Goal: Task Accomplishment & Management: Manage account settings

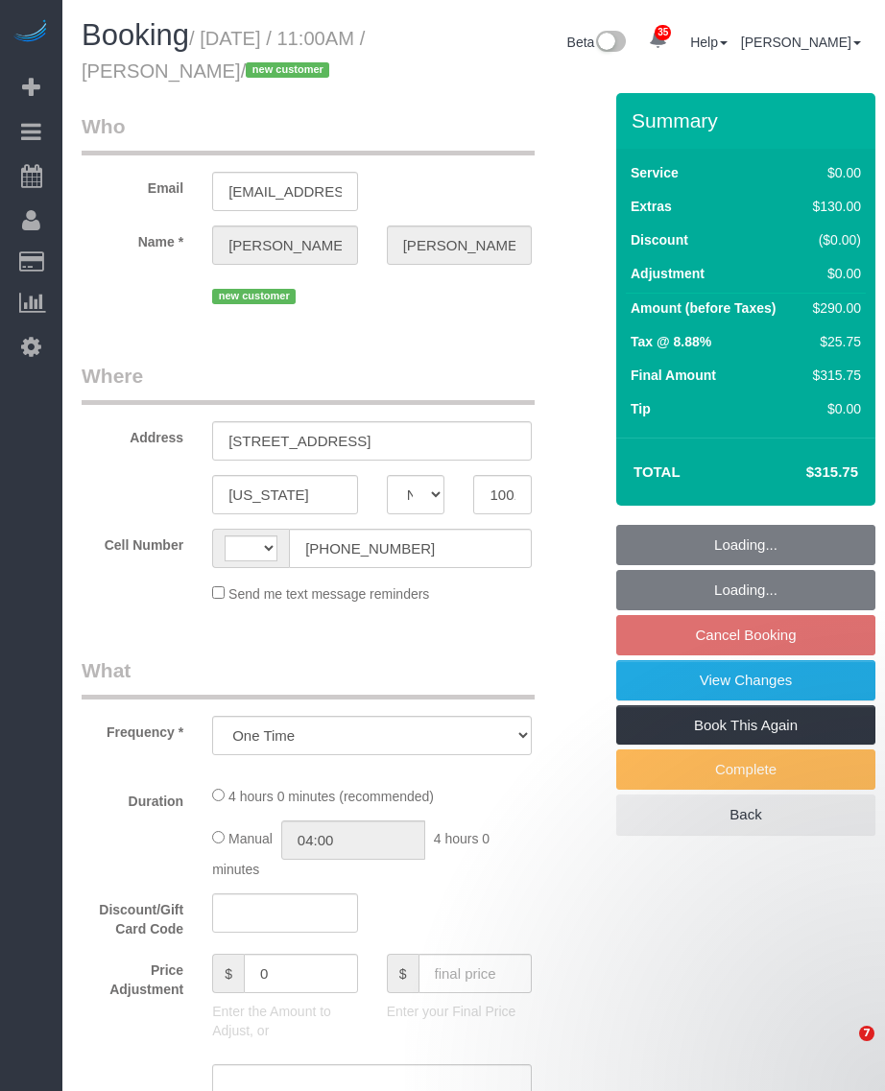
select select "NY"
select select "string:stripe-pm_1SFHfl4VGloSiKo7zwYwSflI"
select select "1"
select select "number:58"
select select "number:72"
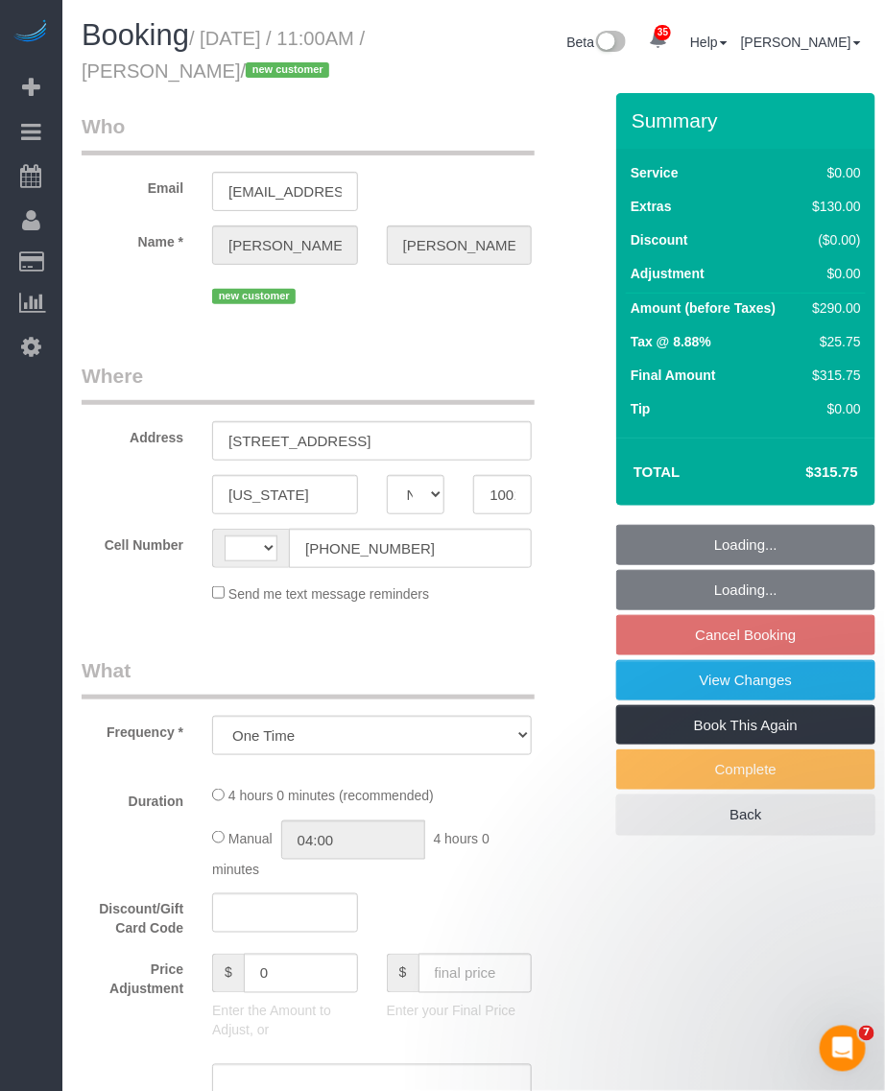
select select "number:13"
select select "number:5"
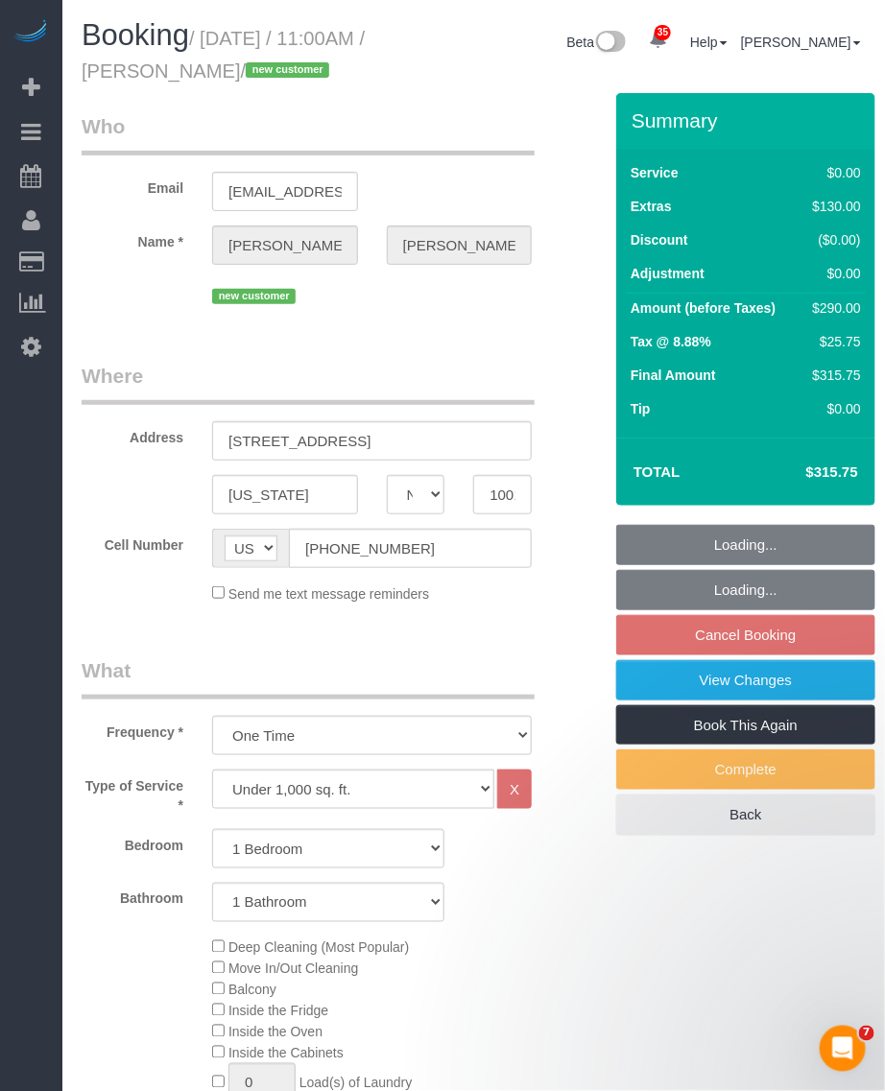
select select "string:[GEOGRAPHIC_DATA]"
select select "spot4"
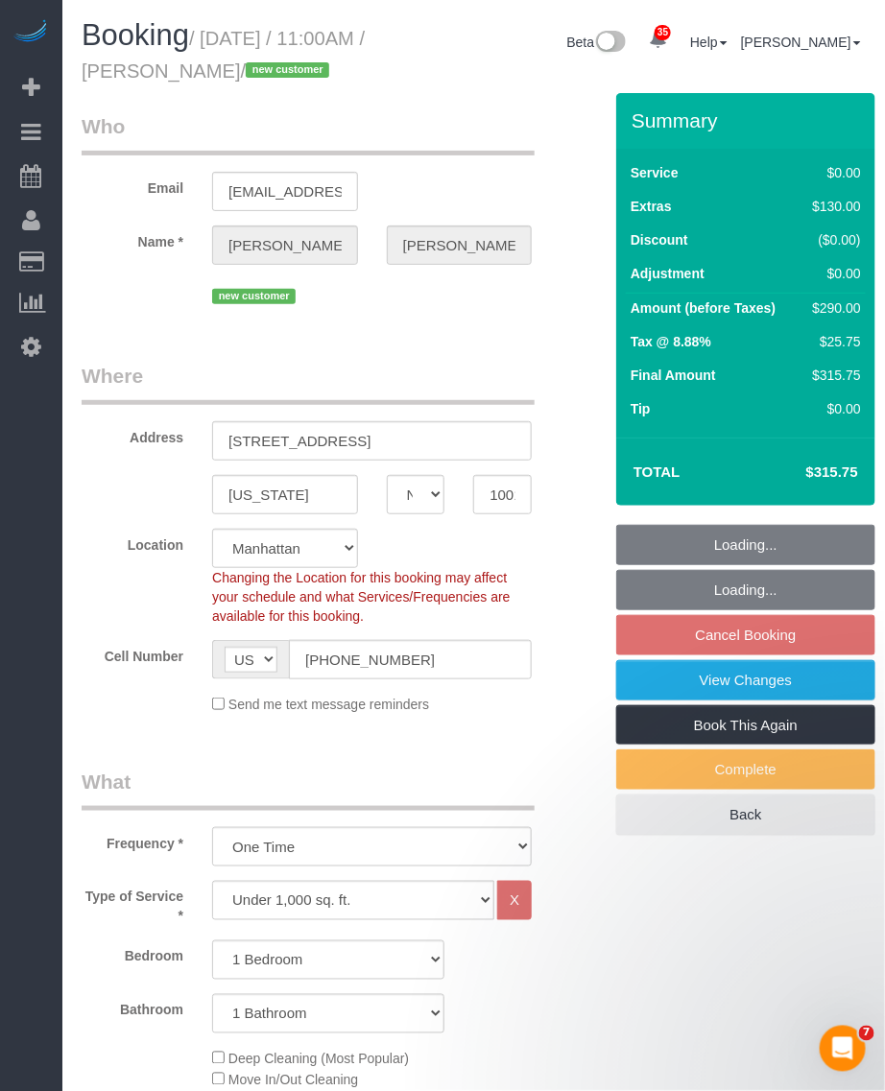
select select "object:1449"
select select "1"
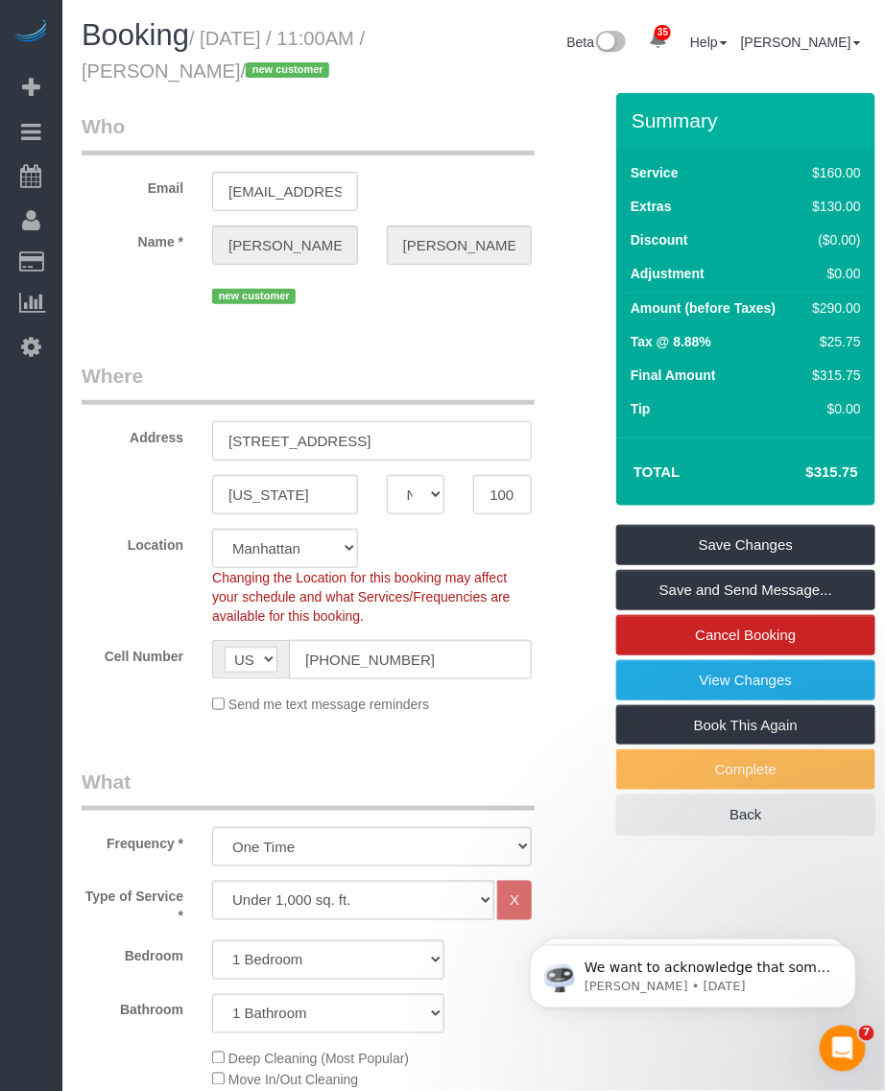
click at [285, 461] on input "555 w 53rd street, Apt 959" at bounding box center [372, 440] width 320 height 39
click at [247, 514] on input "[US_STATE]" at bounding box center [285, 494] width 146 height 39
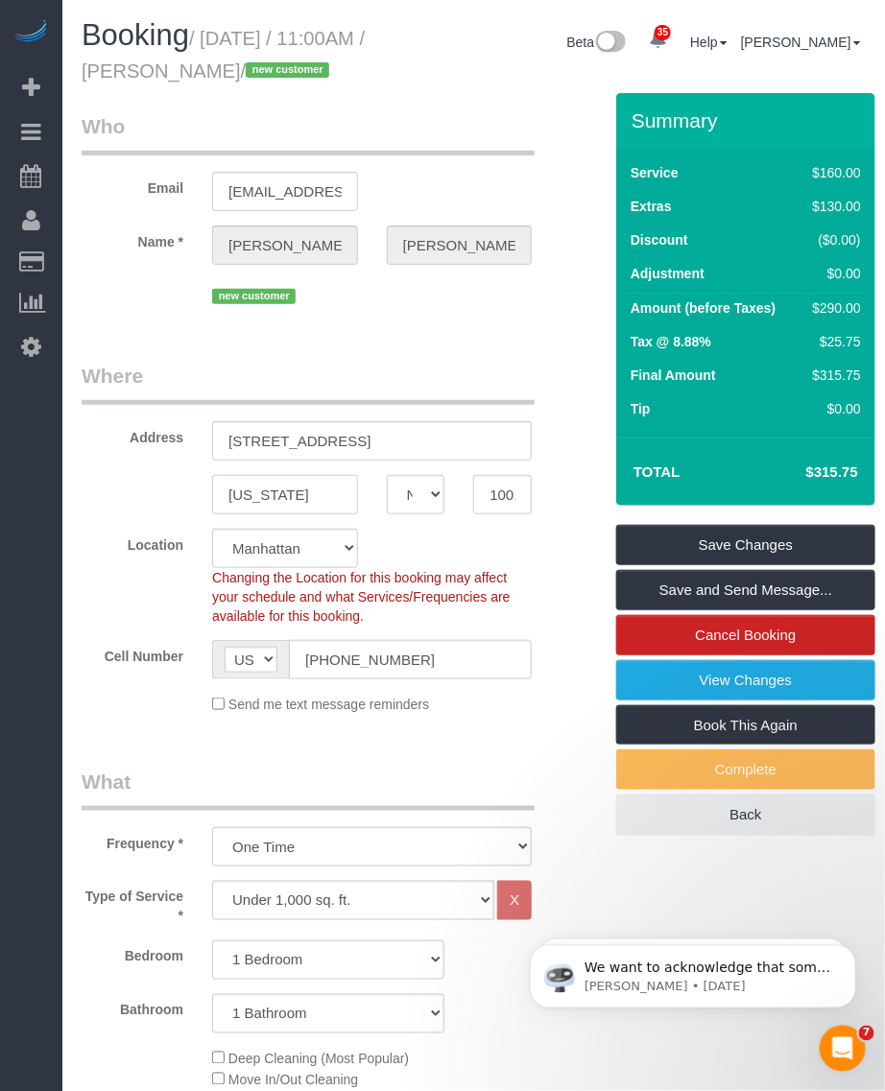
click at [247, 514] on input "[US_STATE]" at bounding box center [285, 494] width 146 height 39
click at [482, 514] on input "10019" at bounding box center [502, 494] width 59 height 39
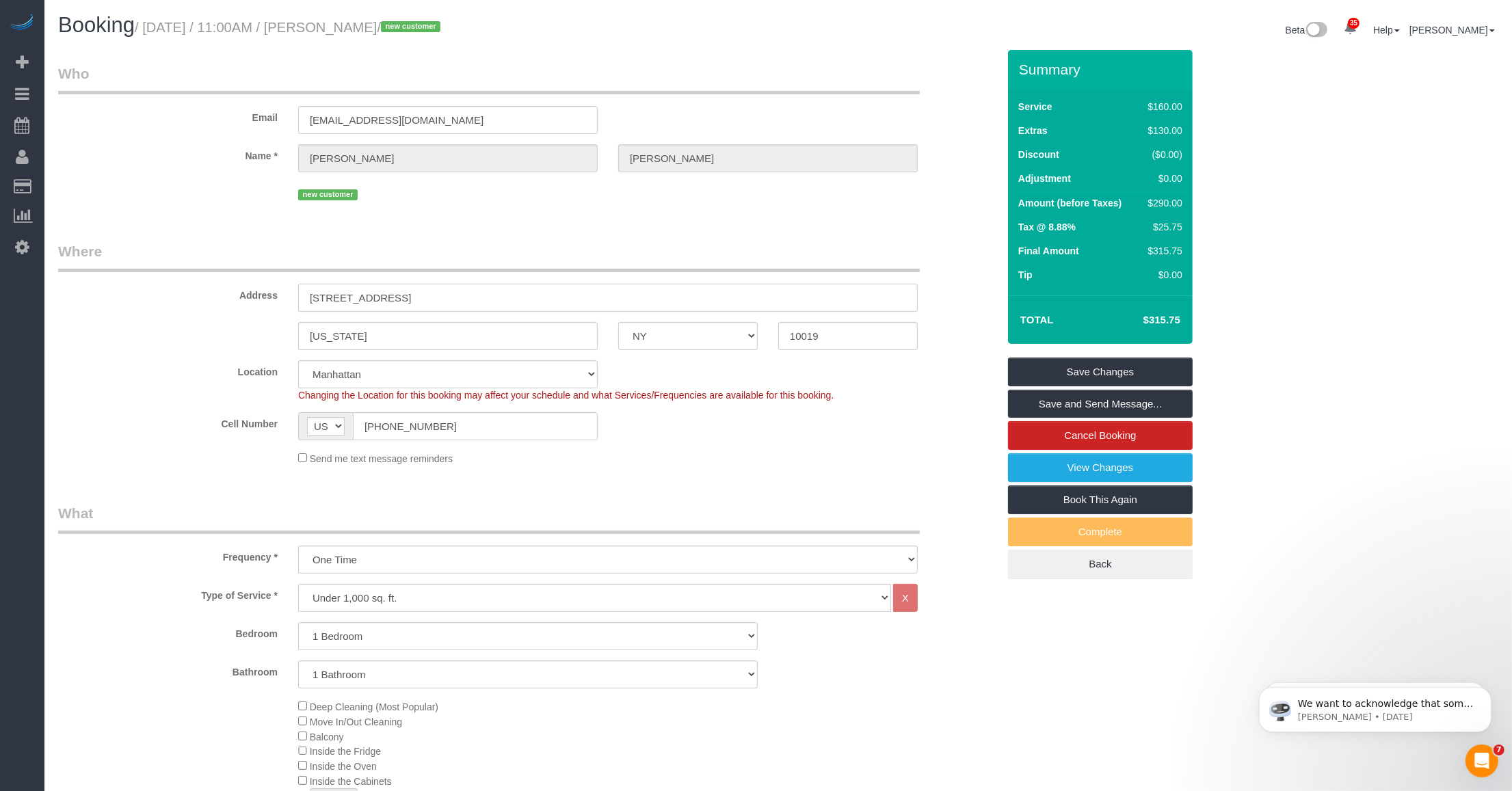
click at [336, 291] on input "555 w 53rd street, Apt 959" at bounding box center [608, 297] width 620 height 28
click at [336, 297] on input "555 w 53rd street, Apt 959" at bounding box center [608, 297] width 620 height 28
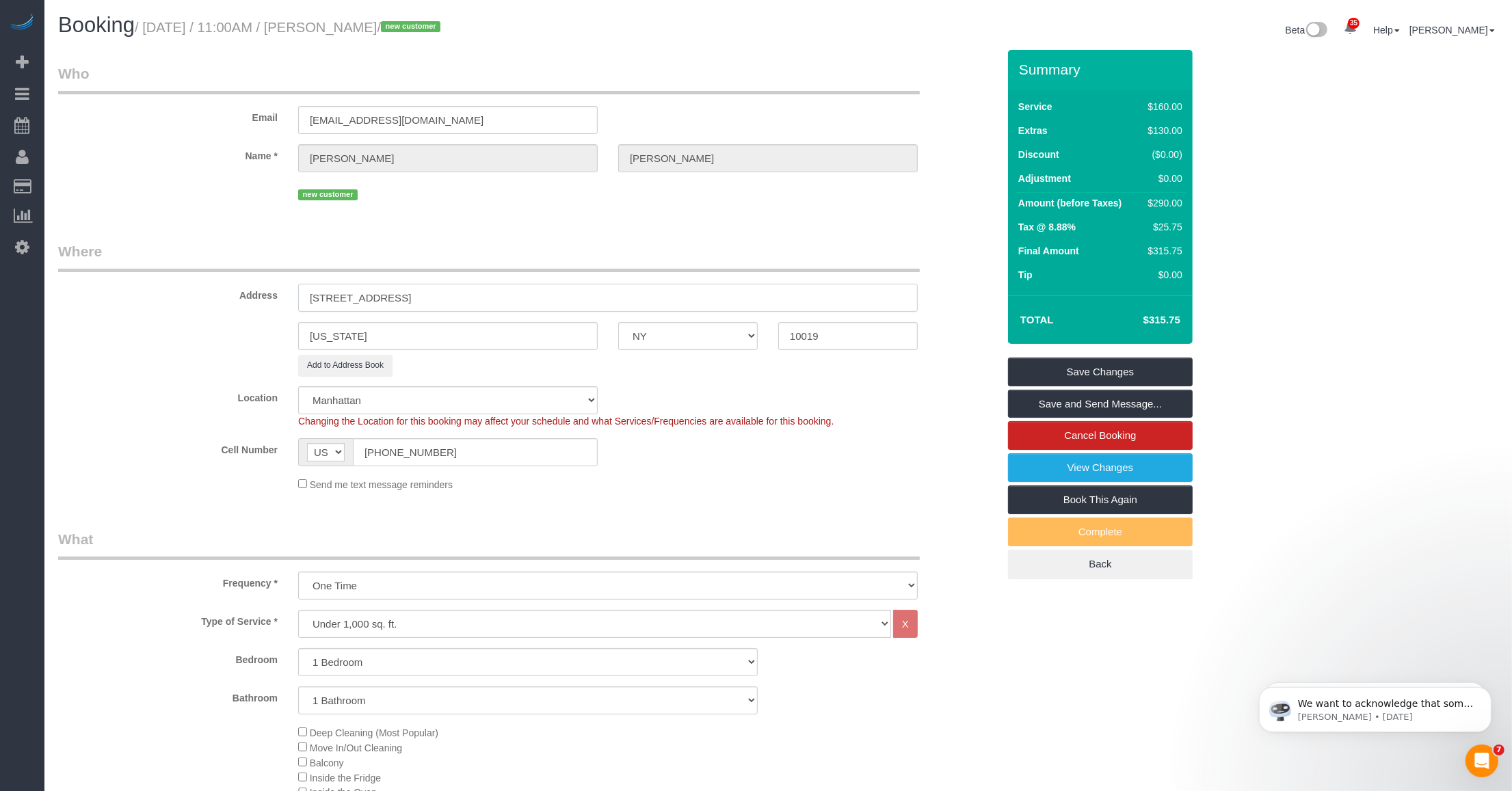
click at [383, 291] on input "555 West 53rd street, Apt 959" at bounding box center [608, 297] width 620 height 28
click at [428, 292] on input "555 West 53rd Street, Apt 959" at bounding box center [608, 297] width 620 height 28
type input "[STREET_ADDRESS]"
click at [199, 257] on legend "Where" at bounding box center [489, 257] width 861 height 31
click at [630, 363] on link "Save Changes" at bounding box center [1100, 372] width 185 height 29
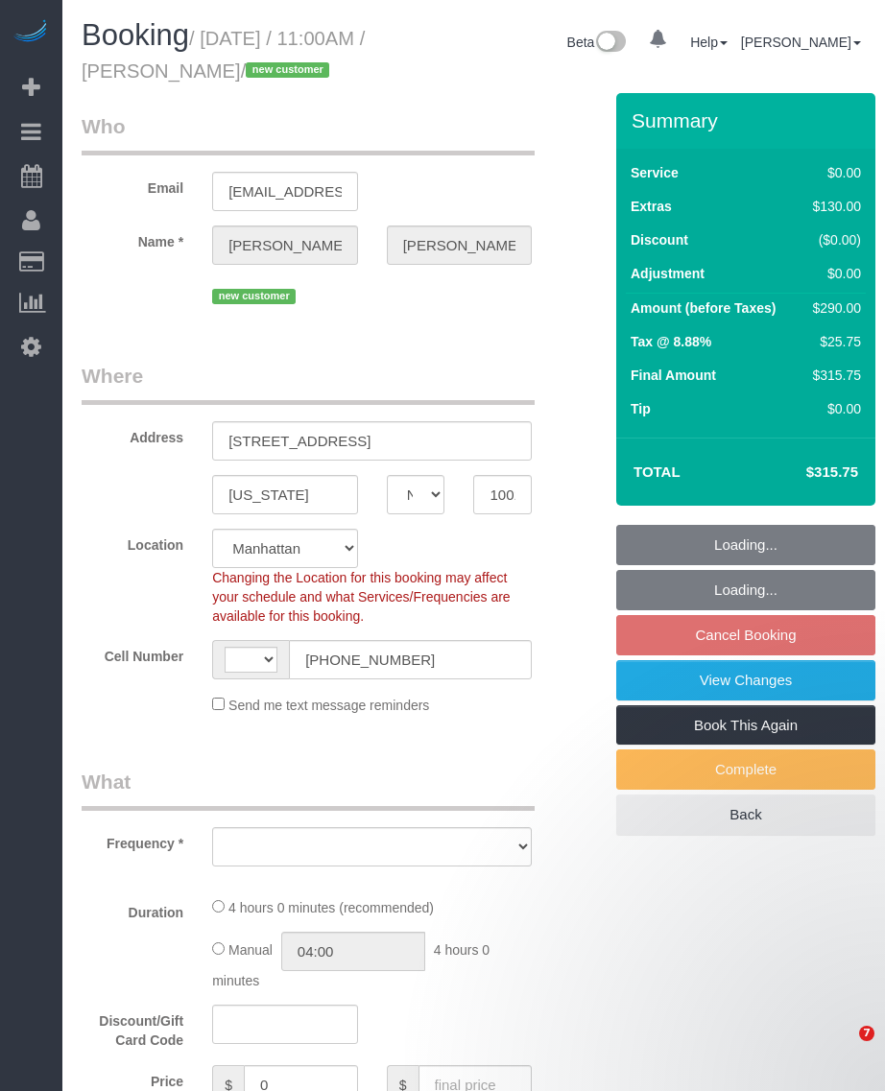
select select "NY"
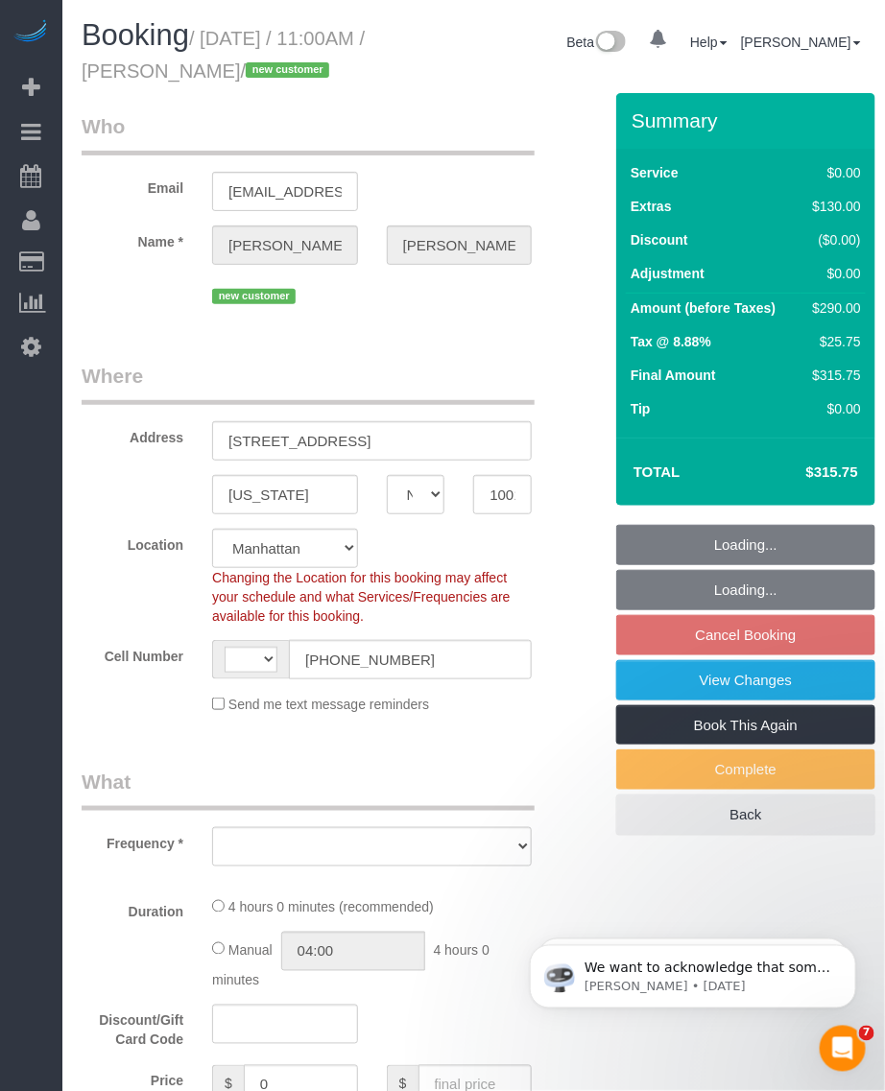
select select "string:stripe-pm_1SFHfl4VGloSiKo7zwYwSflI"
select select "object:671"
select select "1"
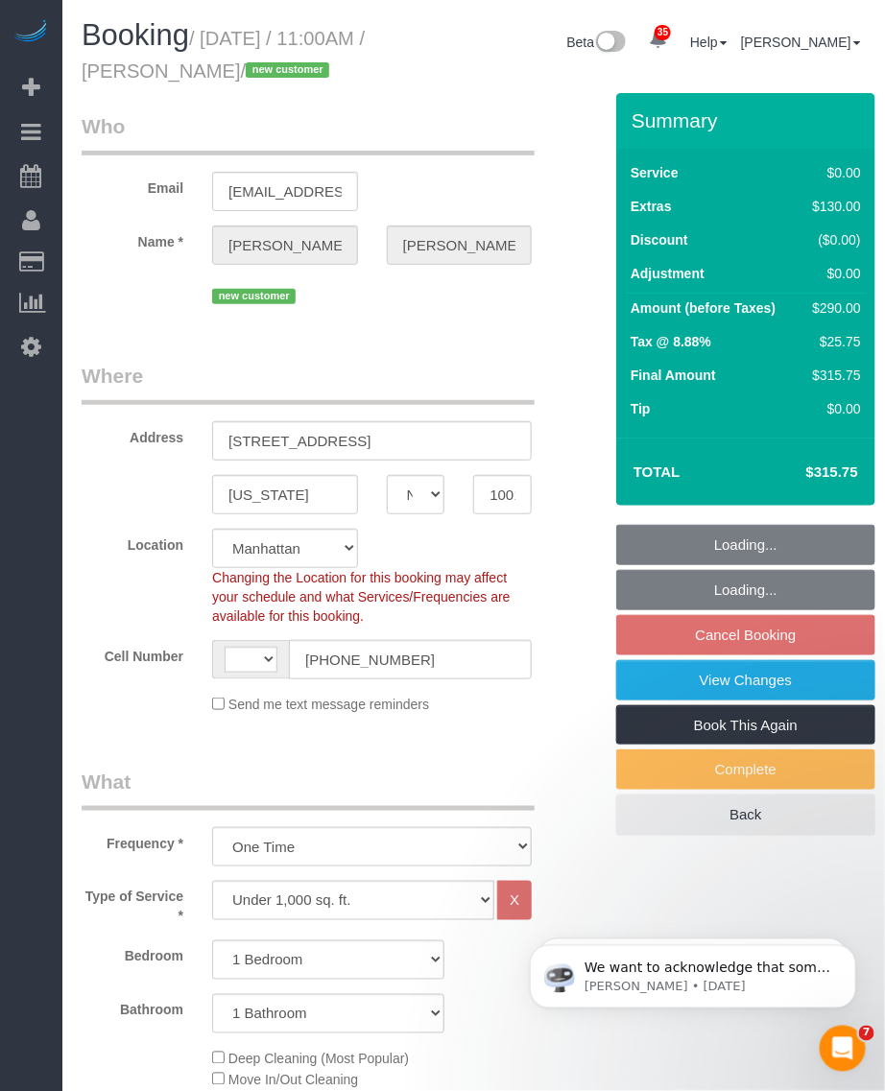
select select "string:US"
select select "1"
select select "number:58"
select select "number:72"
select select "number:13"
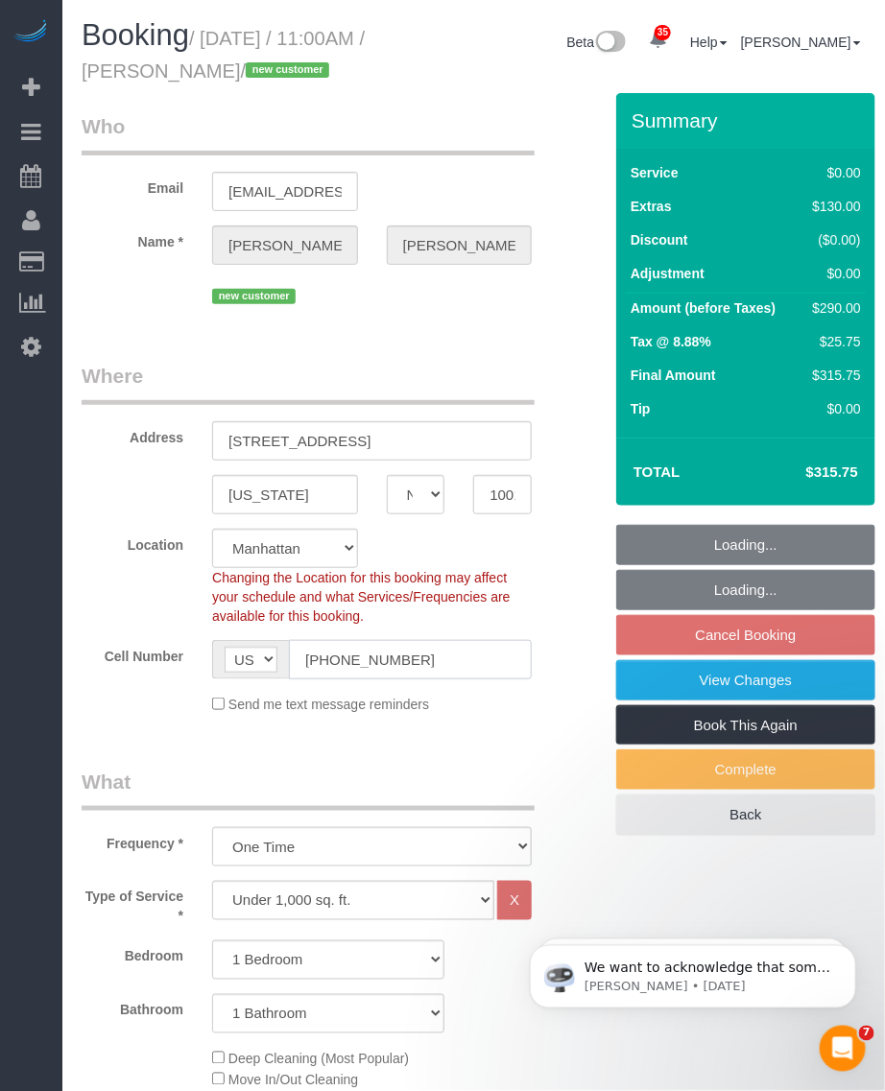
select select "number:5"
click at [362, 680] on input "(262) 212-6727" at bounding box center [410, 659] width 243 height 39
select select "spot4"
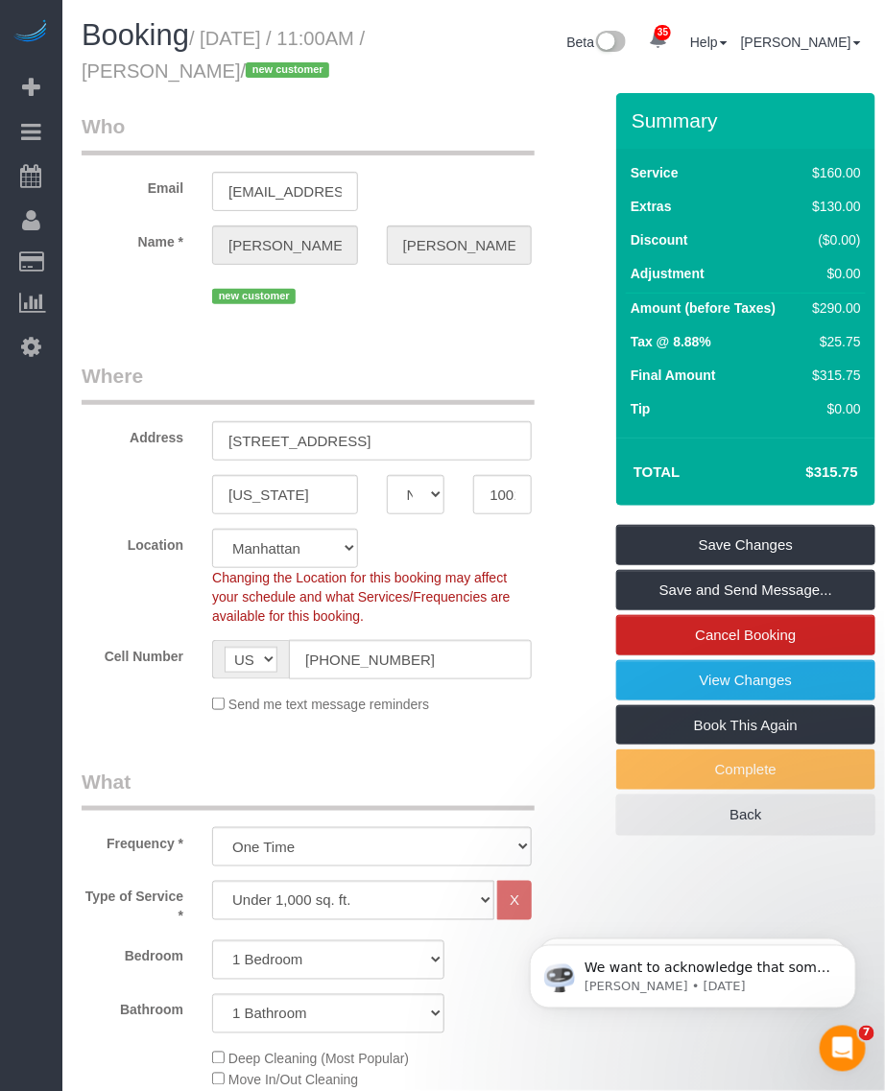
click at [197, 60] on small "/ October 09, 2025 / 11:00AM / Bridget Oliver / new customer" at bounding box center [223, 55] width 283 height 54
copy small "Bridget"
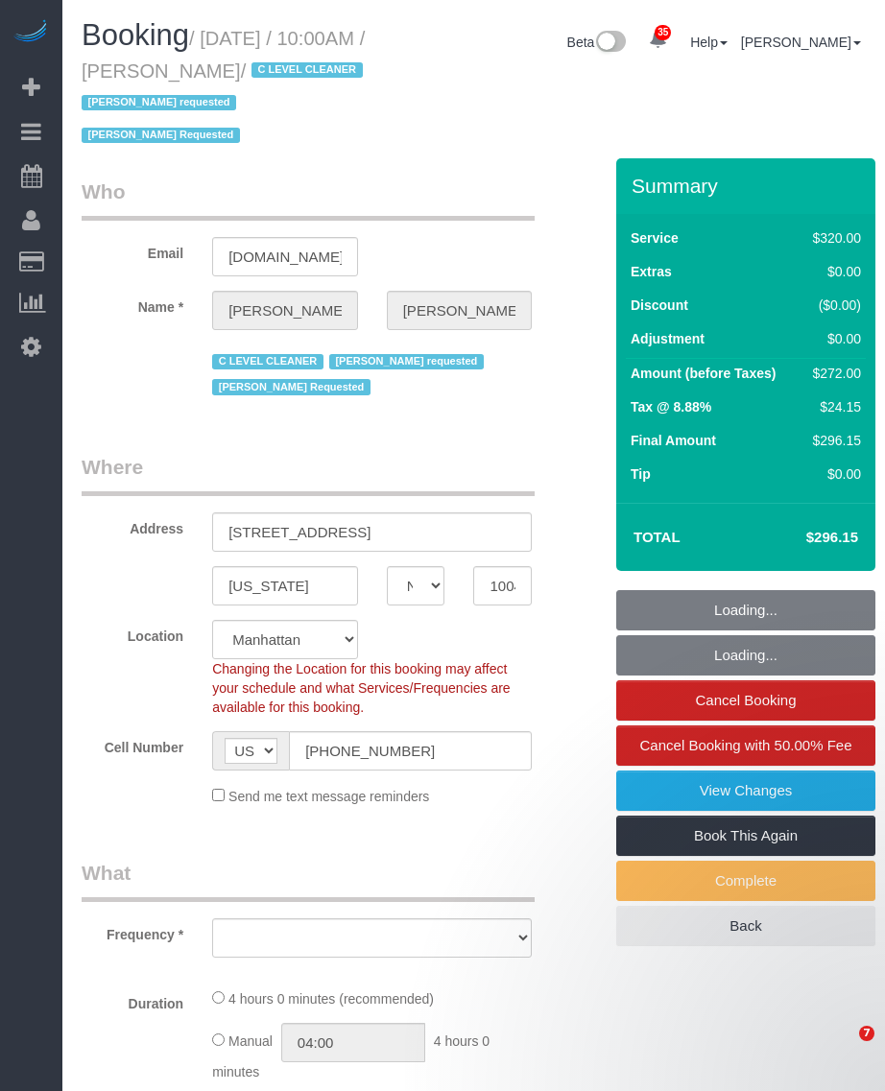
select select "NY"
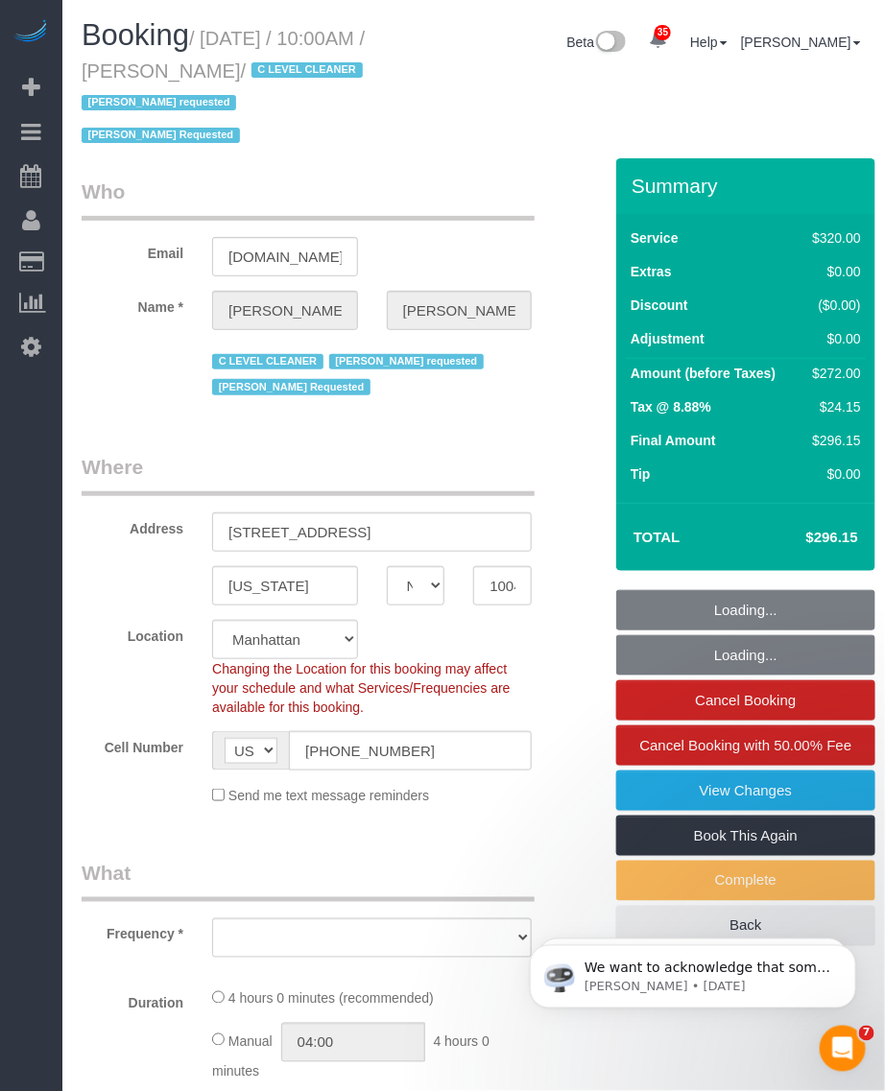
select select "number:89"
select select "number:90"
select select "number:15"
select select "number:5"
select select "object:974"
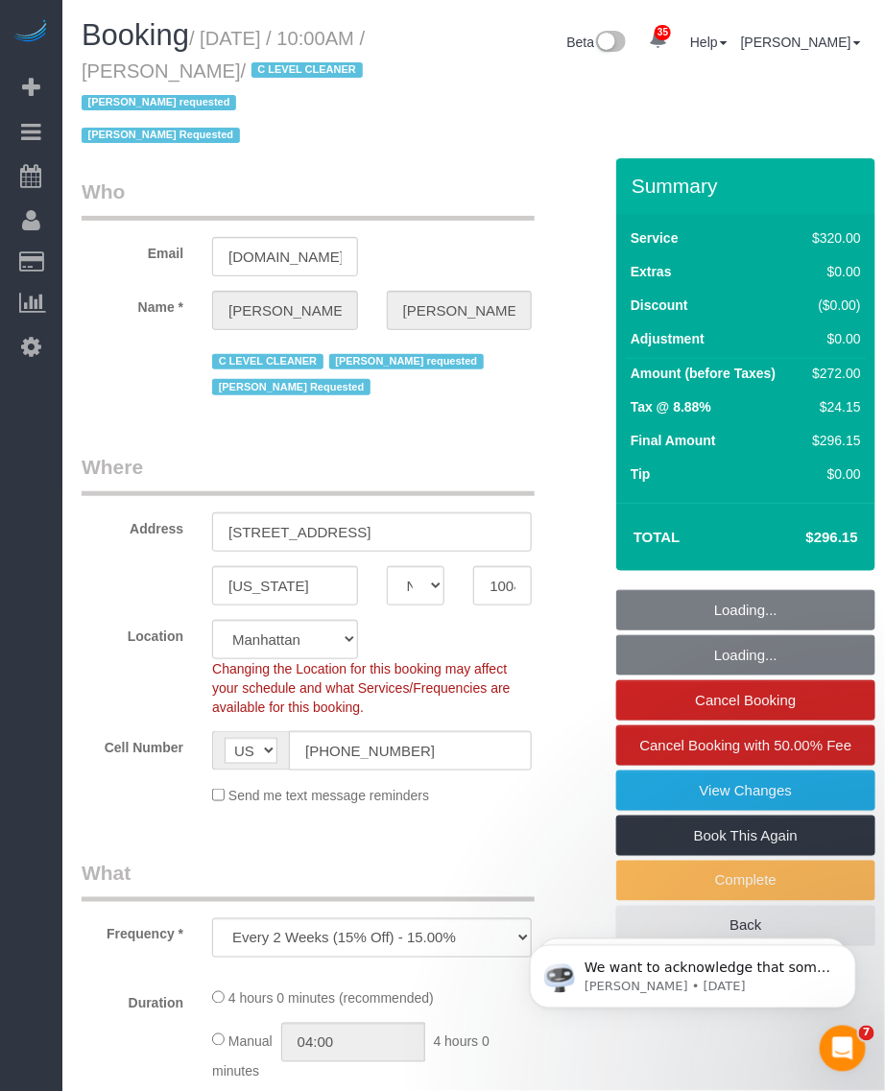
select select "240"
select select "spot1"
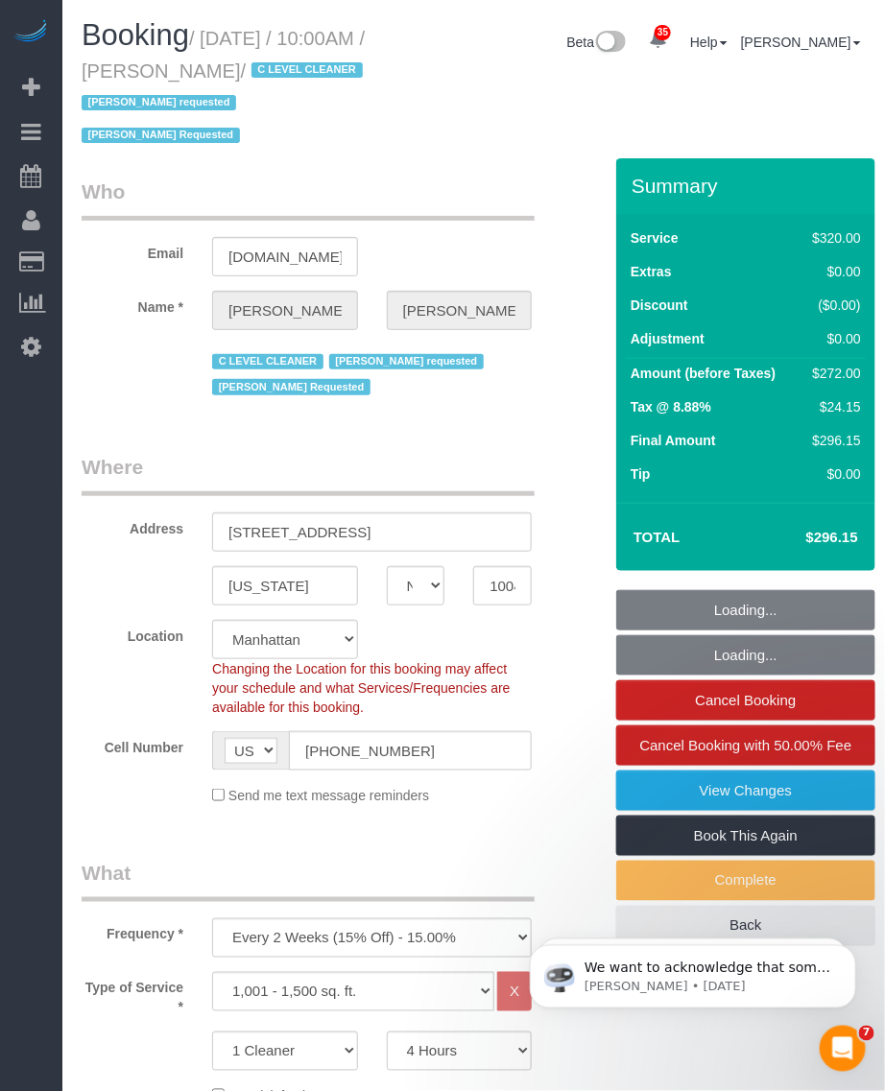
select select "object:1064"
select select "string:stripe-pm_1OfFBT4VGloSiKo7Bq2FZQac"
drag, startPoint x: 0, startPoint y: 0, endPoint x: 300, endPoint y: 69, distance: 308.3
click at [300, 69] on small "/ October 06, 2025 / 10:00AM / Sergio Moreno / C LEVEL CLEANER Geraldin Bastida…" at bounding box center [225, 87] width 287 height 119
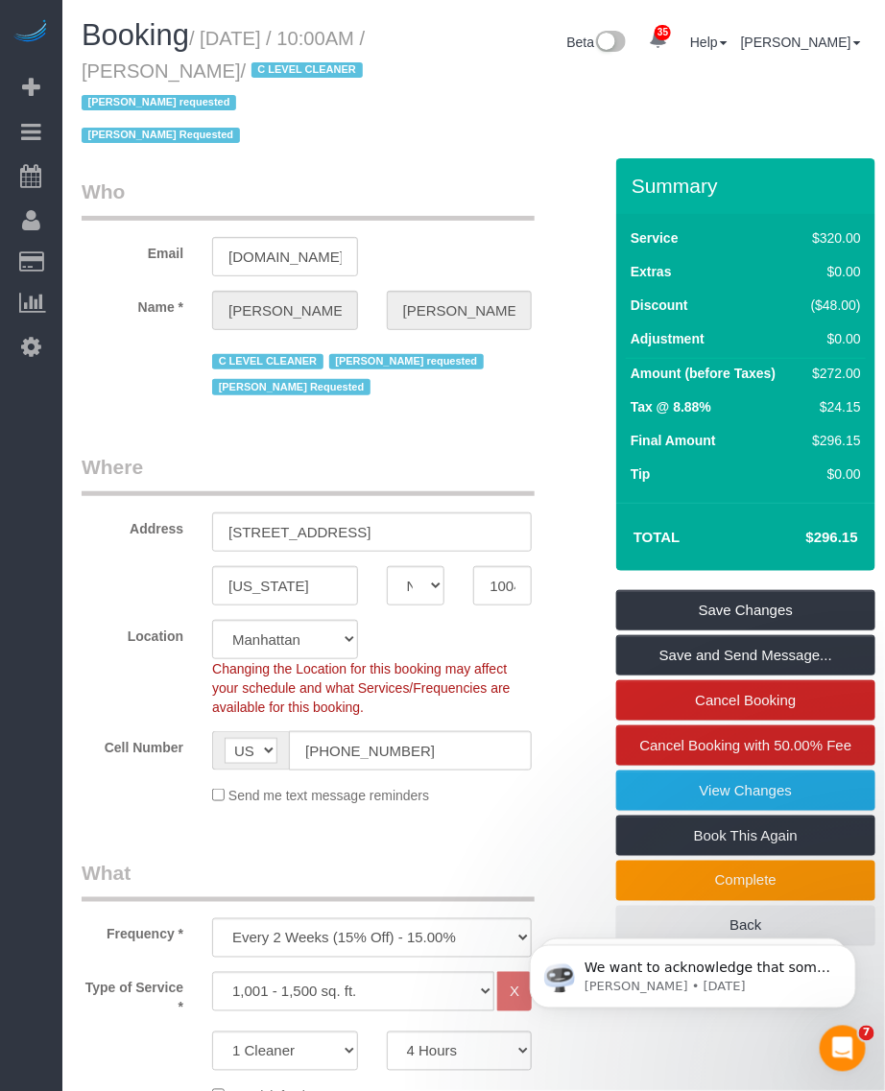
click at [217, 35] on small "/ October 06, 2025 / 10:00AM / Sergio Moreno / C LEVEL CLEANER Geraldin Bastida…" at bounding box center [225, 87] width 287 height 119
drag, startPoint x: 207, startPoint y: 38, endPoint x: 298, endPoint y: 63, distance: 93.6
click at [298, 63] on small "/ October 06, 2025 / 10:00AM / Sergio Moreno / C LEVEL CLEANER Geraldin Bastida…" at bounding box center [225, 87] width 287 height 119
copy small "October 06, 2025 / 10:00AM / Sergio Moreno"
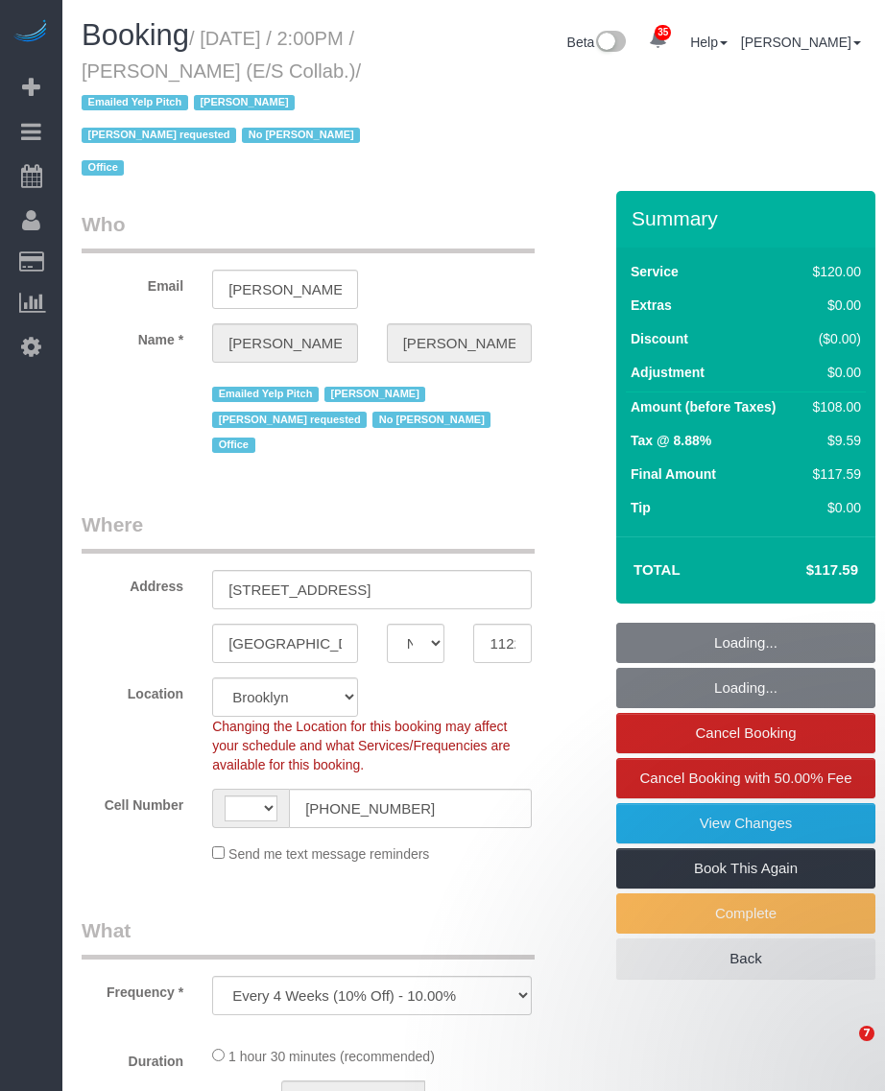
select select "NY"
select select "number:89"
select select "number:90"
select select "number:15"
select select "number:7"
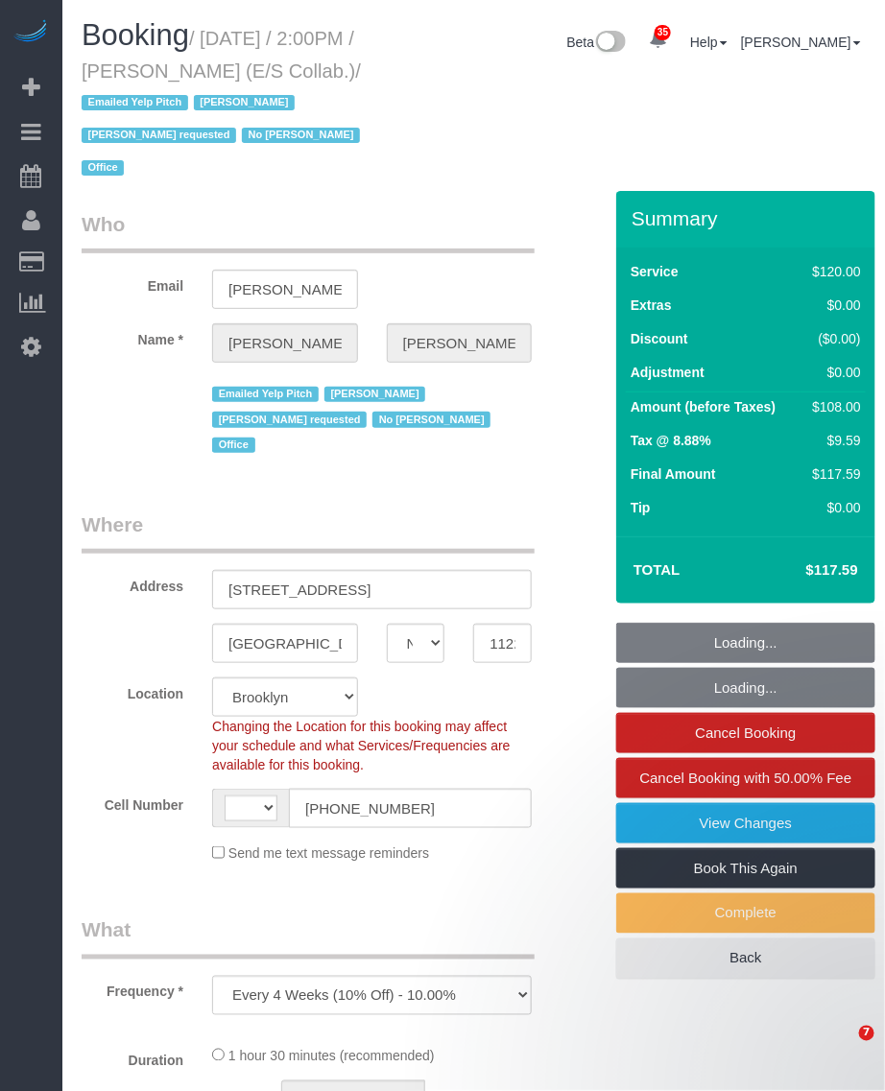
select select "object:748"
select select "string:[GEOGRAPHIC_DATA]"
select select "spot1"
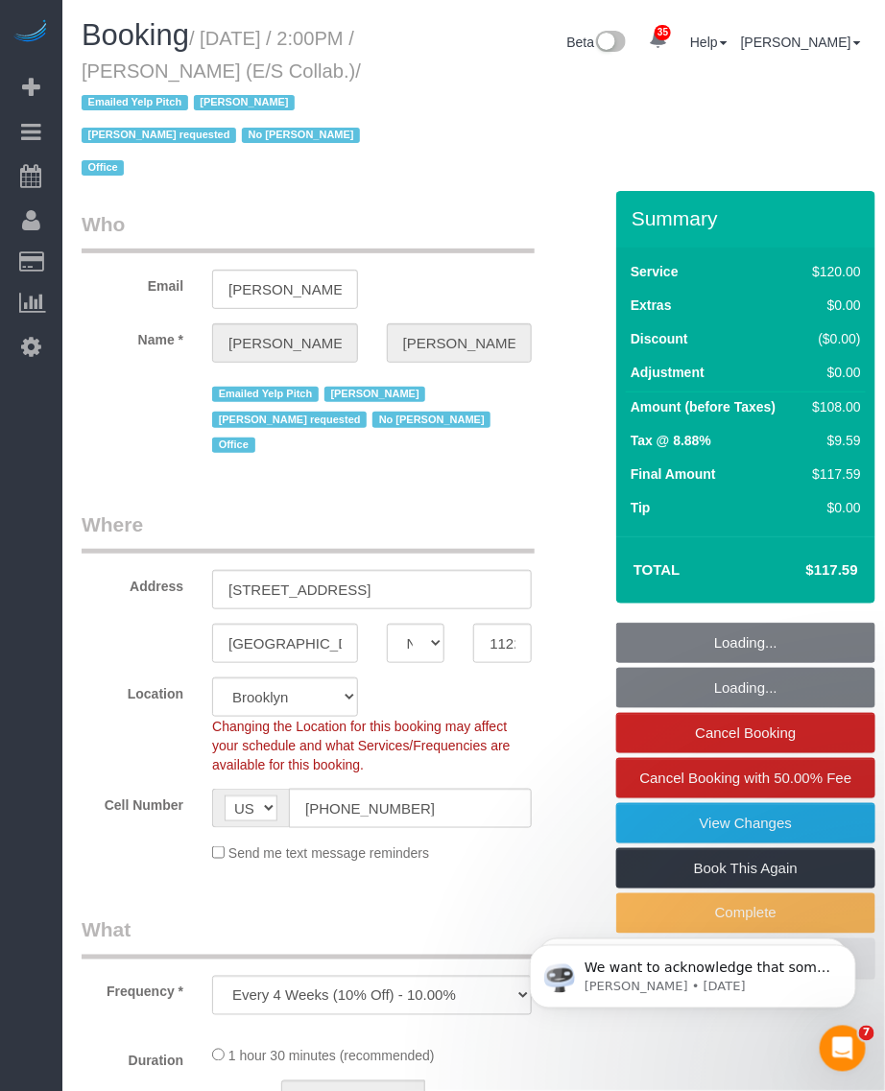
select select "90"
select select "33296"
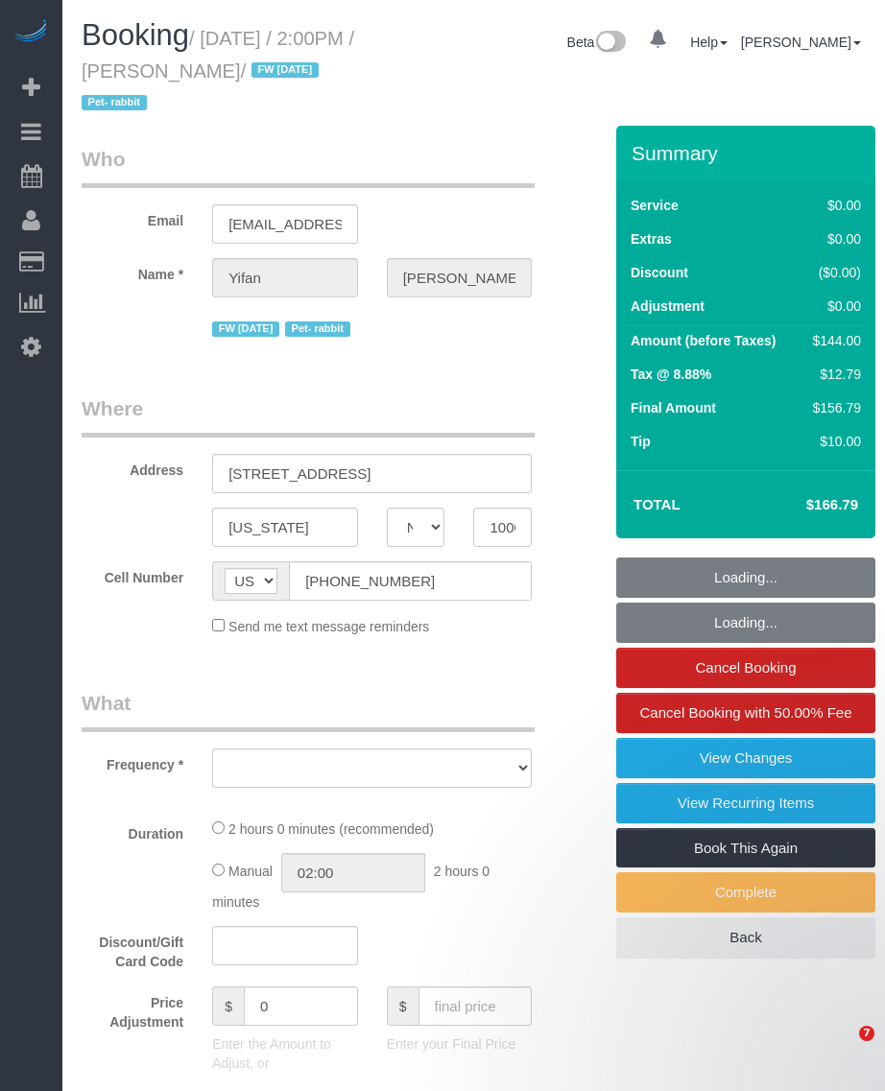
select select "NY"
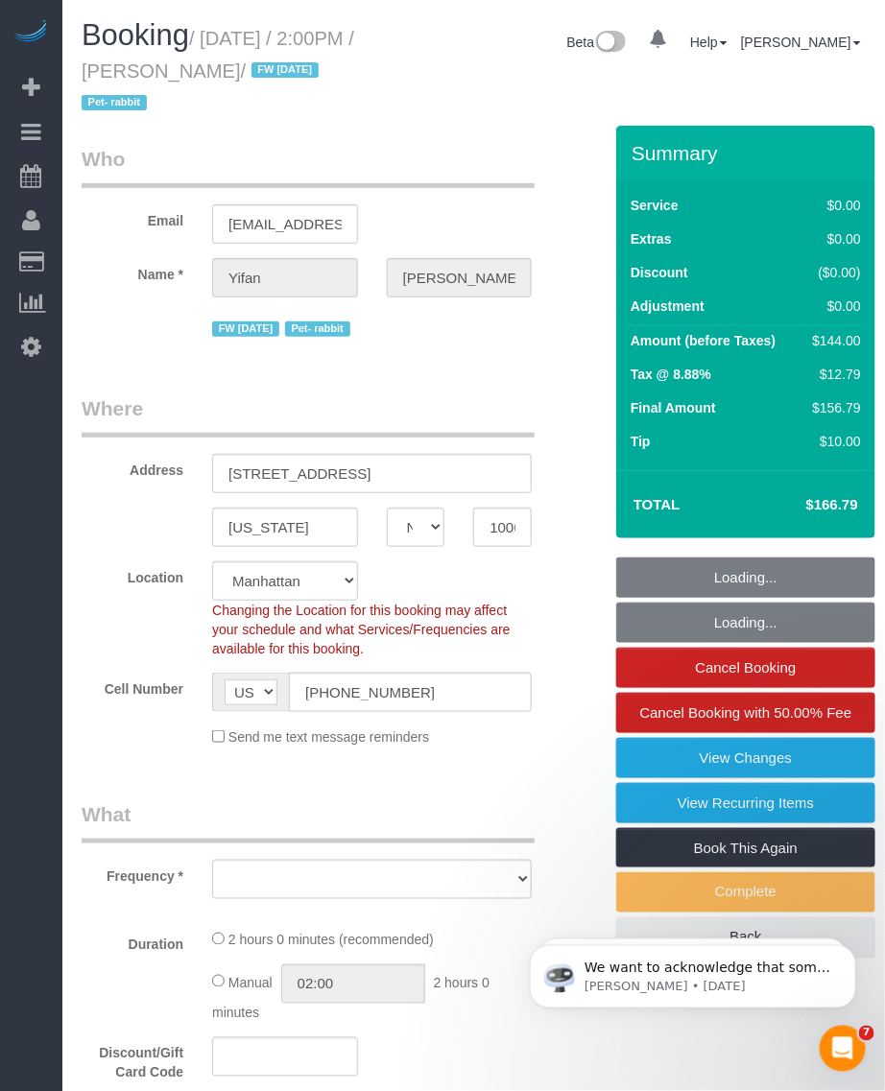
select select "object:831"
select select "spot1"
select select "number:59"
select select "number:75"
select select "number:15"
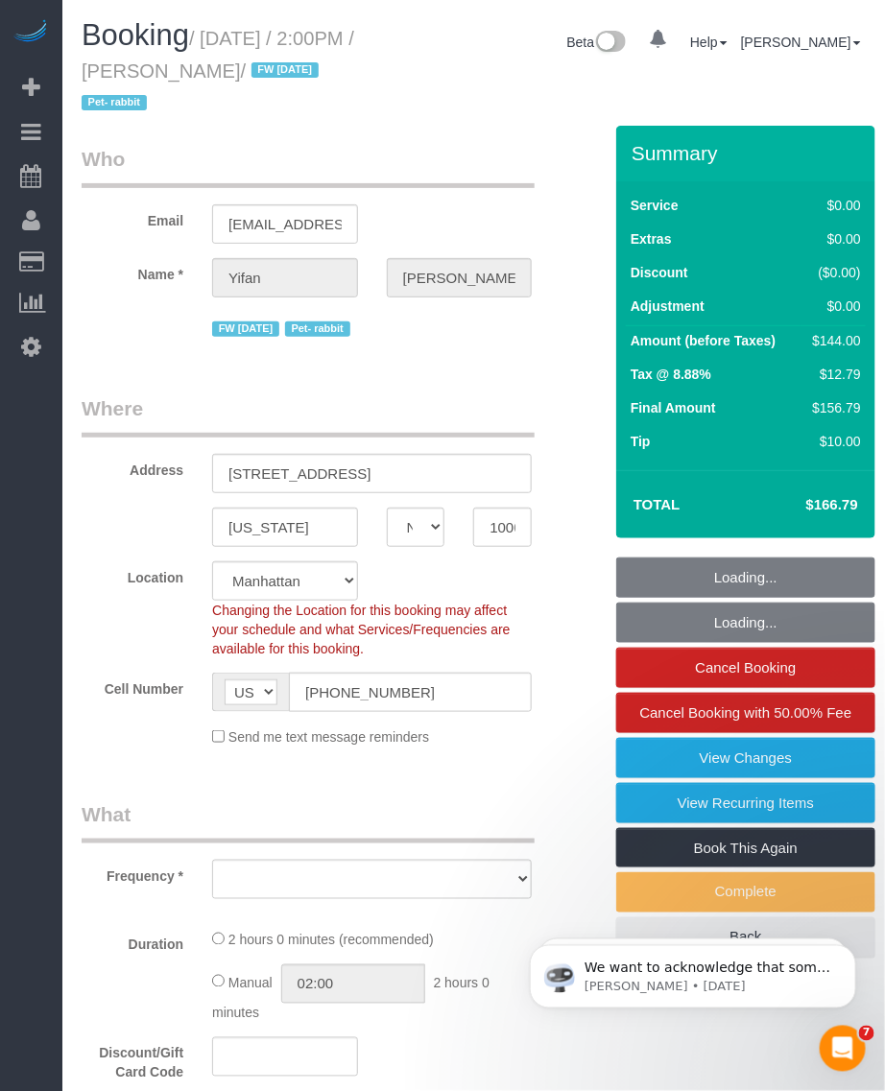
select select "number:6"
select select "1"
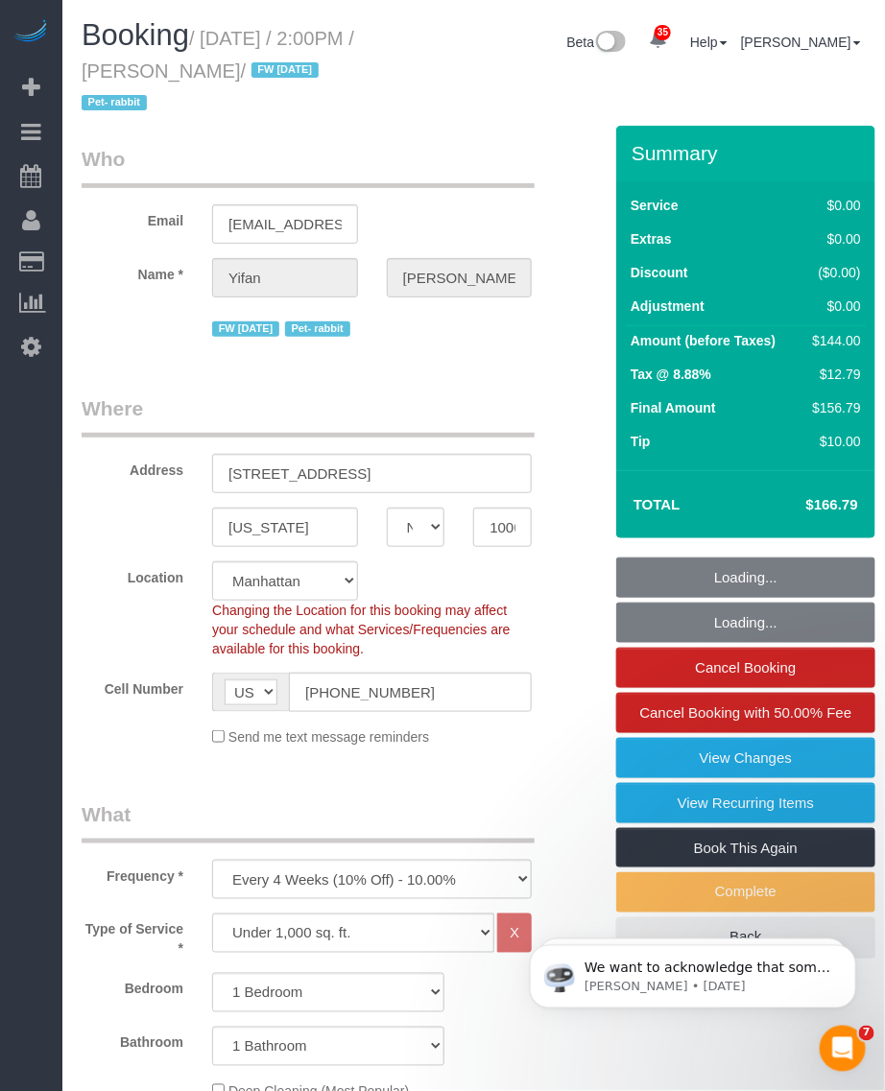
select select "object:1470"
select select "string:stripe-pm_1PSAjF4VGloSiKo7RDmlyOAP"
select select "1"
drag, startPoint x: 206, startPoint y: 35, endPoint x: 251, endPoint y: 67, distance: 55.7
click at [251, 67] on small "/ October 06, 2025 / 2:00PM / Yifan Zhao / FW 08/04/2024 Pet- rabbit" at bounding box center [218, 71] width 273 height 86
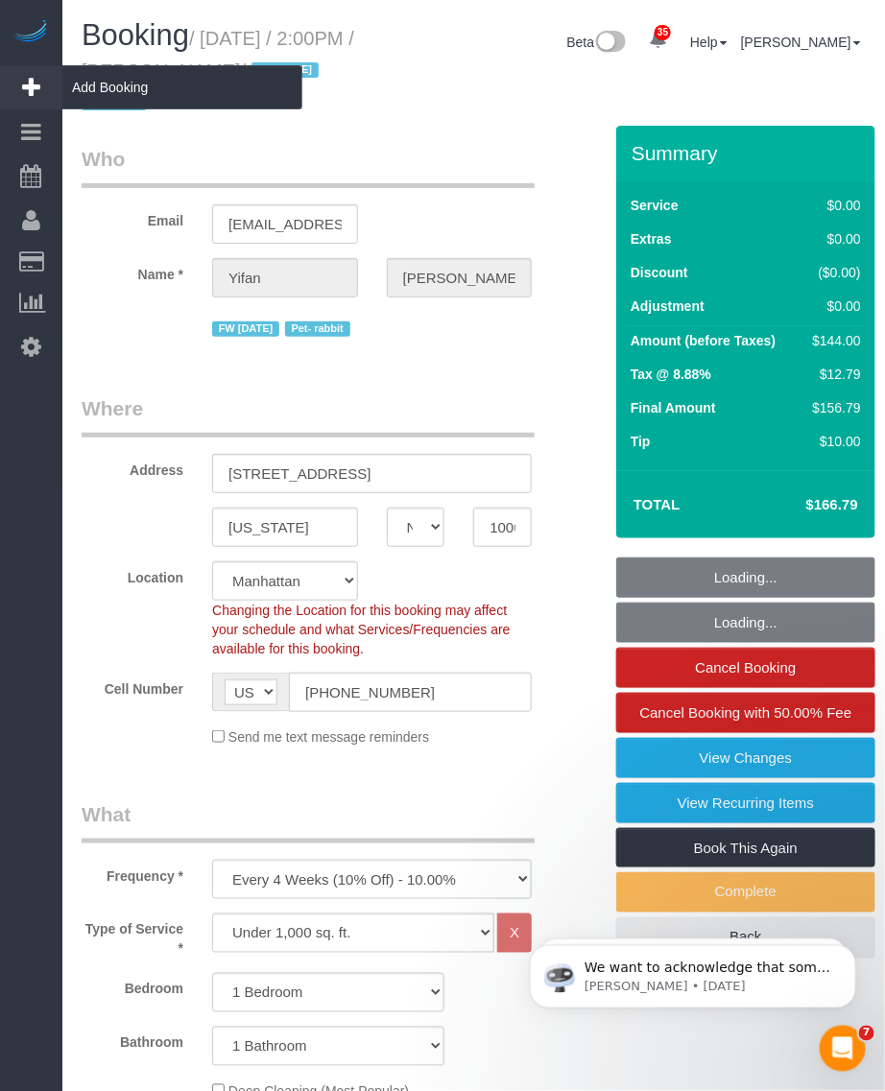
copy small "October 06, 2025 / 2:00PM / Yifan Zhao"
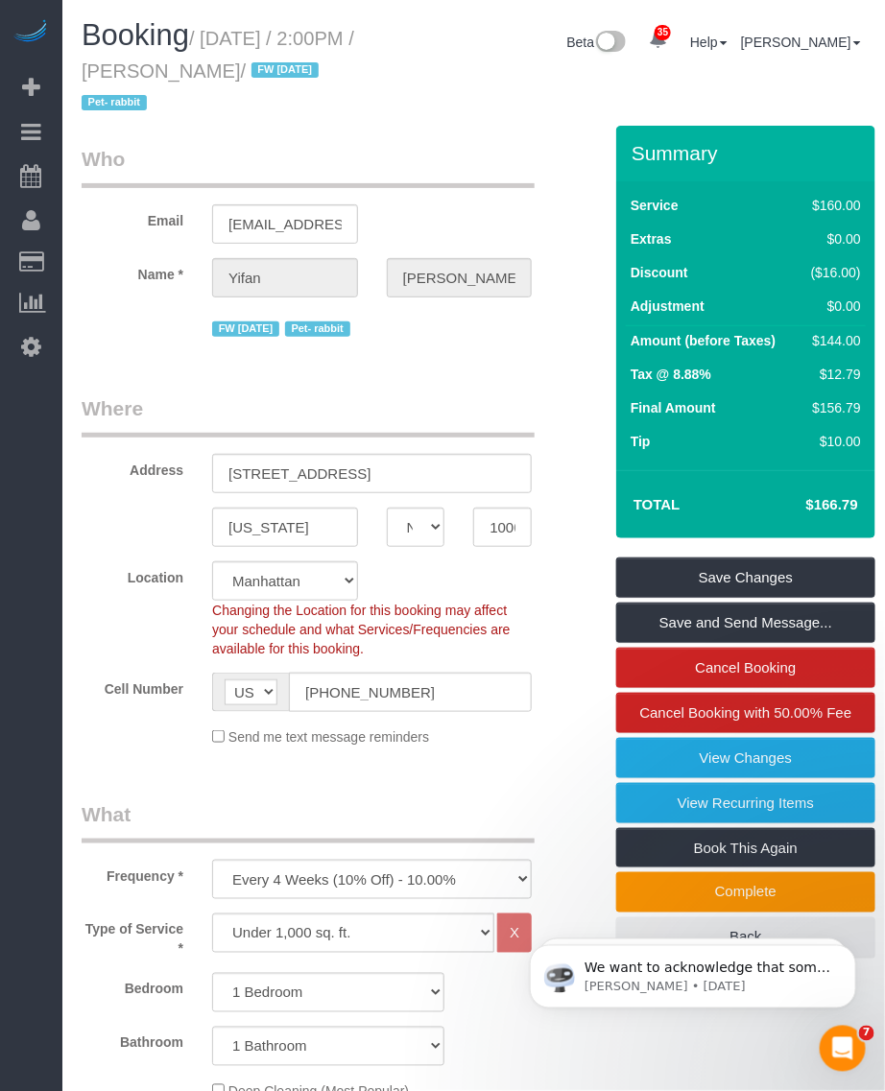
click at [218, 22] on h1 "Booking / October 06, 2025 / 2:00PM / Yifan Zhao / FW 08/04/2024 Pet- rabbit" at bounding box center [237, 68] width 310 height 98
drag, startPoint x: 164, startPoint y: 68, endPoint x: 252, endPoint y: 72, distance: 88.4
click at [252, 72] on small "/ October 06, 2025 / 2:00PM / Yifan Zhao / FW 08/04/2024 Pet- rabbit" at bounding box center [218, 71] width 273 height 86
copy small "Yifan Zhao"
drag, startPoint x: 230, startPoint y: 41, endPoint x: 218, endPoint y: 39, distance: 12.6
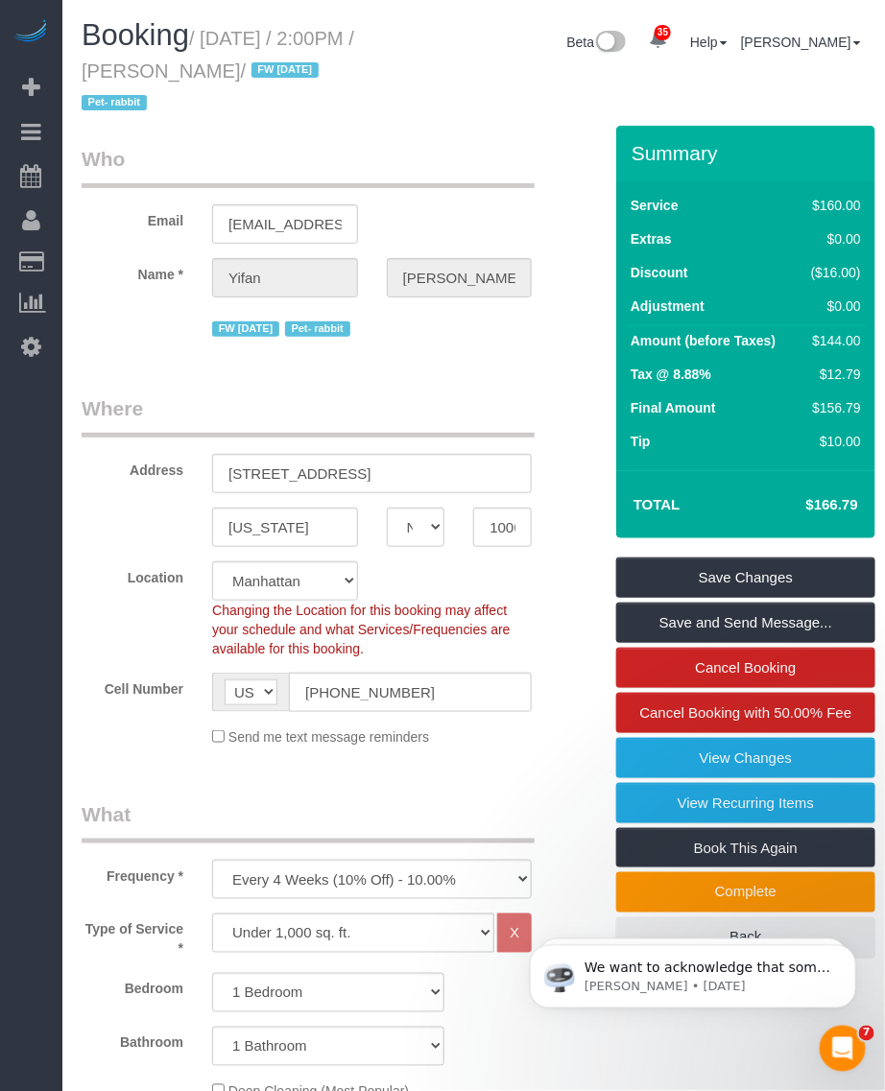
click at [230, 41] on small "/ October 06, 2025 / 2:00PM / Yifan Zhao / FW 08/04/2024 Pet- rabbit" at bounding box center [218, 71] width 273 height 86
drag, startPoint x: 209, startPoint y: 35, endPoint x: 256, endPoint y: 67, distance: 57.2
click at [256, 67] on small "/ October 06, 2025 / 2:00PM / Yifan Zhao / FW 08/04/2024 Pet- rabbit" at bounding box center [218, 71] width 273 height 86
copy small "October 06, 2025 / 2:00PM / Yifan Zhao"
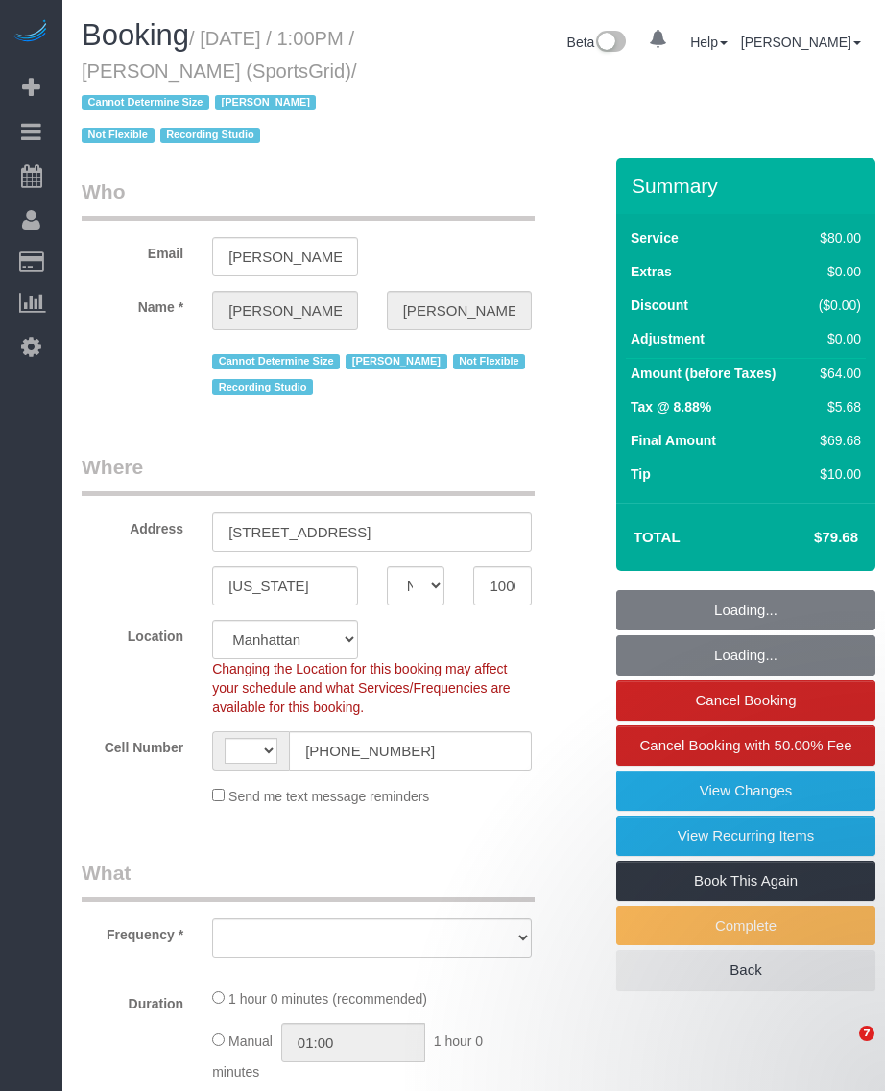
select select "NY"
select select "number:89"
select select "number:90"
select select "number:15"
select select "number:7"
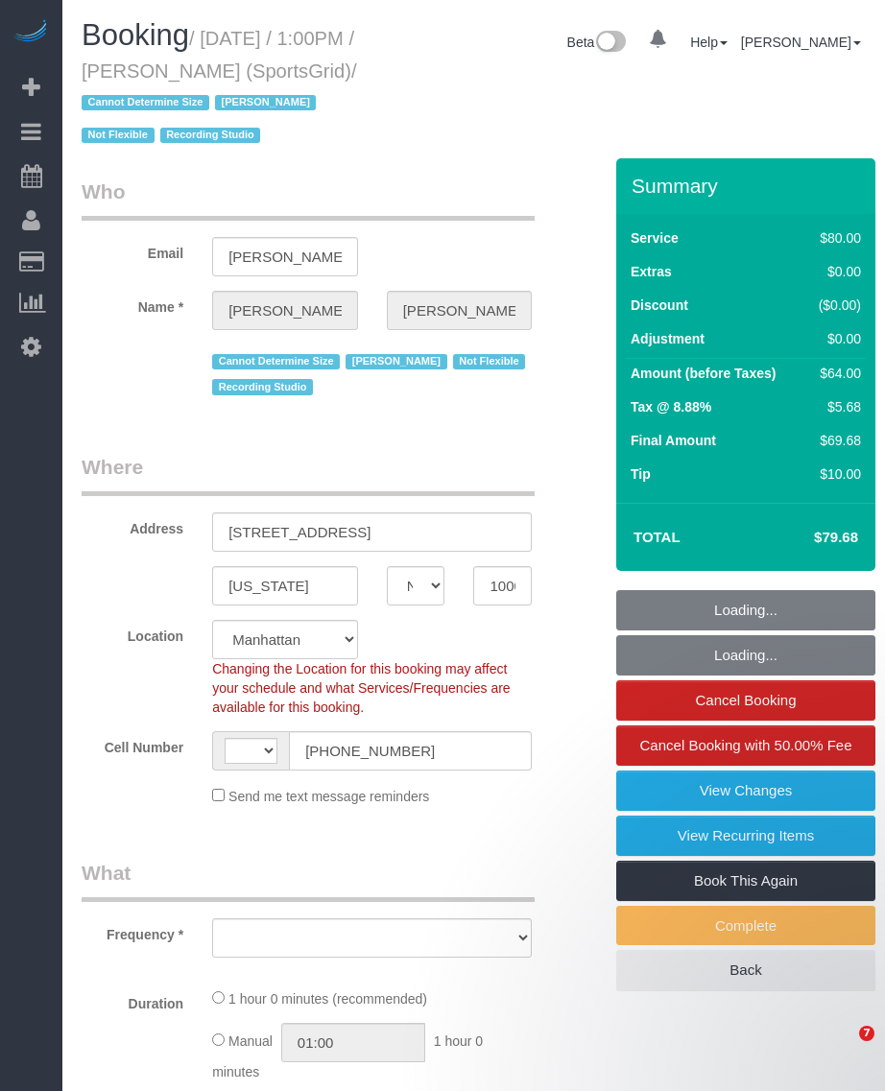
select select "number:21"
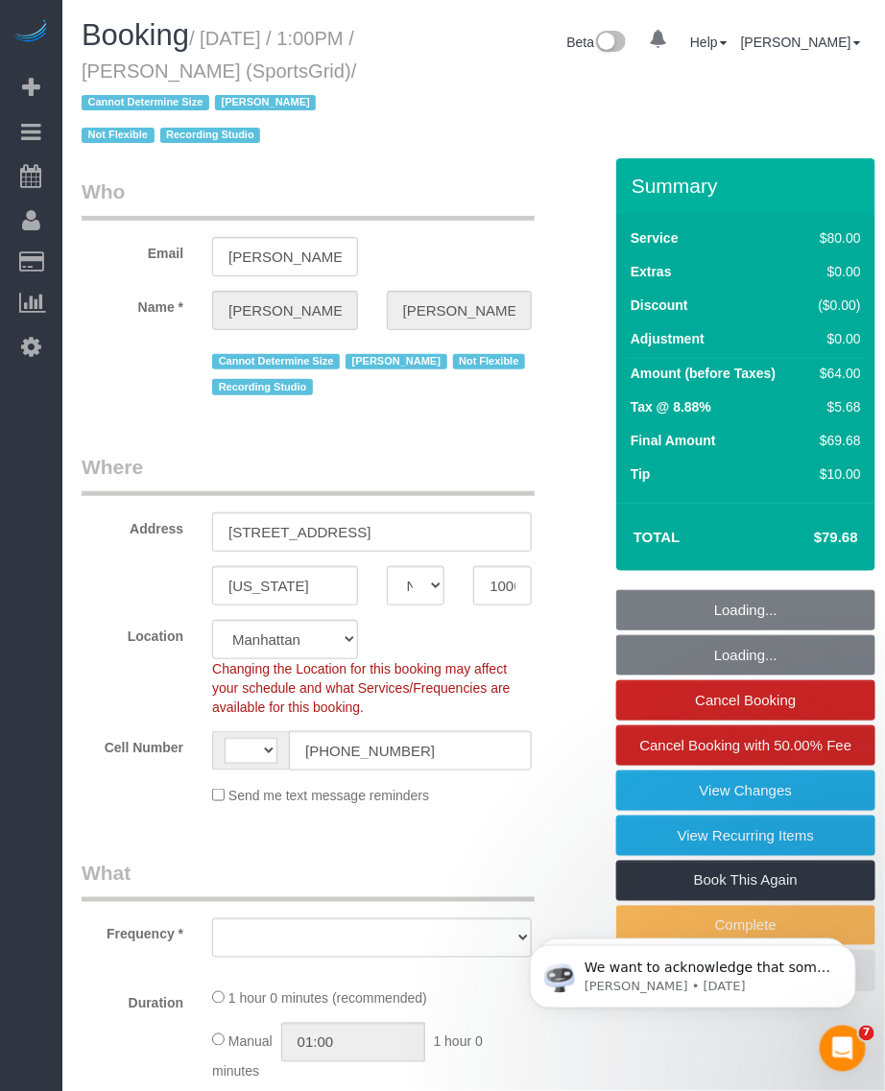
select select "string:[GEOGRAPHIC_DATA]"
select select "string:stripe-pm_1QoRfo4VGloSiKo7CpkoBSCp"
select select "object:998"
select select "spot1"
select select "object:1010"
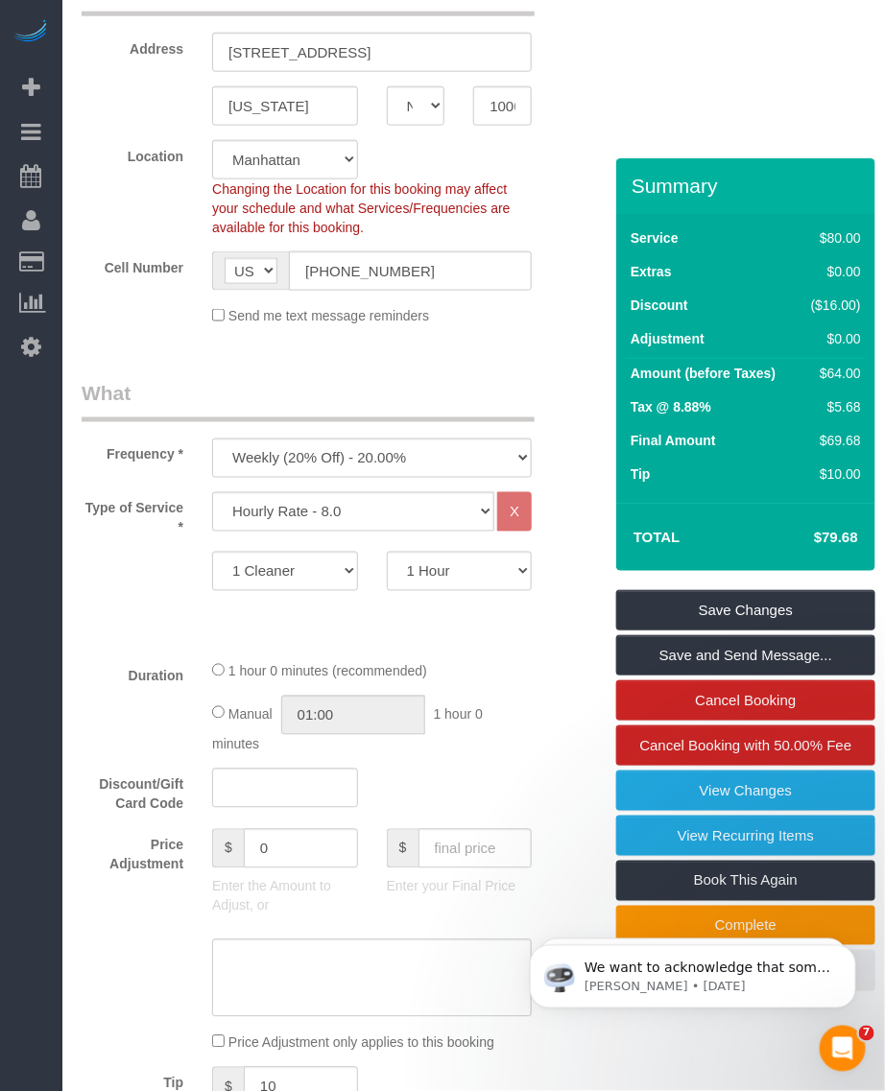
scroll to position [240, 0]
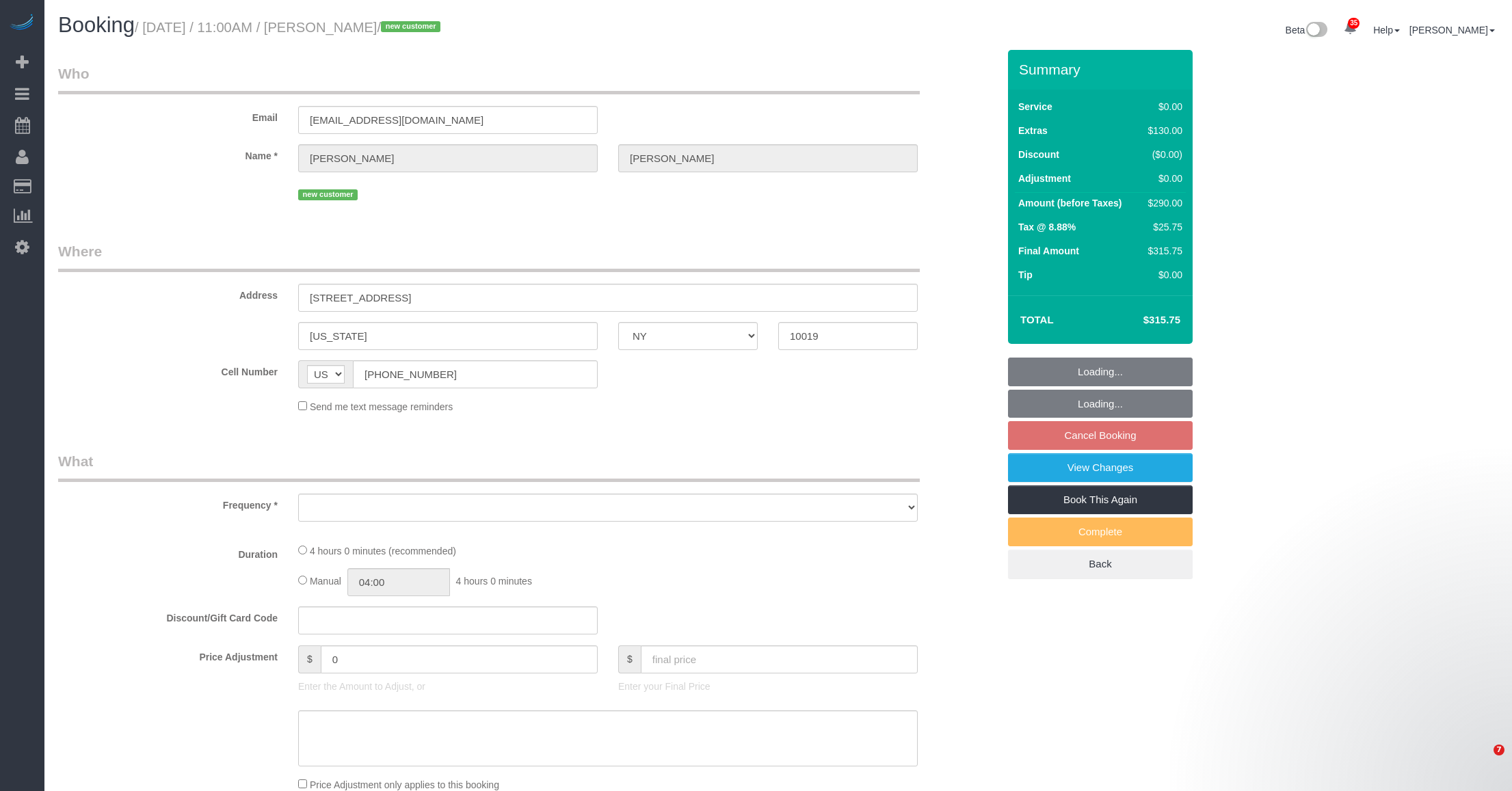
select select "NY"
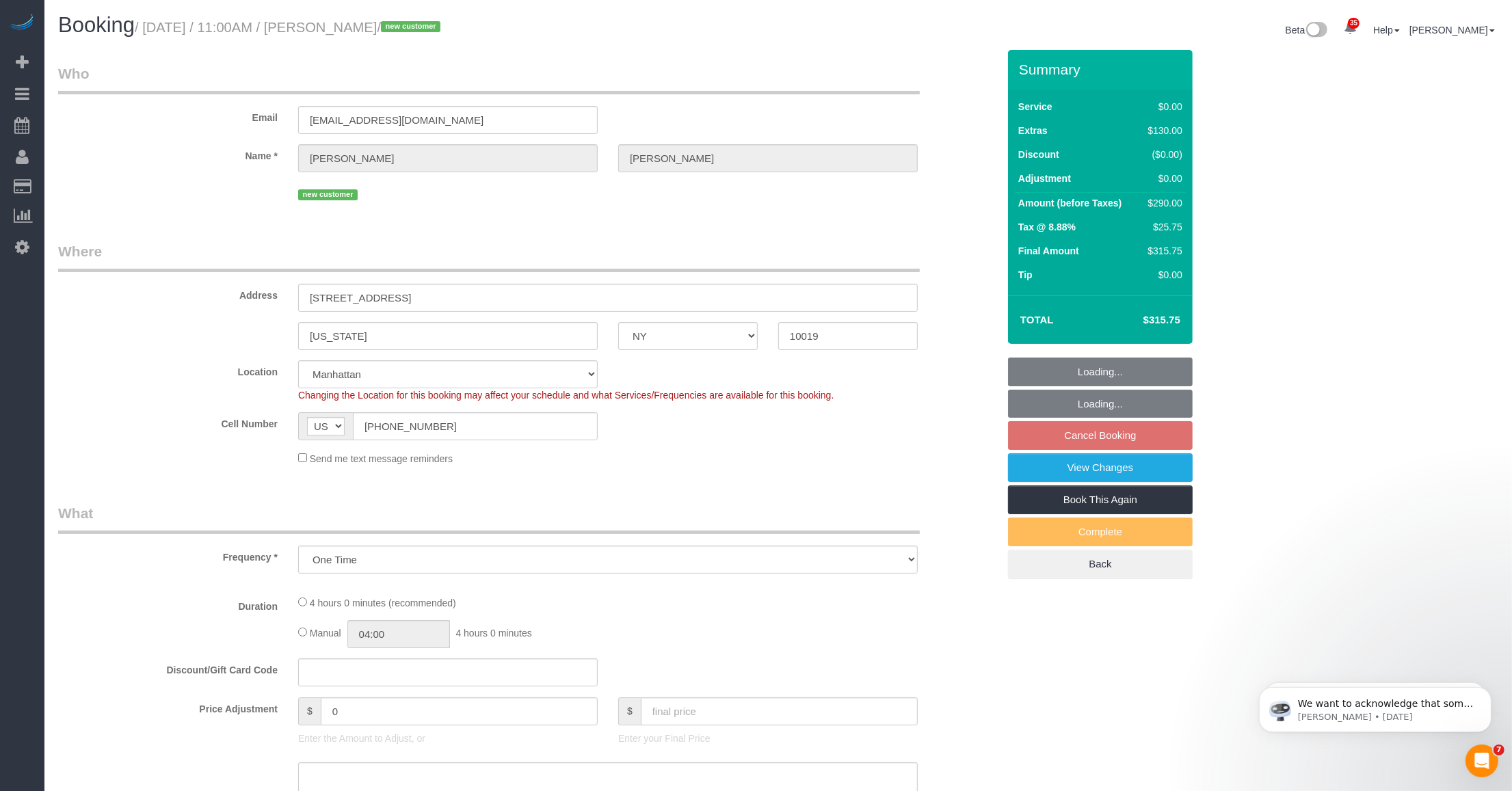
select select "object:960"
select select "string:stripe-pm_1SFHfl4VGloSiKo7zwYwSflI"
select select "number:58"
select select "number:72"
select select "number:13"
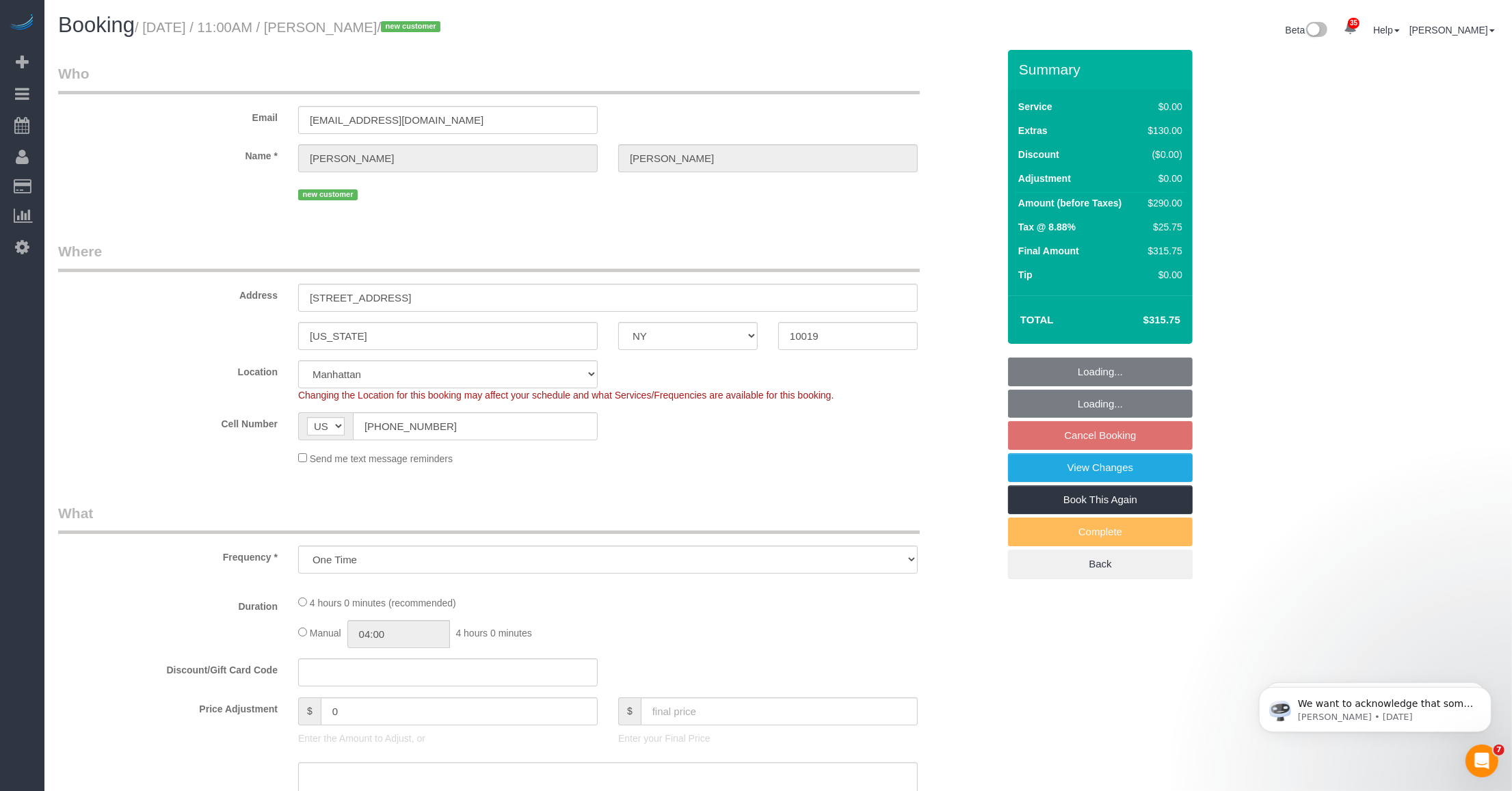
select select "number:5"
select select "1"
select select "spot4"
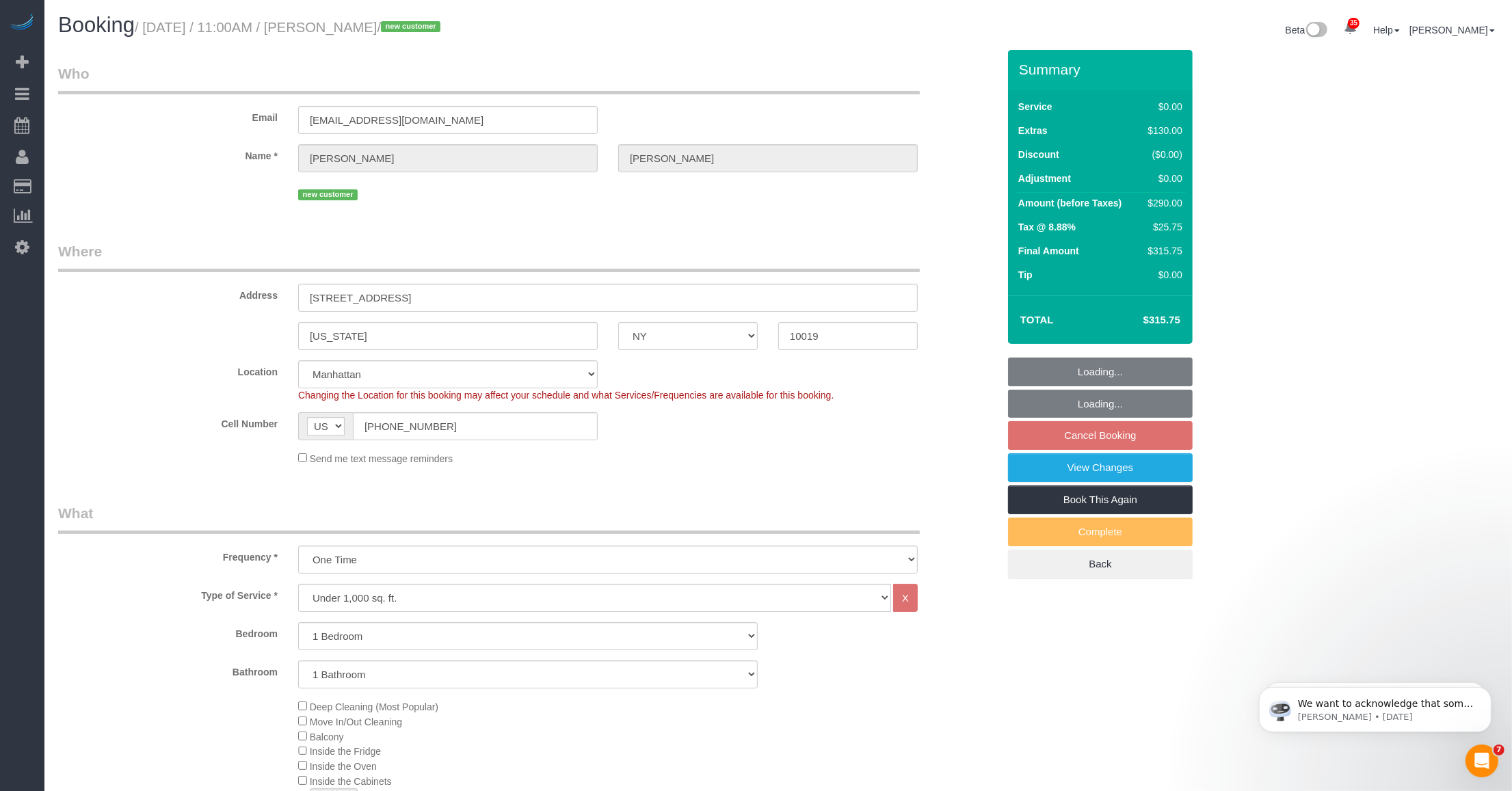
select select "1"
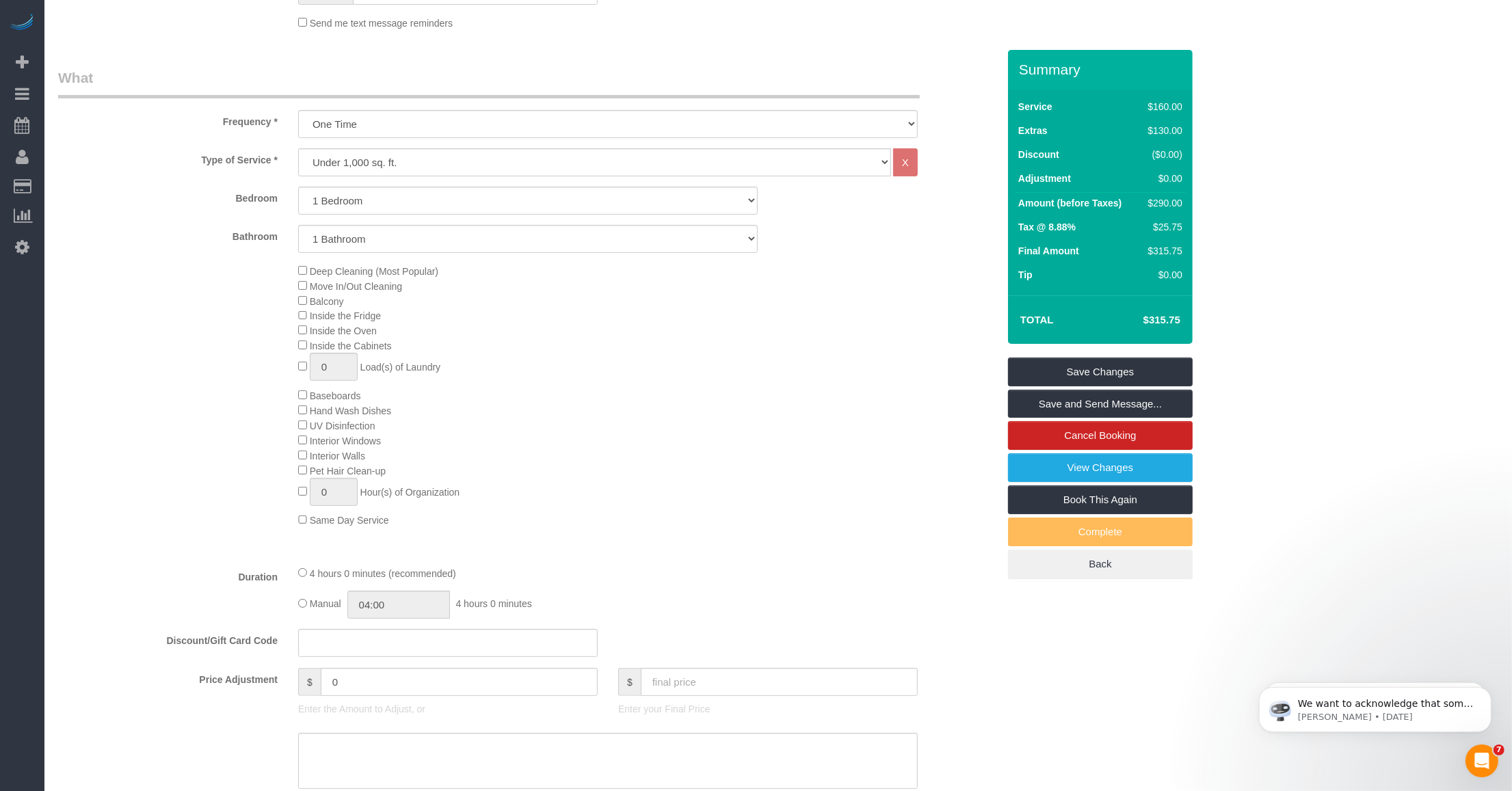
scroll to position [93, 0]
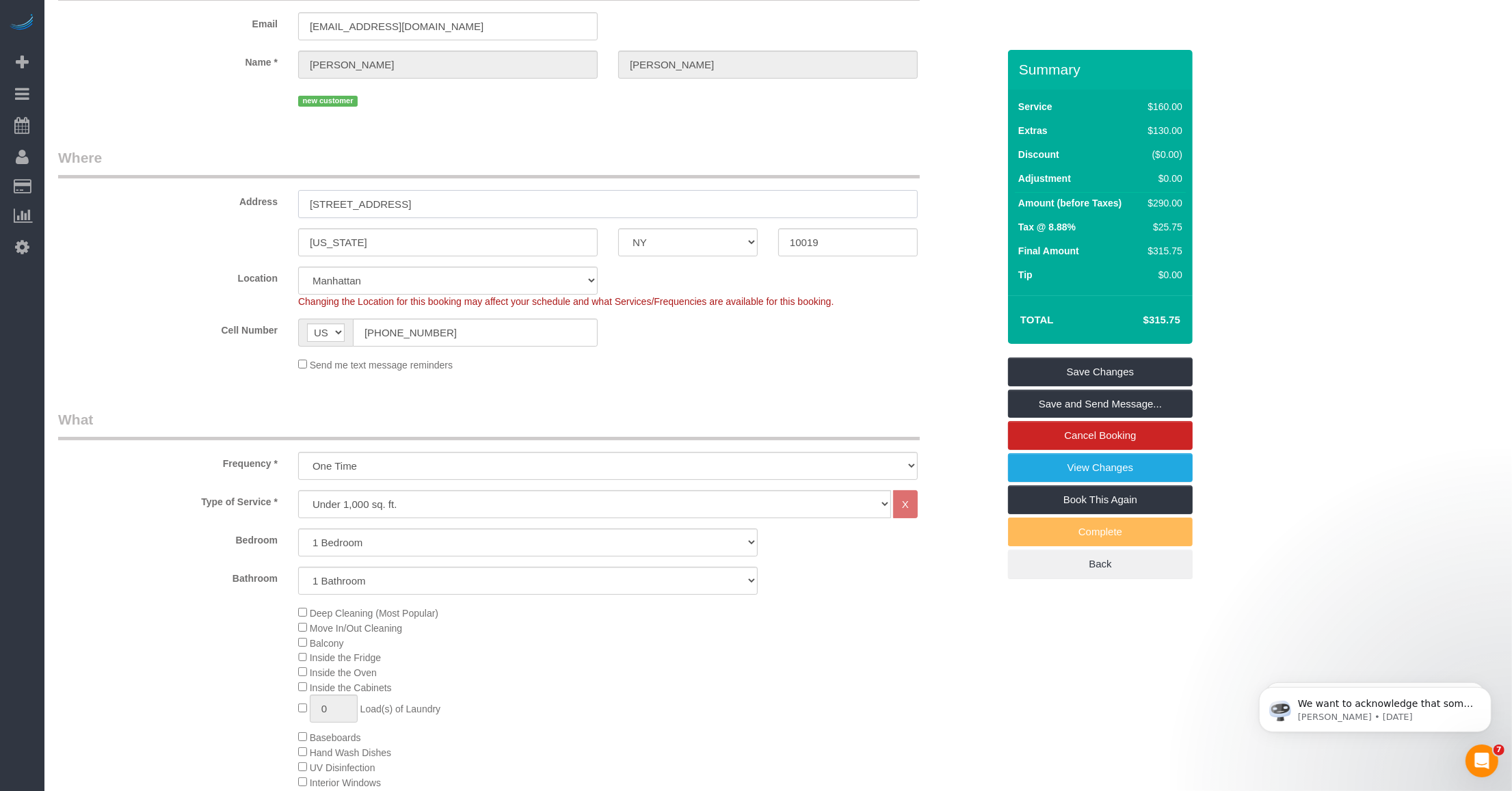
click at [366, 203] on input "[STREET_ADDRESS]" at bounding box center [608, 204] width 620 height 28
drag, startPoint x: 368, startPoint y: 244, endPoint x: 209, endPoint y: 267, distance: 160.7
click at [270, 244] on div "New York AK AL AR AZ CA CO CT DC DE FL GA HI IA ID IL IN KS KY LA MA MD ME MI M…" at bounding box center [528, 242] width 960 height 28
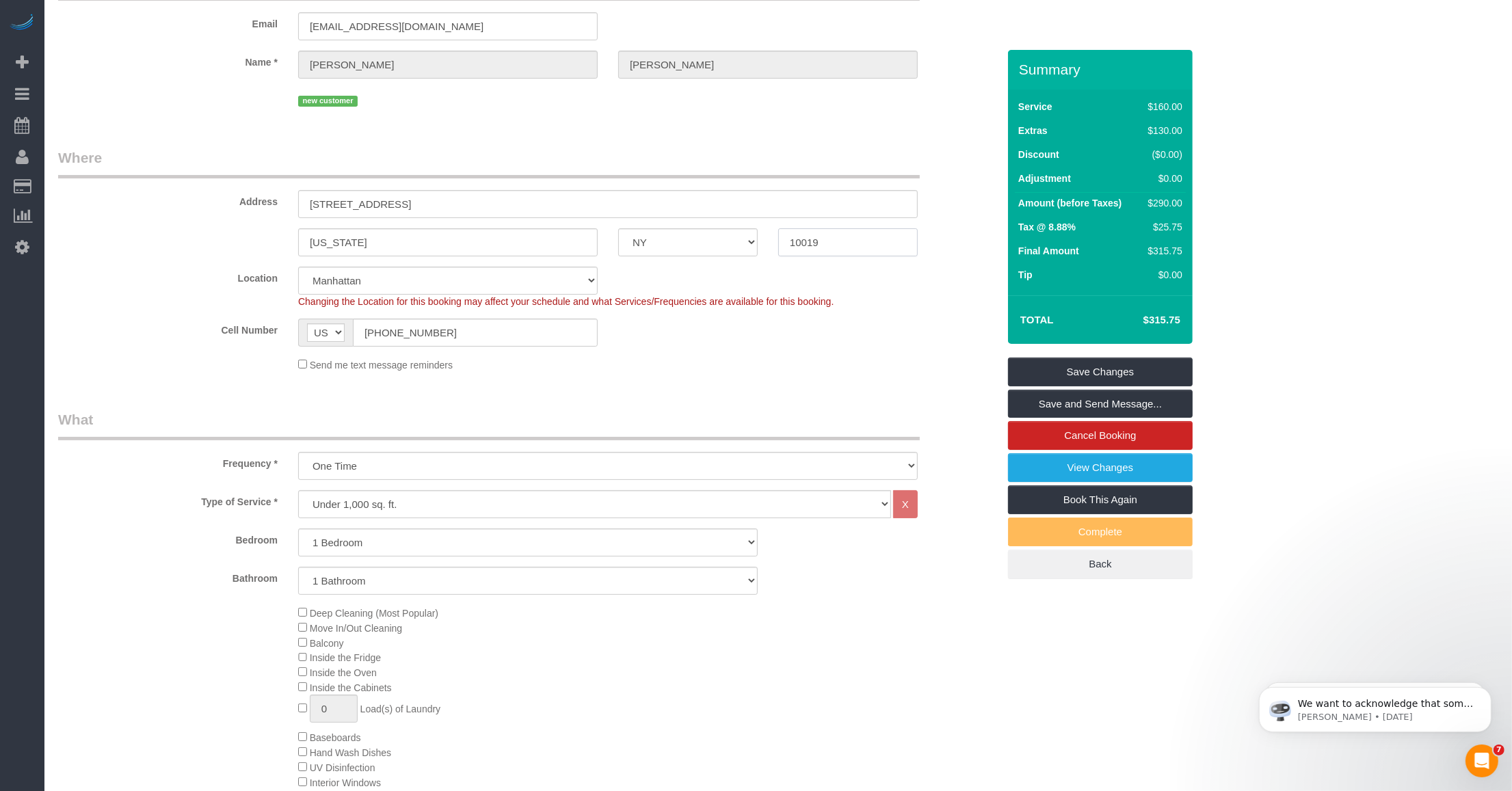
click at [801, 244] on input "10019" at bounding box center [848, 242] width 140 height 28
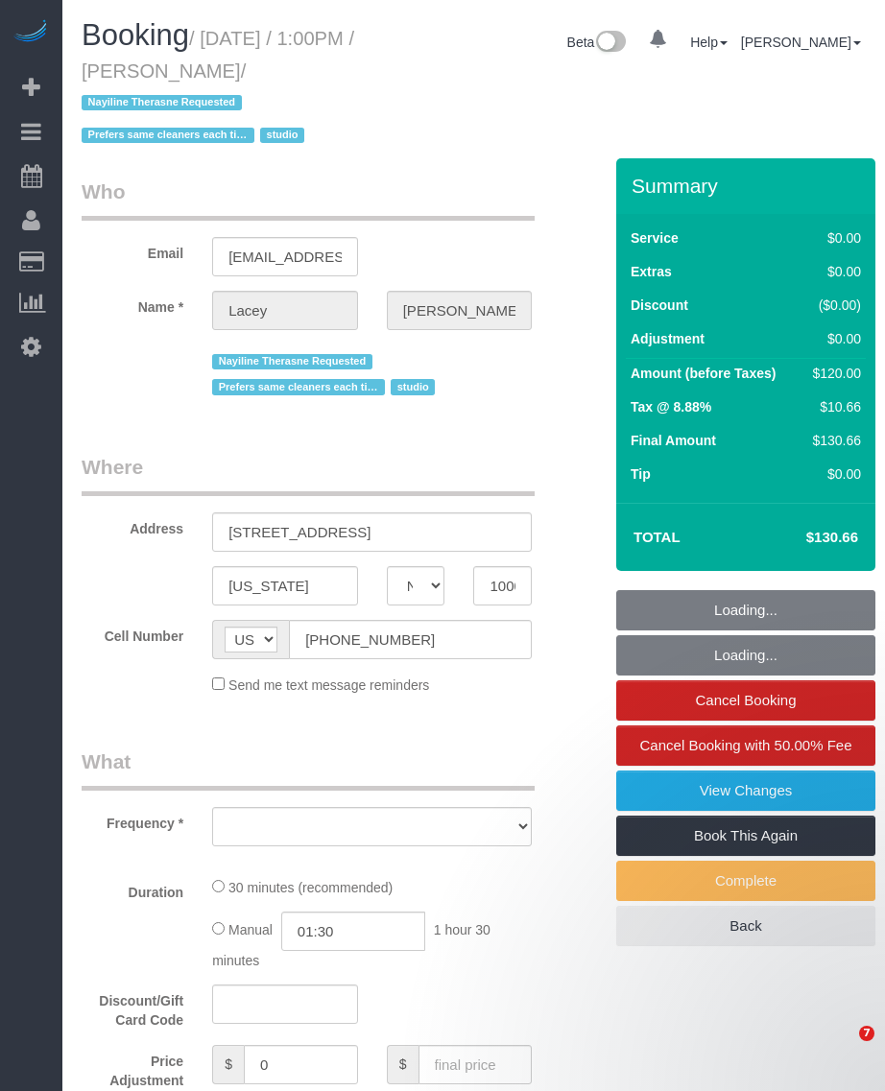
select select "NY"
select select "number:61"
select select "number:77"
select select "number:15"
select select "number:5"
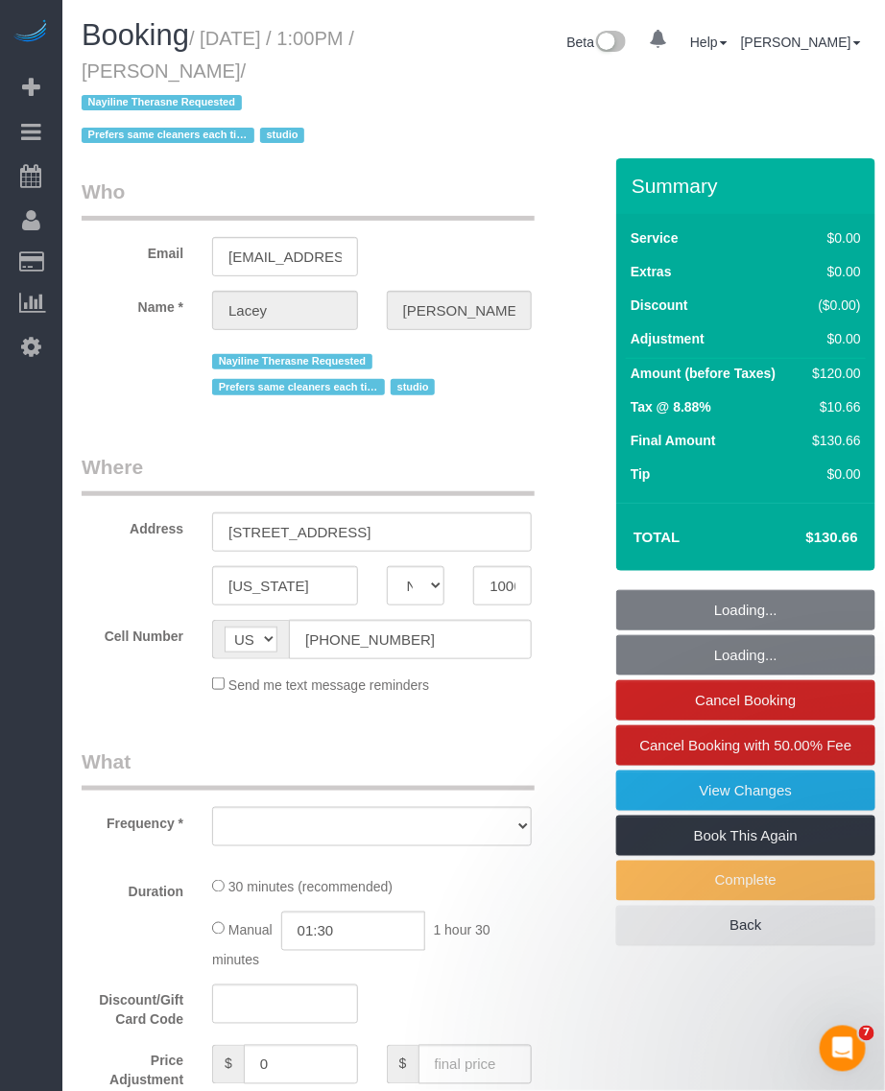
select select "string:stripe-pm_1QnwjA4VGloSiKo7h3HCAQgS"
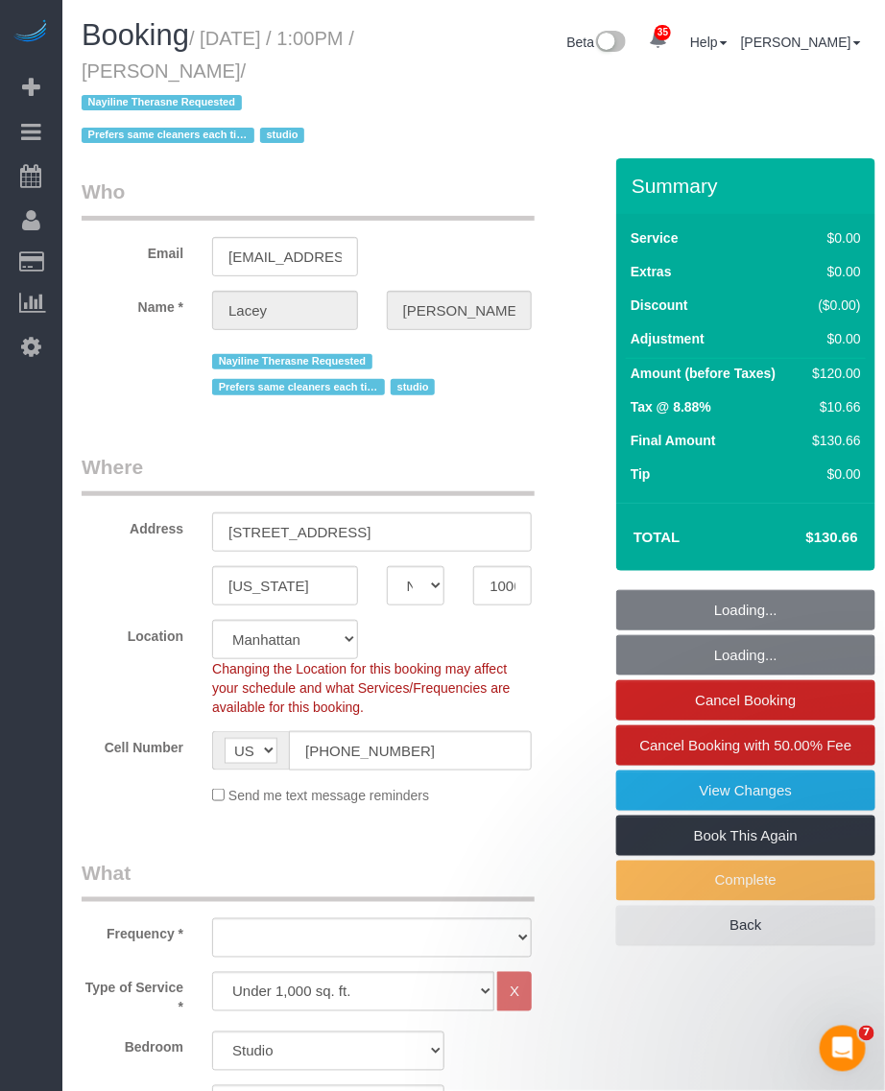
select select "object:1102"
select select "spot1"
select select "object:1493"
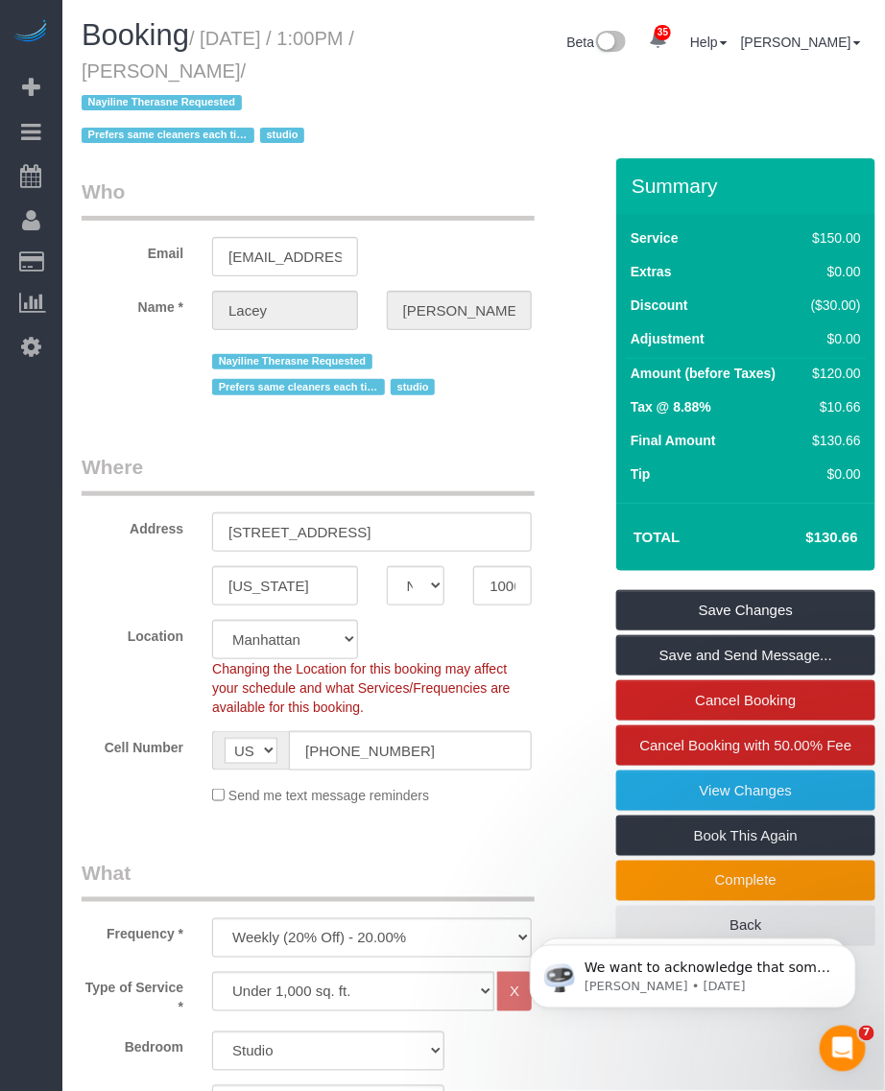
drag, startPoint x: 165, startPoint y: 68, endPoint x: 304, endPoint y: 79, distance: 139.6
click at [304, 79] on small "/ October 06, 2025 / 1:00PM / Lacey Gutierrez / Nayiline Therasne Requested Pre…" at bounding box center [218, 87] width 273 height 119
copy small "Lacey Gutierrez"
click at [189, 34] on span "Booking" at bounding box center [135, 35] width 107 height 34
drag, startPoint x: 262, startPoint y: 49, endPoint x: 299, endPoint y: 67, distance: 41.6
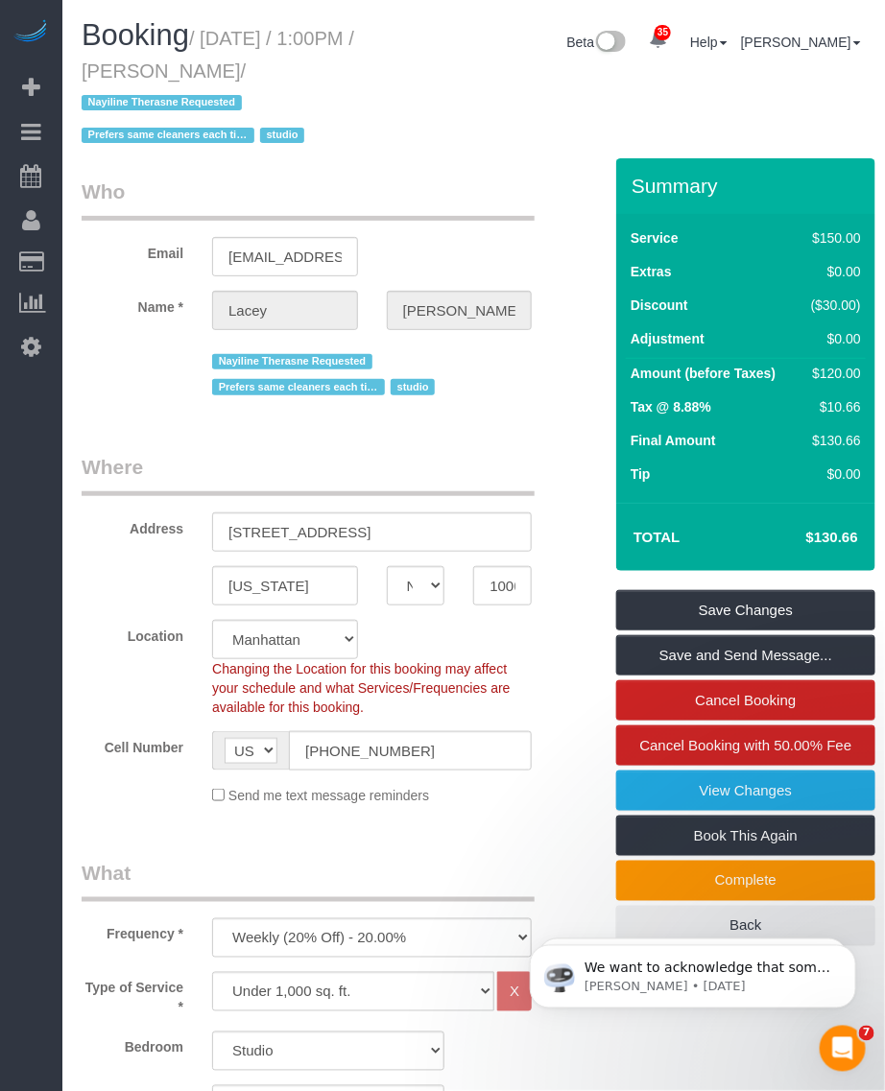
click at [299, 67] on small "/ October 06, 2025 / 1:00PM / Lacey Gutierrez / Nayiline Therasne Requested Pre…" at bounding box center [218, 87] width 273 height 119
copy small "October 06, 2025 / 1:00PM / Lacey Gutierrez"
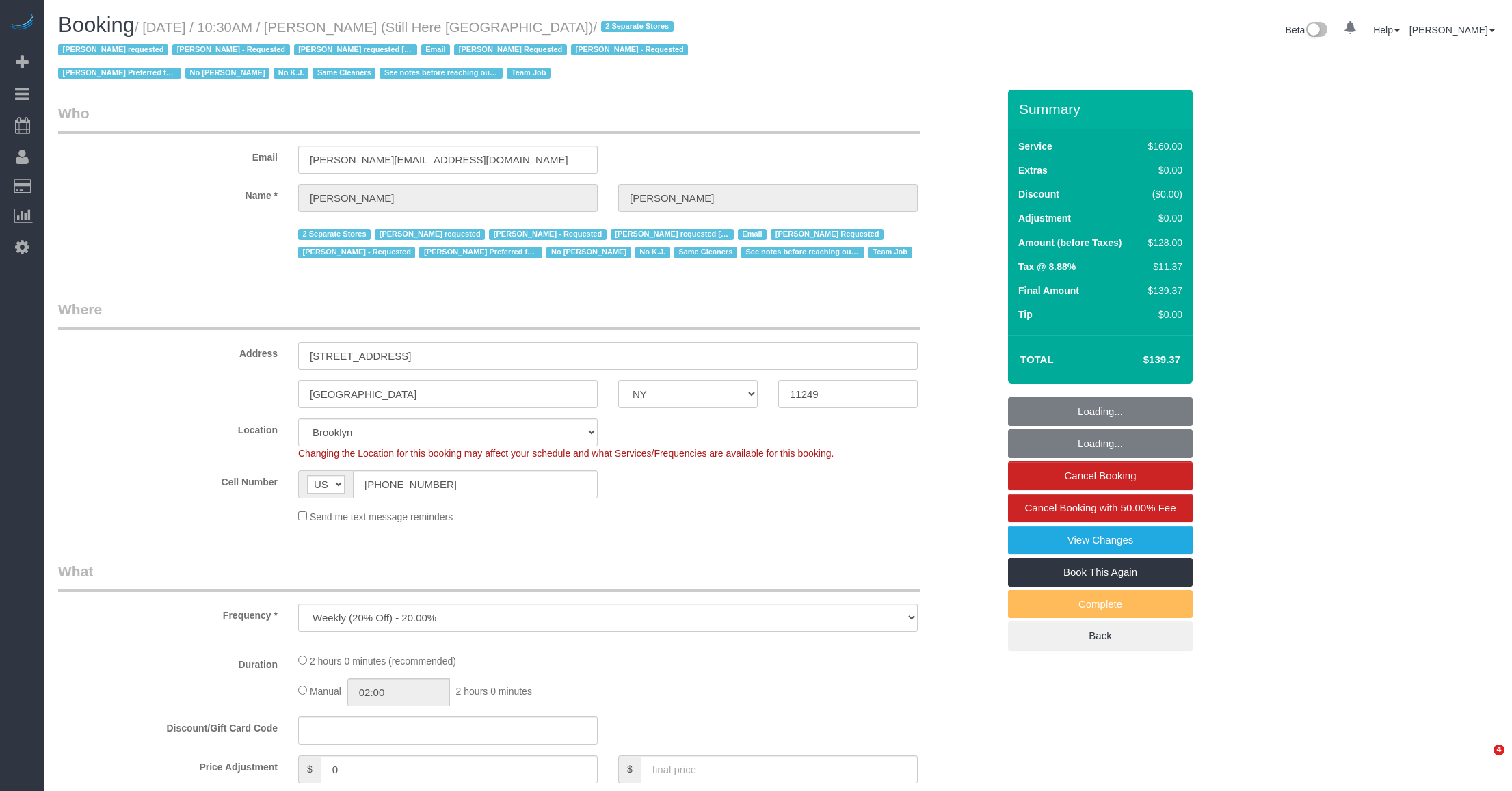
select select "NY"
select select "number:89"
select select "number:90"
select select "number:15"
select select "number:5"
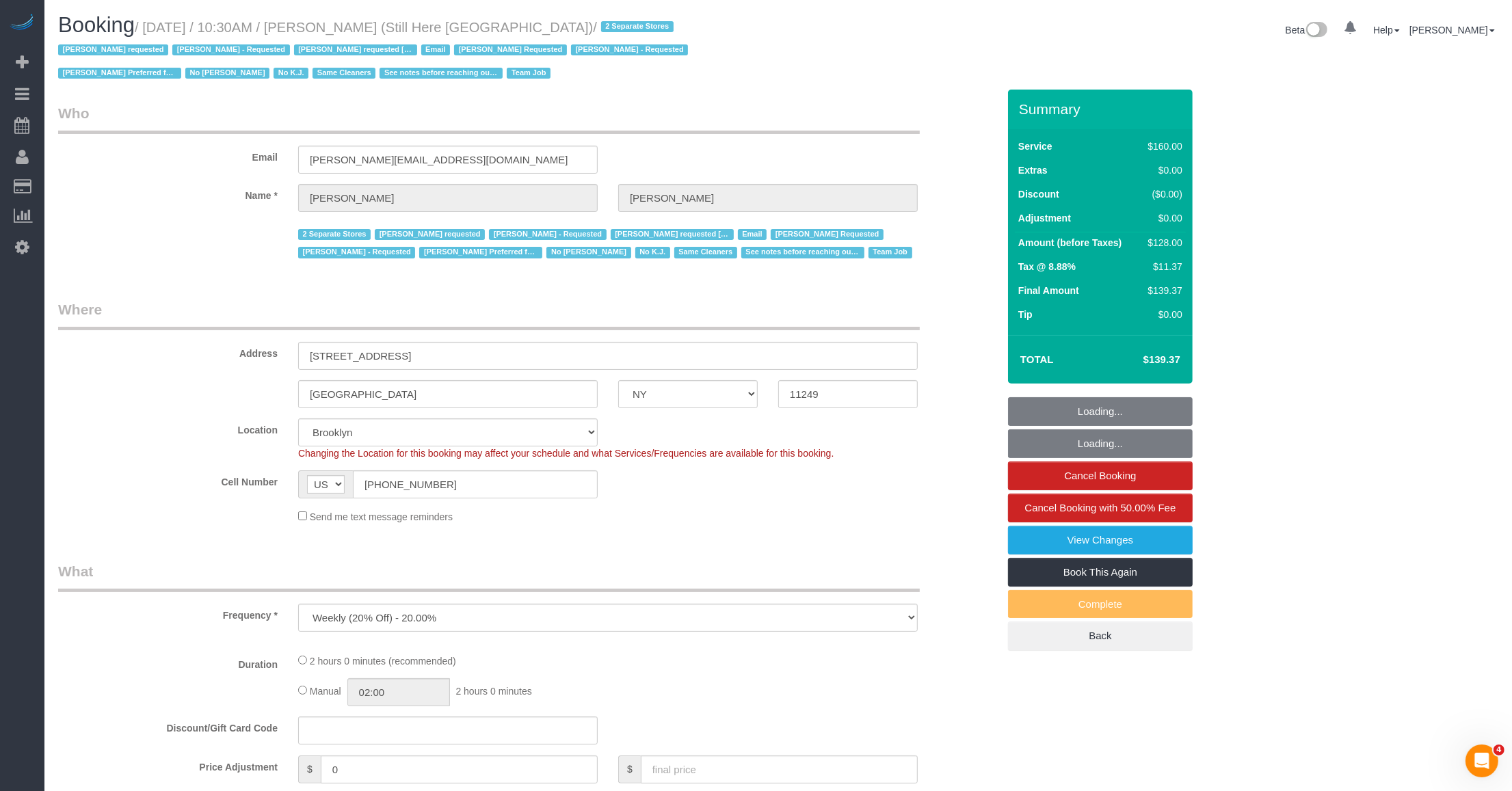
select select "object:1022"
select select "120"
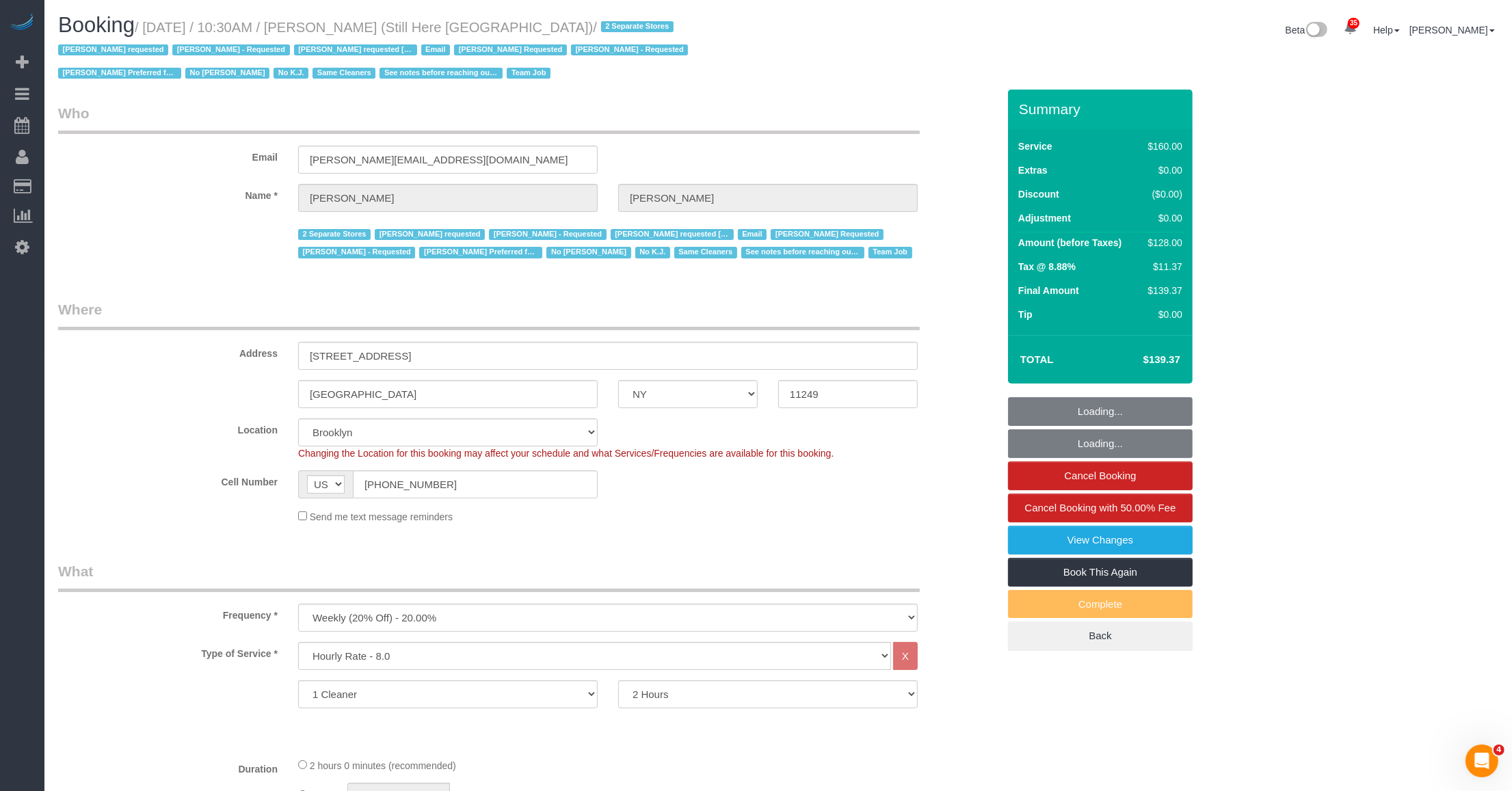
select select "string:stripe-pm_1Oyz8t4VGloSiKo71skqOF54"
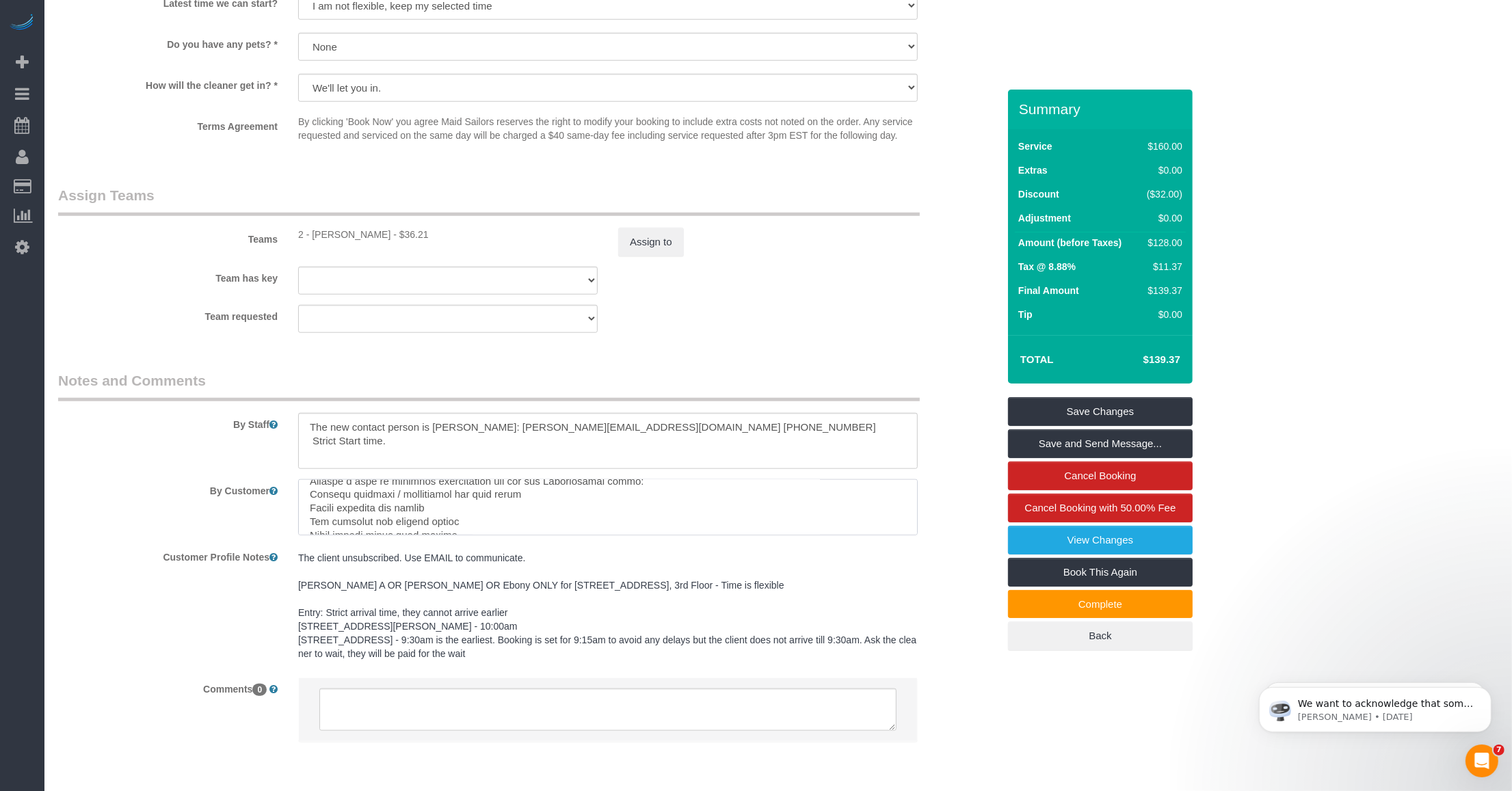
scroll to position [292, 0]
click at [1075, 535] on link "View Changes" at bounding box center [1100, 540] width 185 height 29
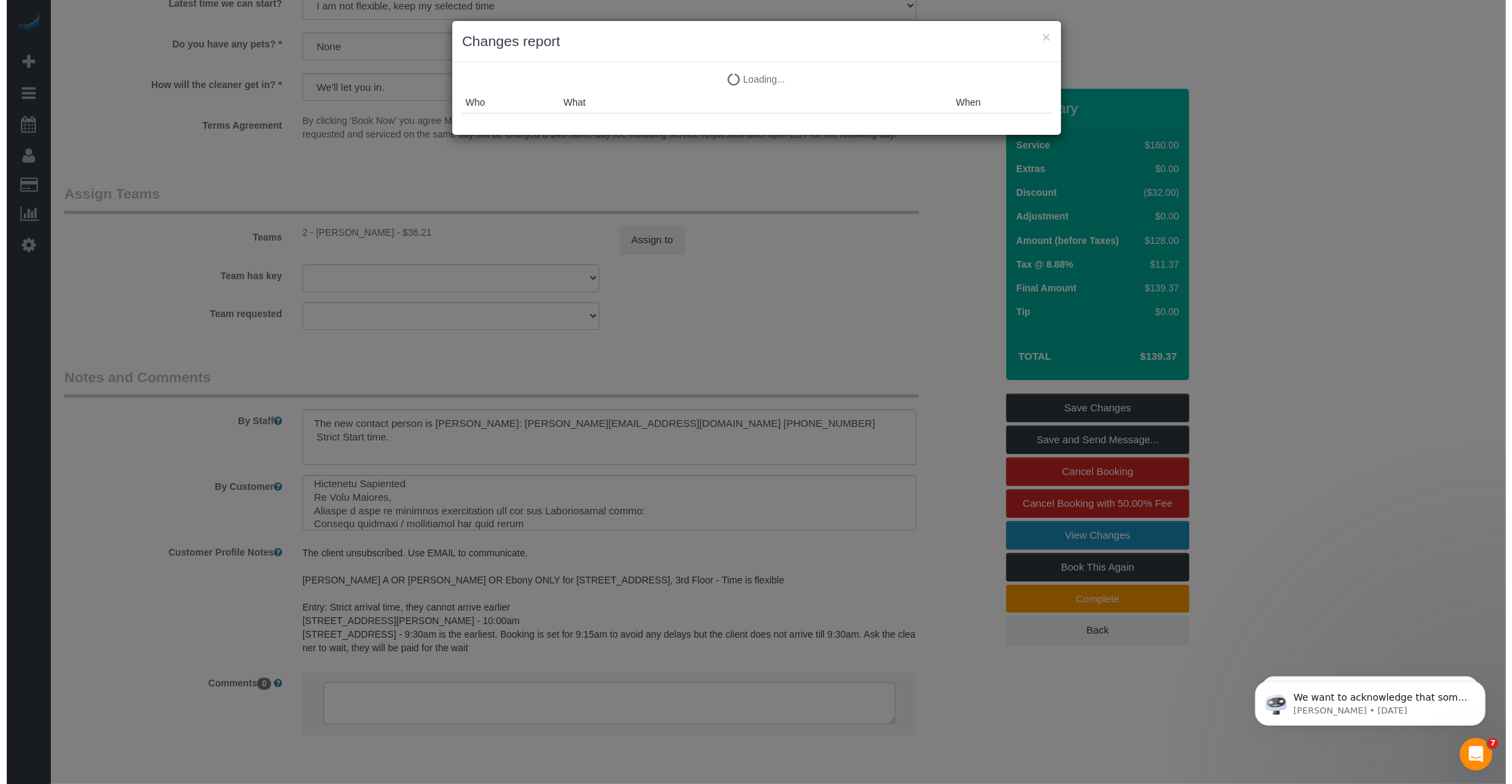
scroll to position [1423, 0]
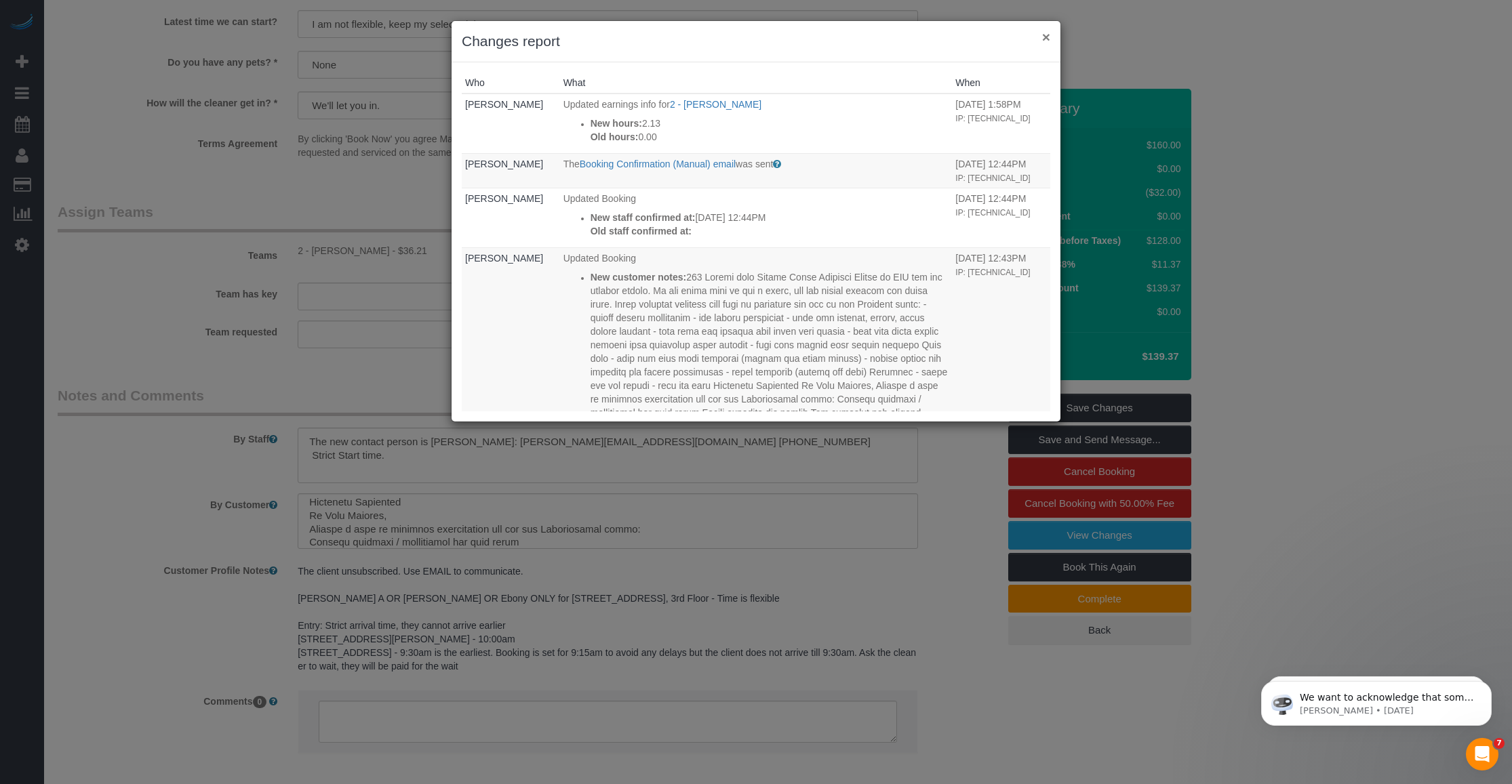
click at [1042, 32] on button "×" at bounding box center [1046, 37] width 8 height 14
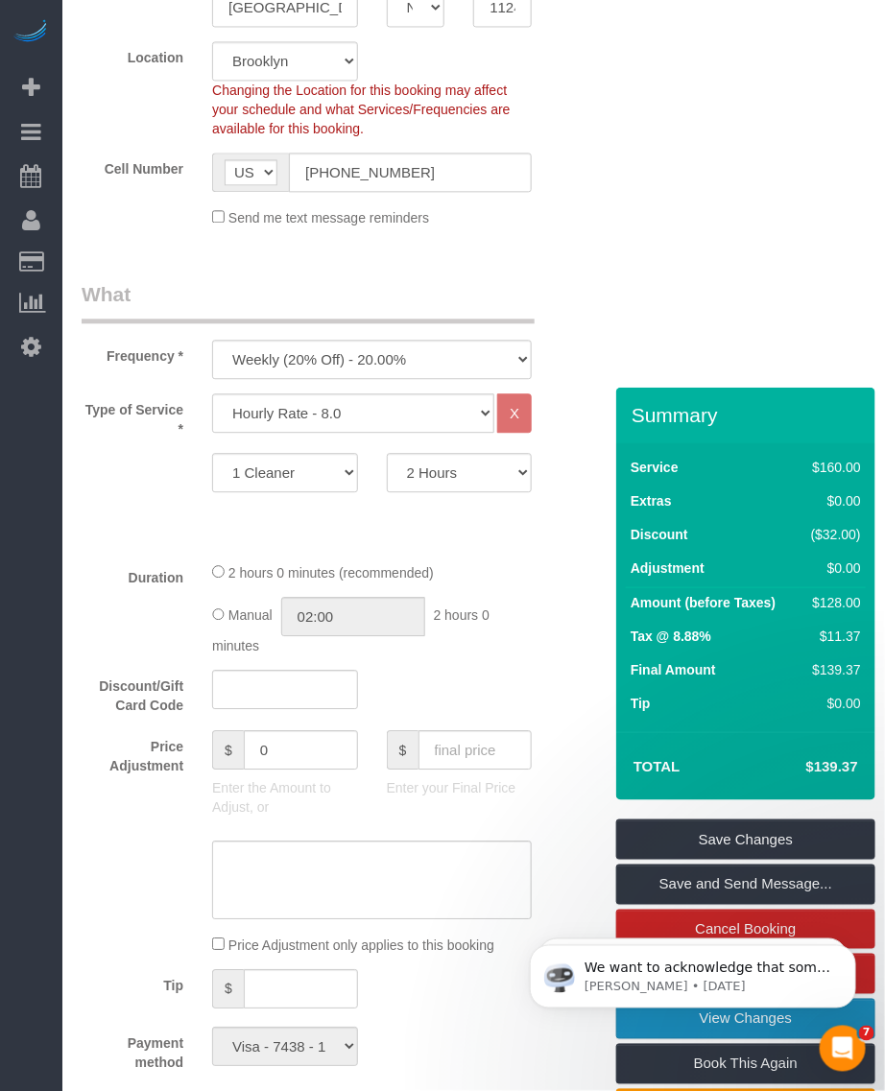
scroll to position [720, 0]
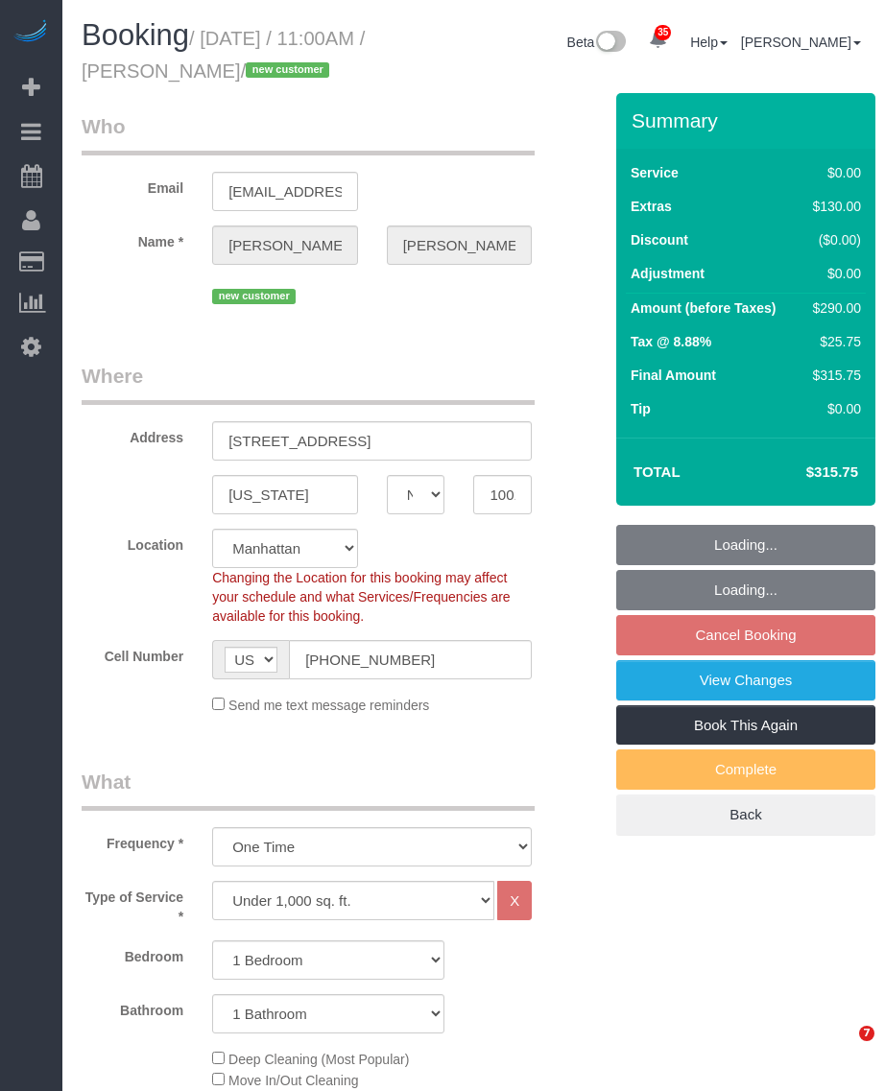
select select "NY"
select select "1"
select select "spot4"
select select "number:58"
select select "number:72"
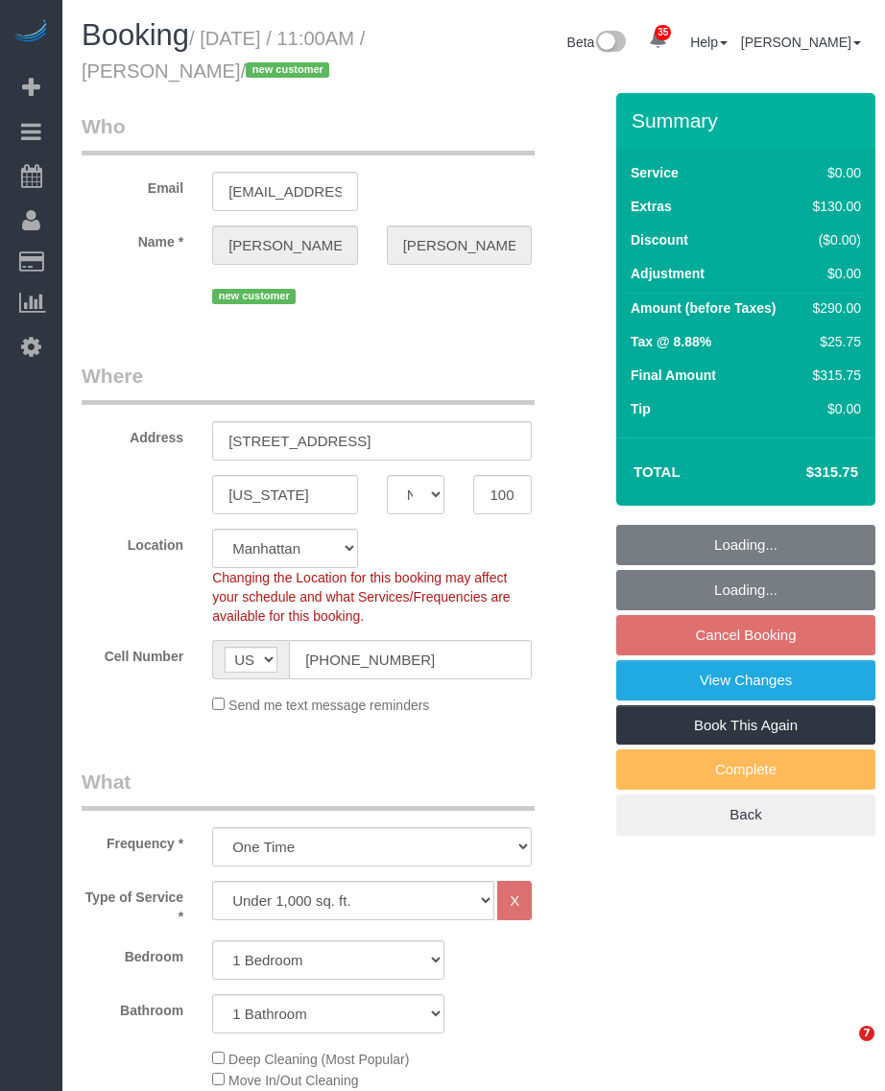
select select "number:13"
select select "number:5"
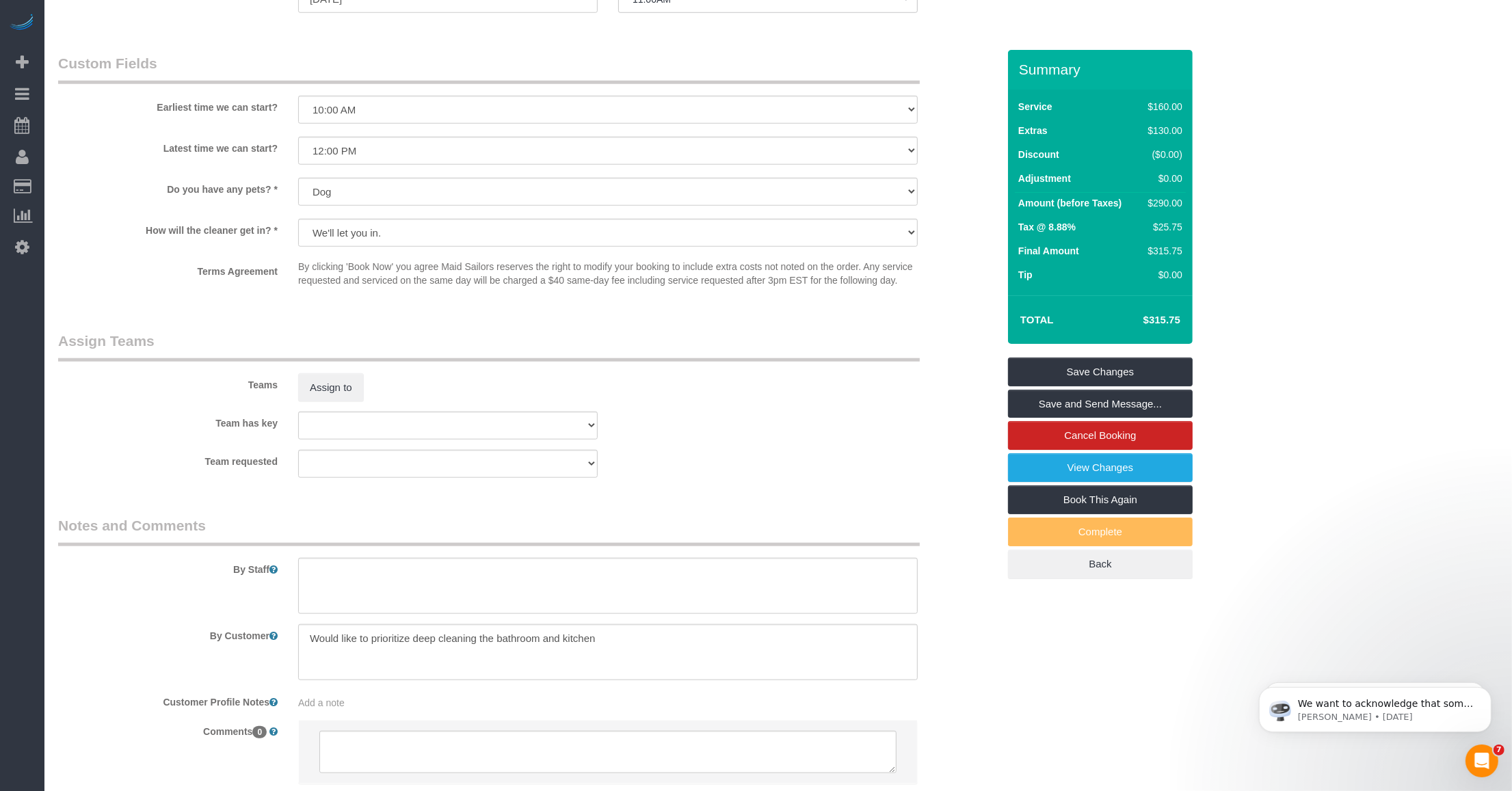
scroll to position [1547, 0]
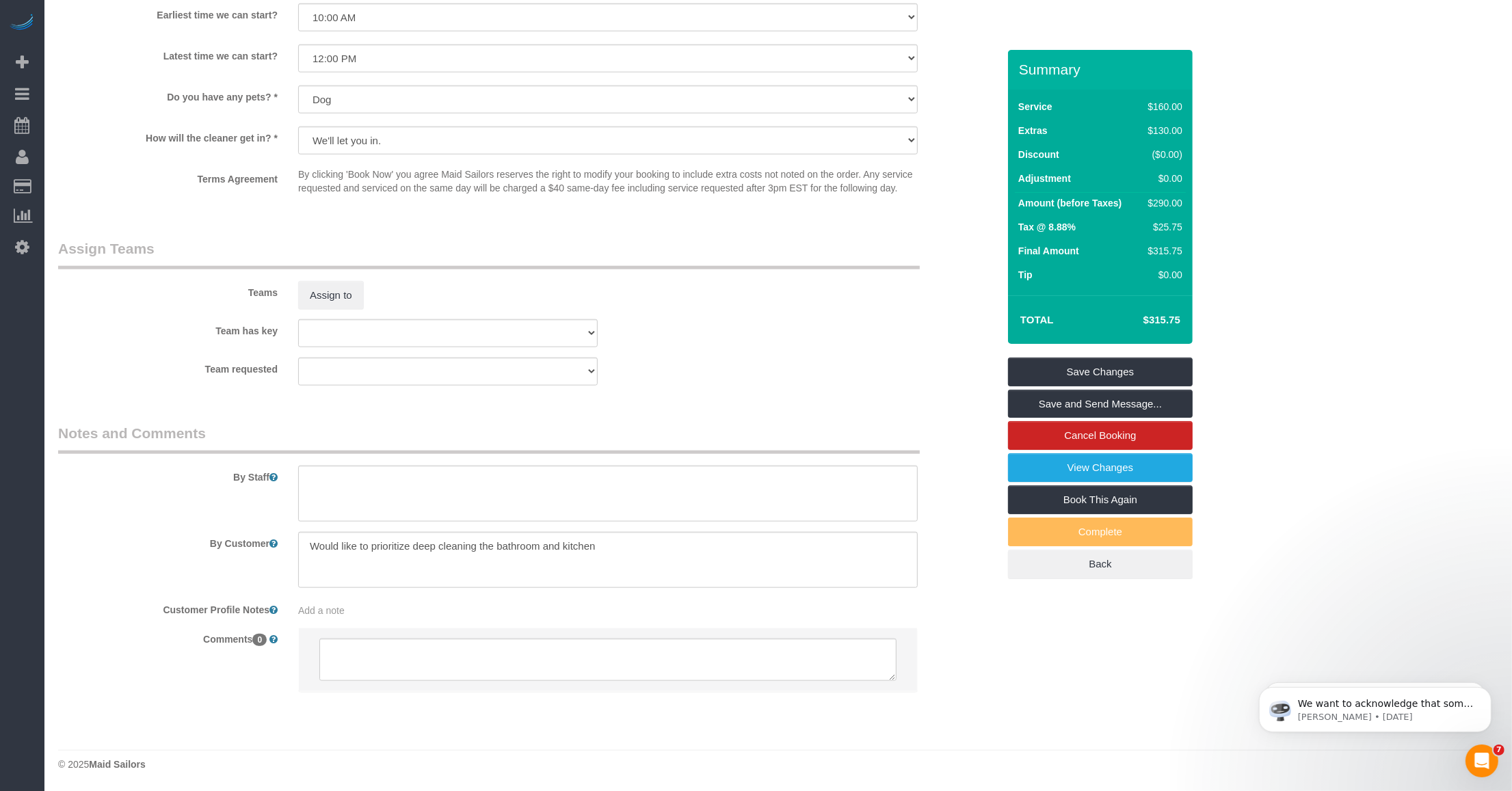
click at [308, 606] on span "Add a note" at bounding box center [321, 610] width 46 height 11
paste textarea "[URL][DOMAIN_NAME]"
click at [460, 614] on pre "[URL][DOMAIN_NAME]" at bounding box center [608, 609] width 620 height 14
click at [358, 638] on textarea "[URL][DOMAIN_NAME]" at bounding box center [608, 673] width 620 height 151
type textarea "[URL][DOMAIN_NAME] 1 bed 1 bath. 600 sqft according to the cmr."
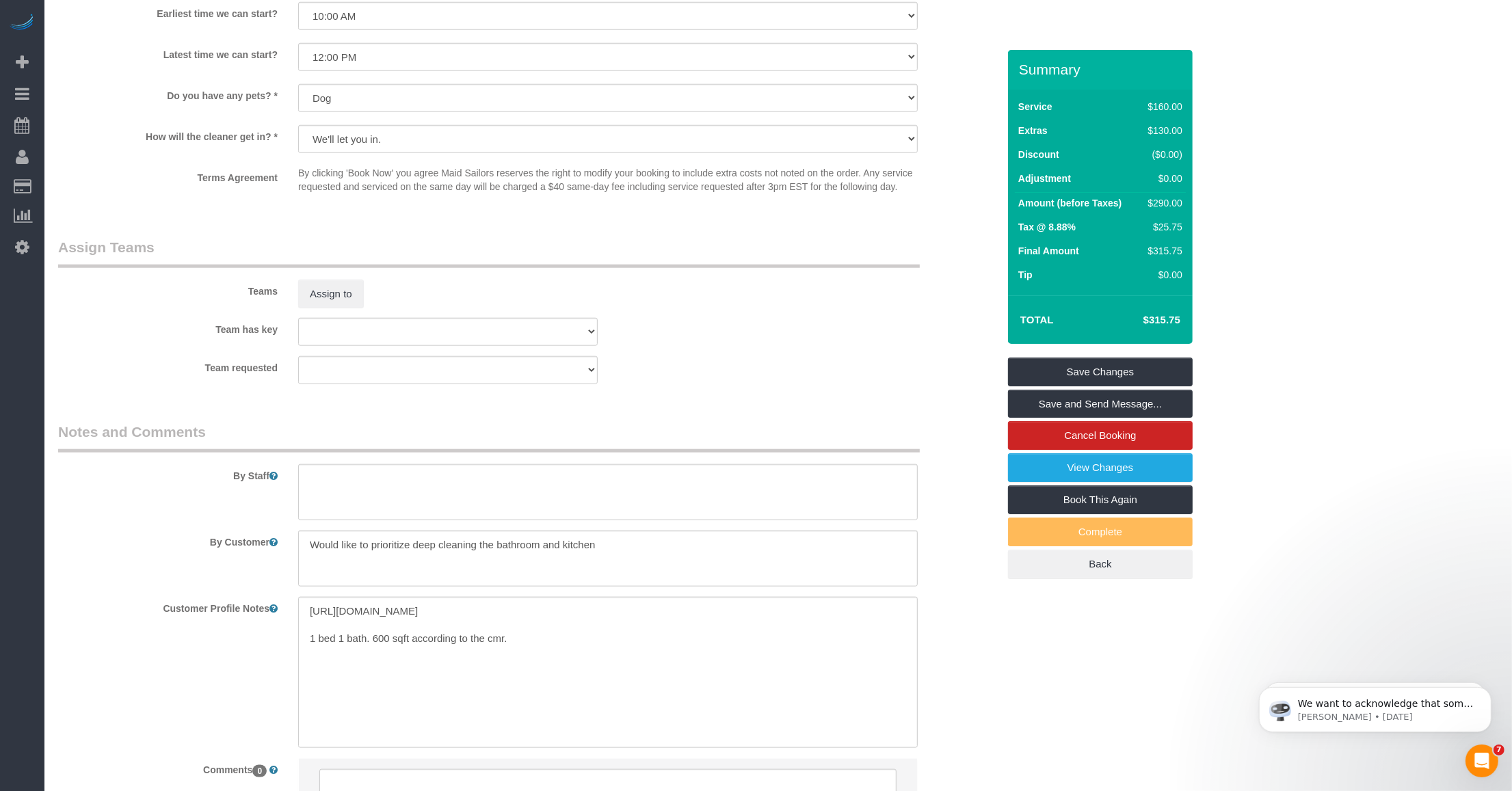
click at [181, 686] on sui-booking-comments "By Staff By Customer Customer Profile Notes [URL][DOMAIN_NAME] 1 bed 1 bath. 60…" at bounding box center [528, 629] width 940 height 415
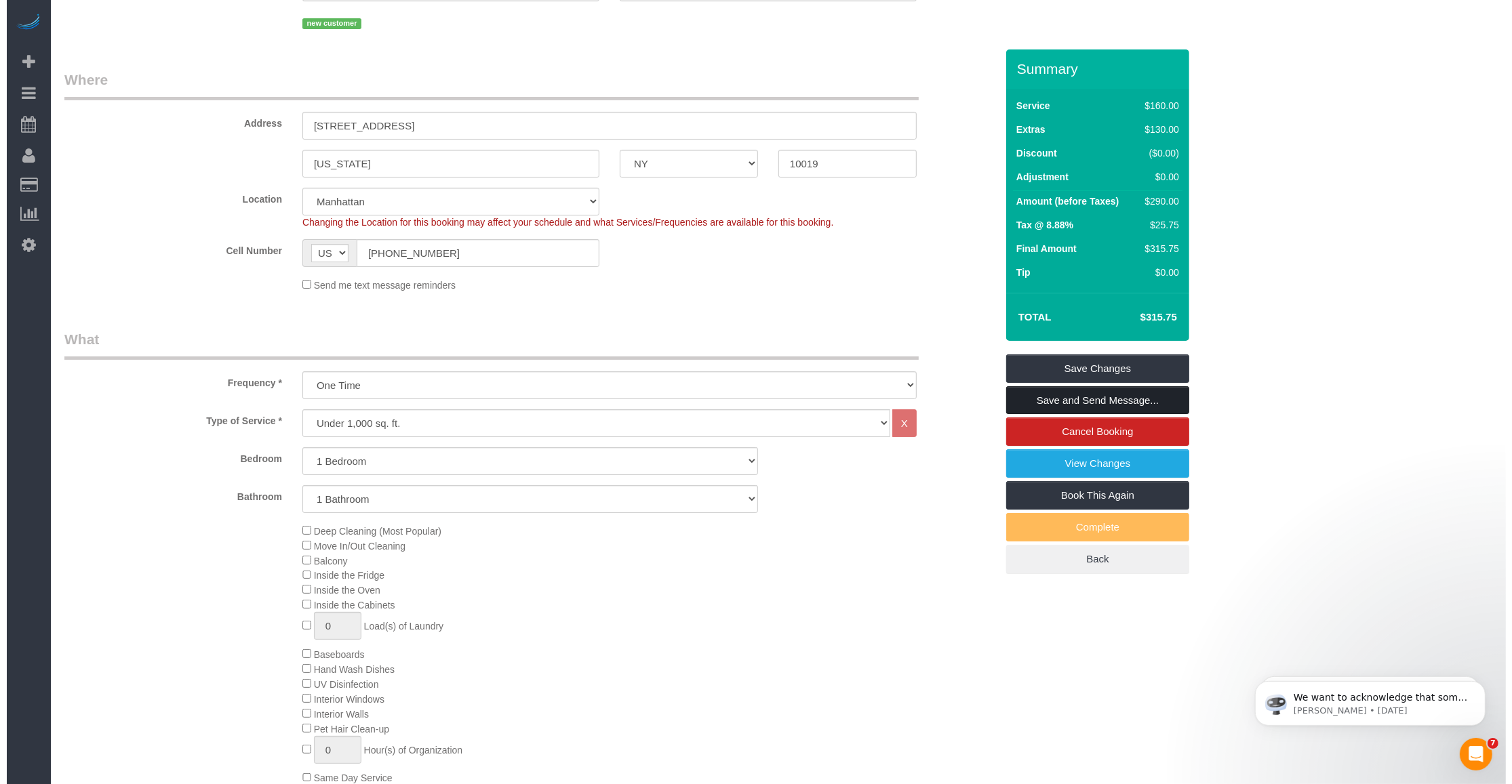
scroll to position [0, 0]
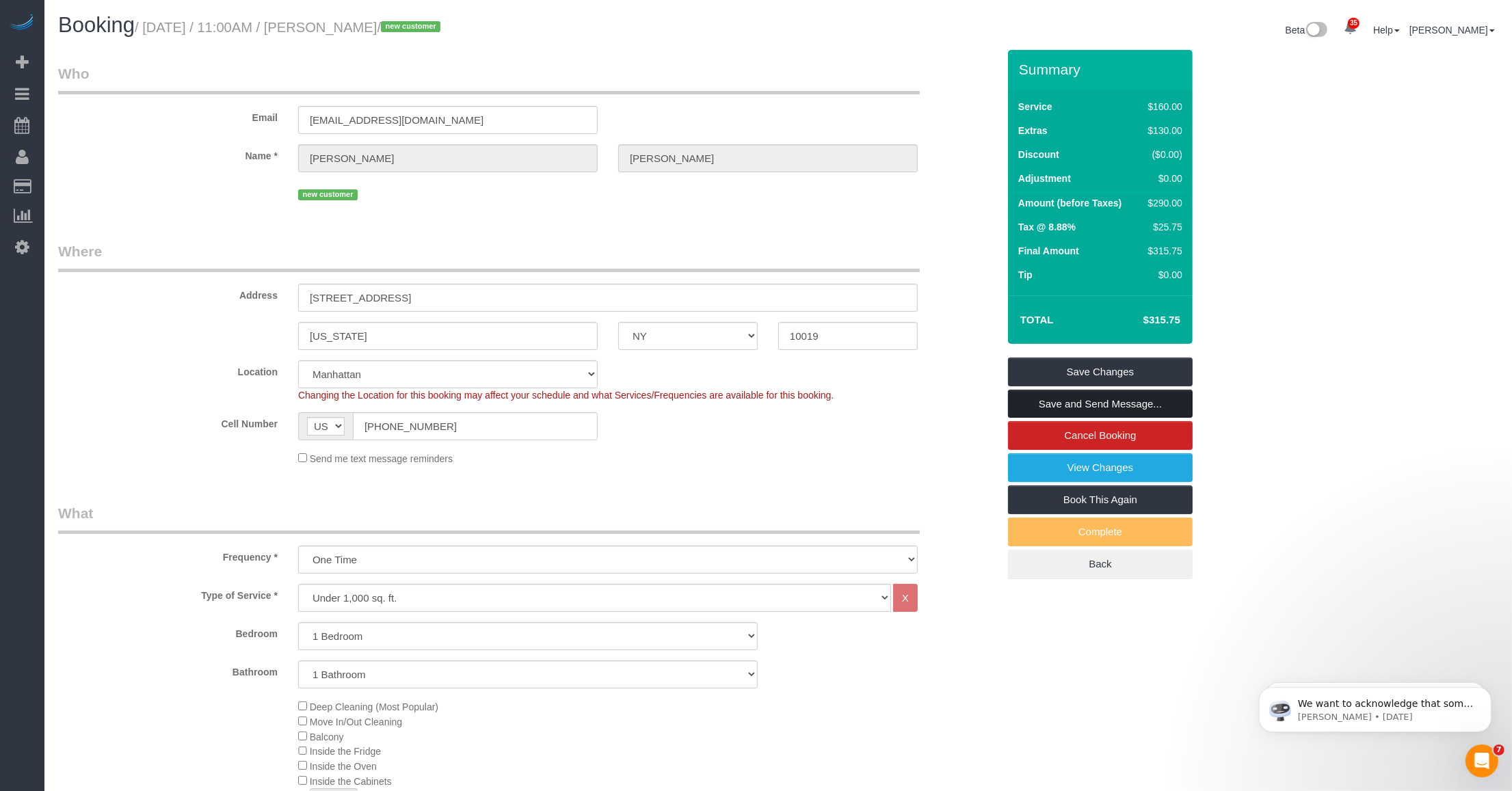
click at [630, 403] on link "Save and Send Message..." at bounding box center [1100, 404] width 185 height 29
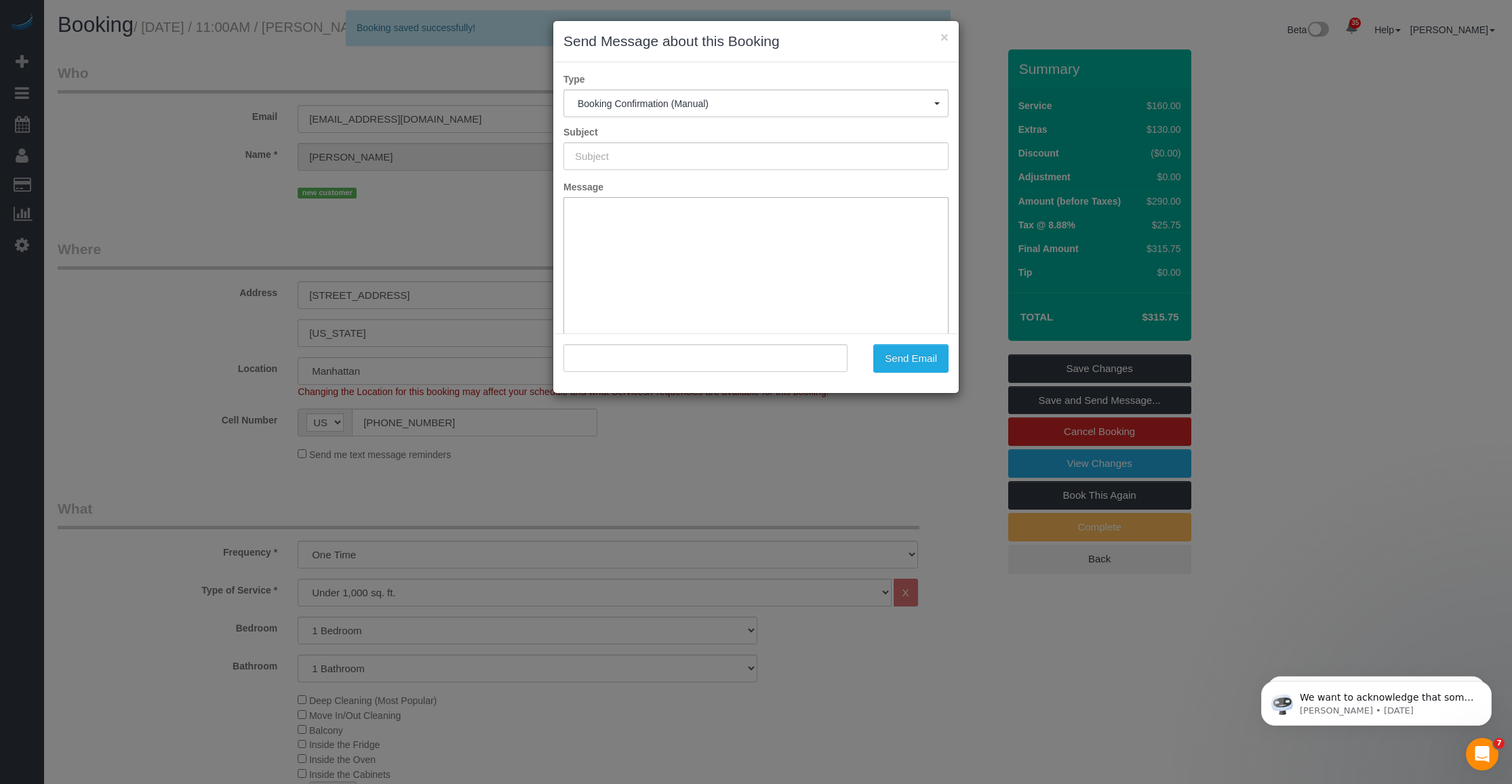
type input "Cleaning Confirmed for [DATE] 11:00am"
type input ""[PERSON_NAME]" <[EMAIL_ADDRESS][DOMAIN_NAME]>"
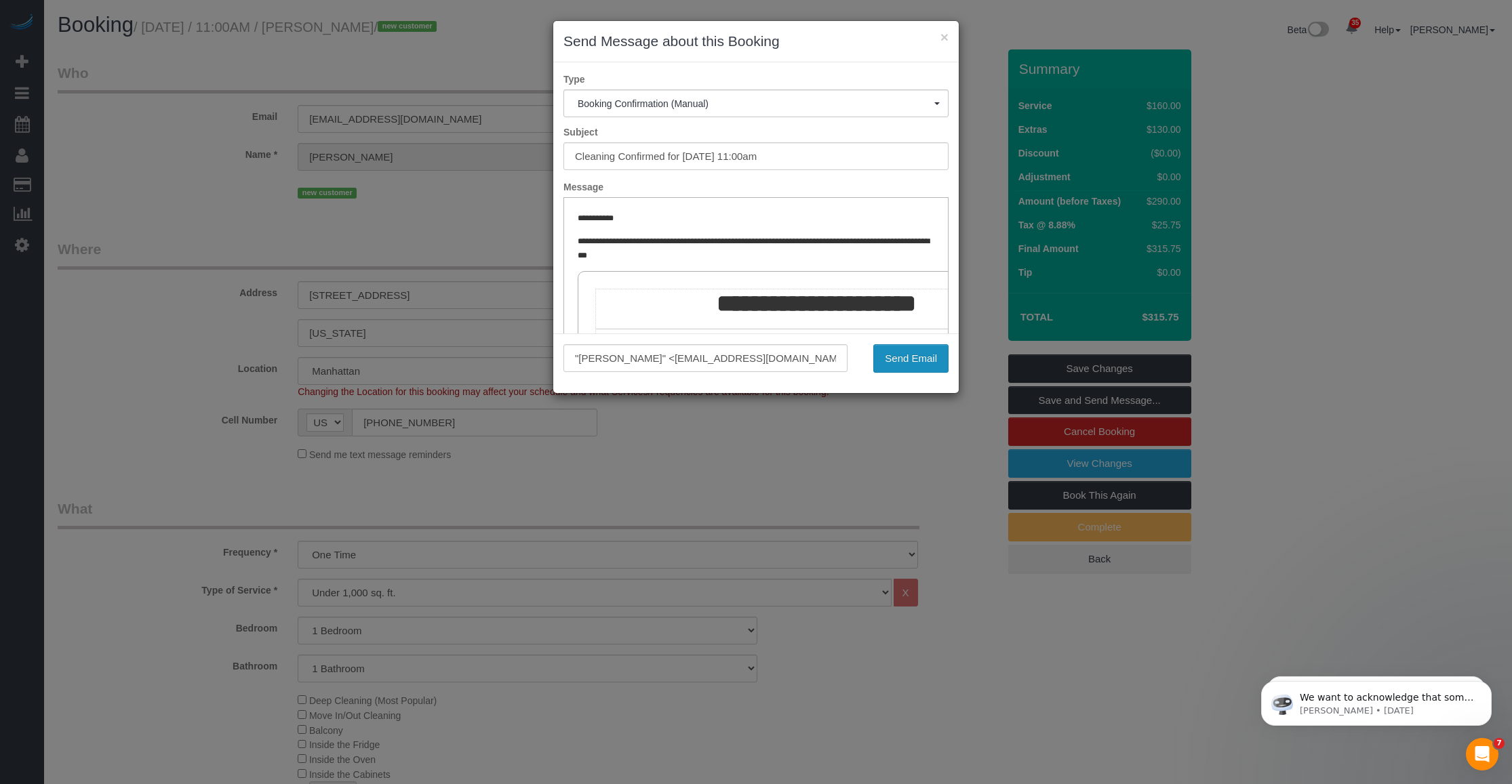
click at [625, 361] on button "Send Email" at bounding box center [911, 359] width 76 height 28
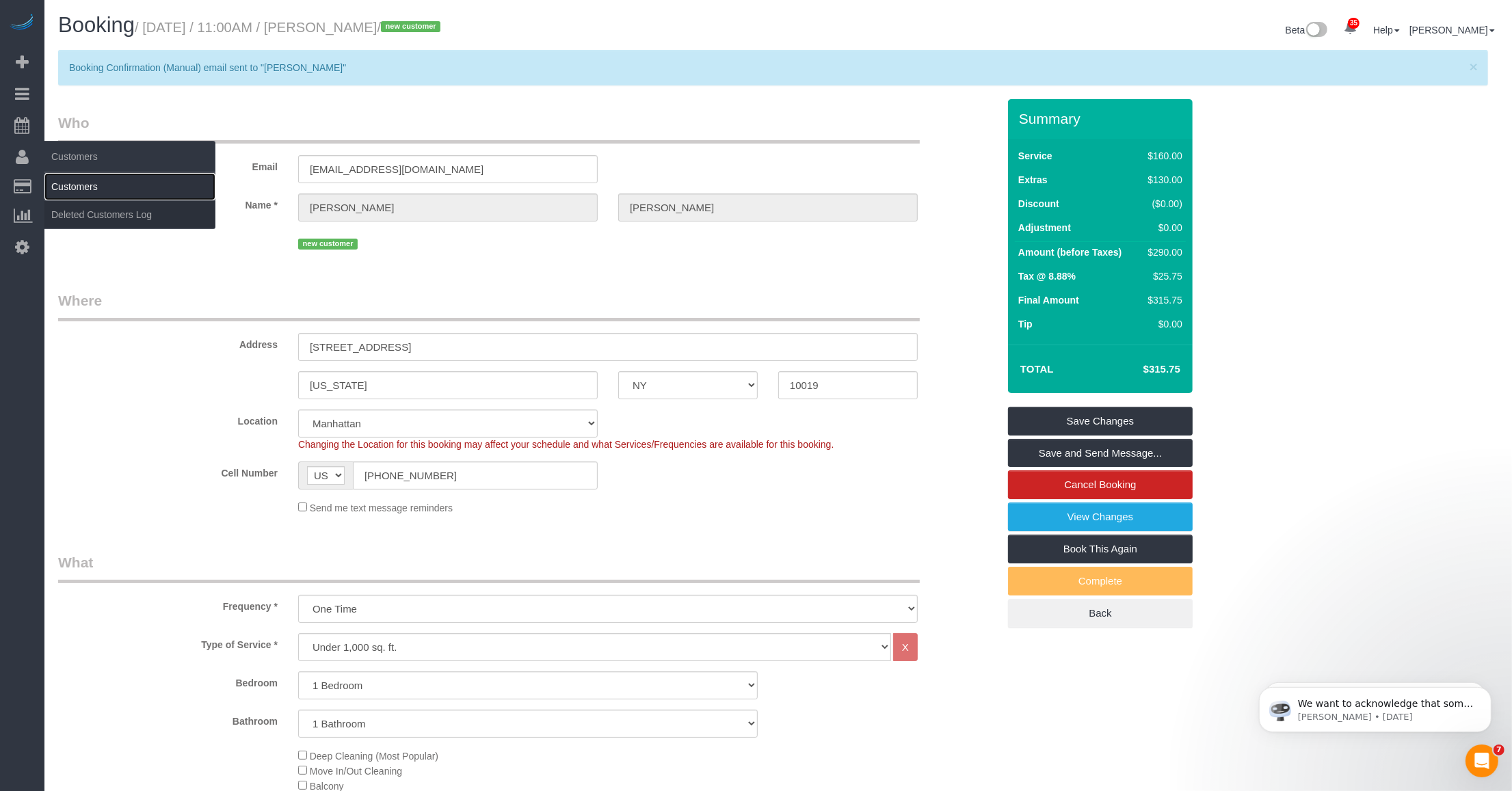
click at [66, 185] on link "Customers" at bounding box center [130, 187] width 171 height 27
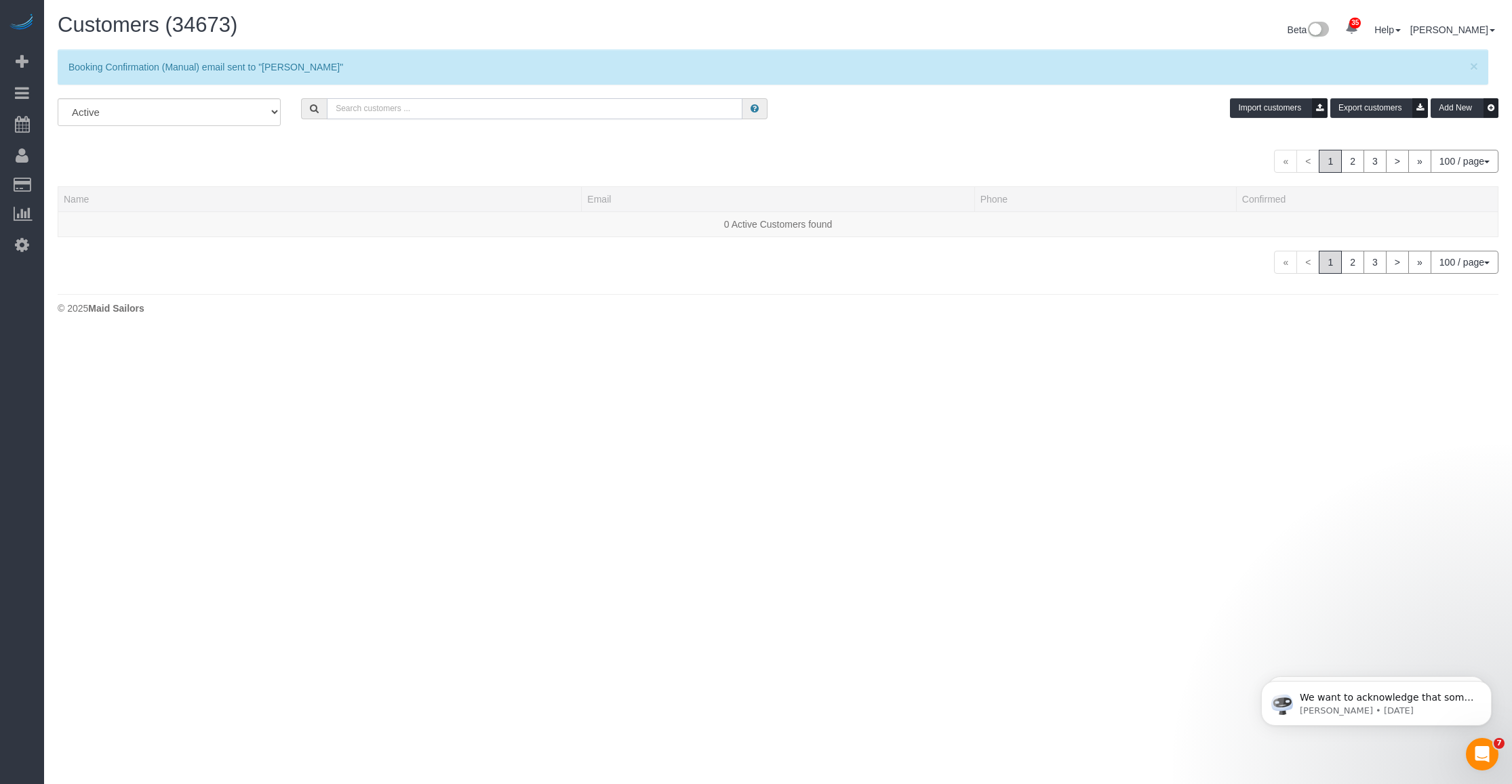
click at [366, 106] on input "text" at bounding box center [535, 109] width 415 height 21
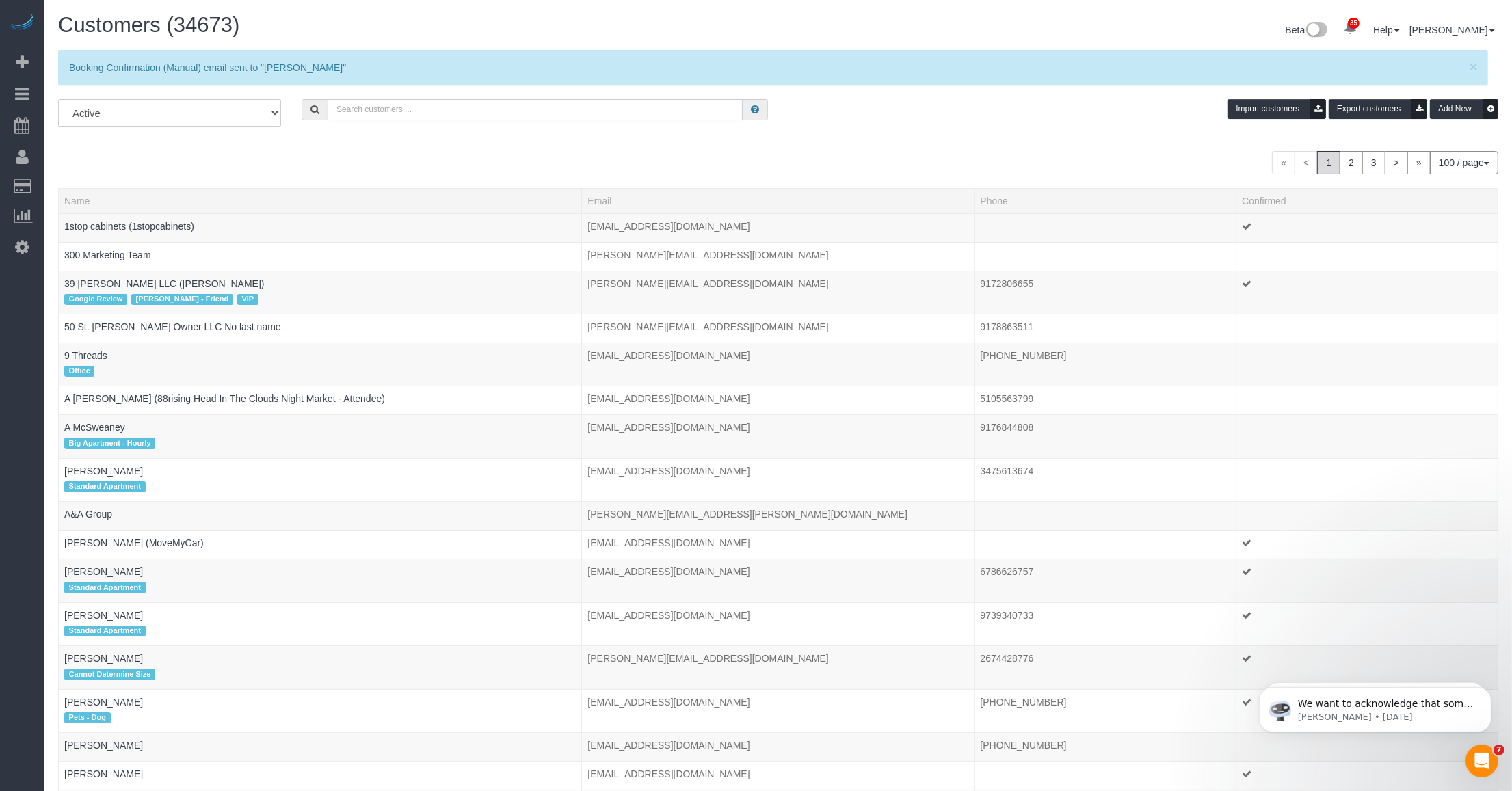
paste input "[PERSON_NAME]"
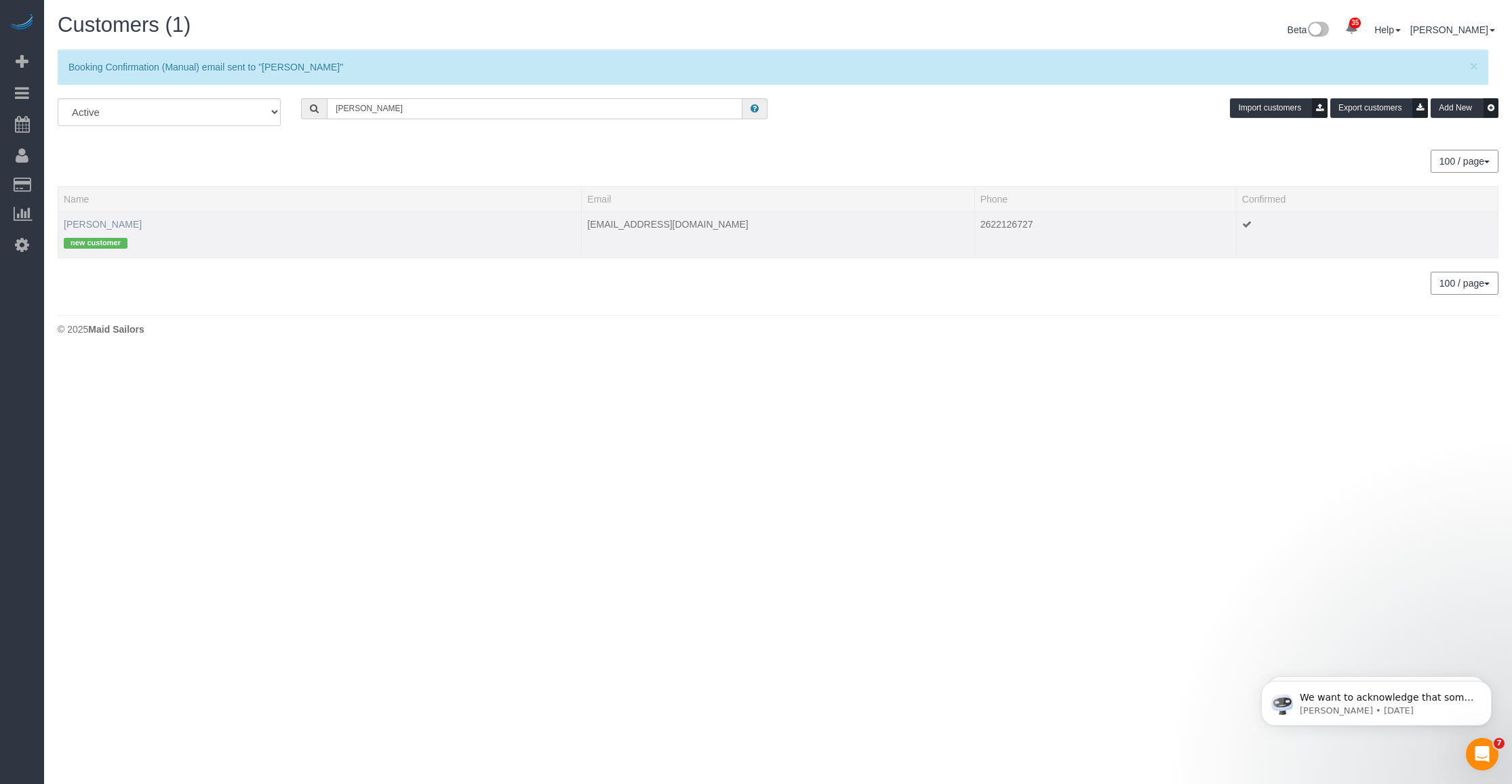
type input "[PERSON_NAME]"
click at [110, 219] on link "[PERSON_NAME]" at bounding box center [102, 224] width 78 height 11
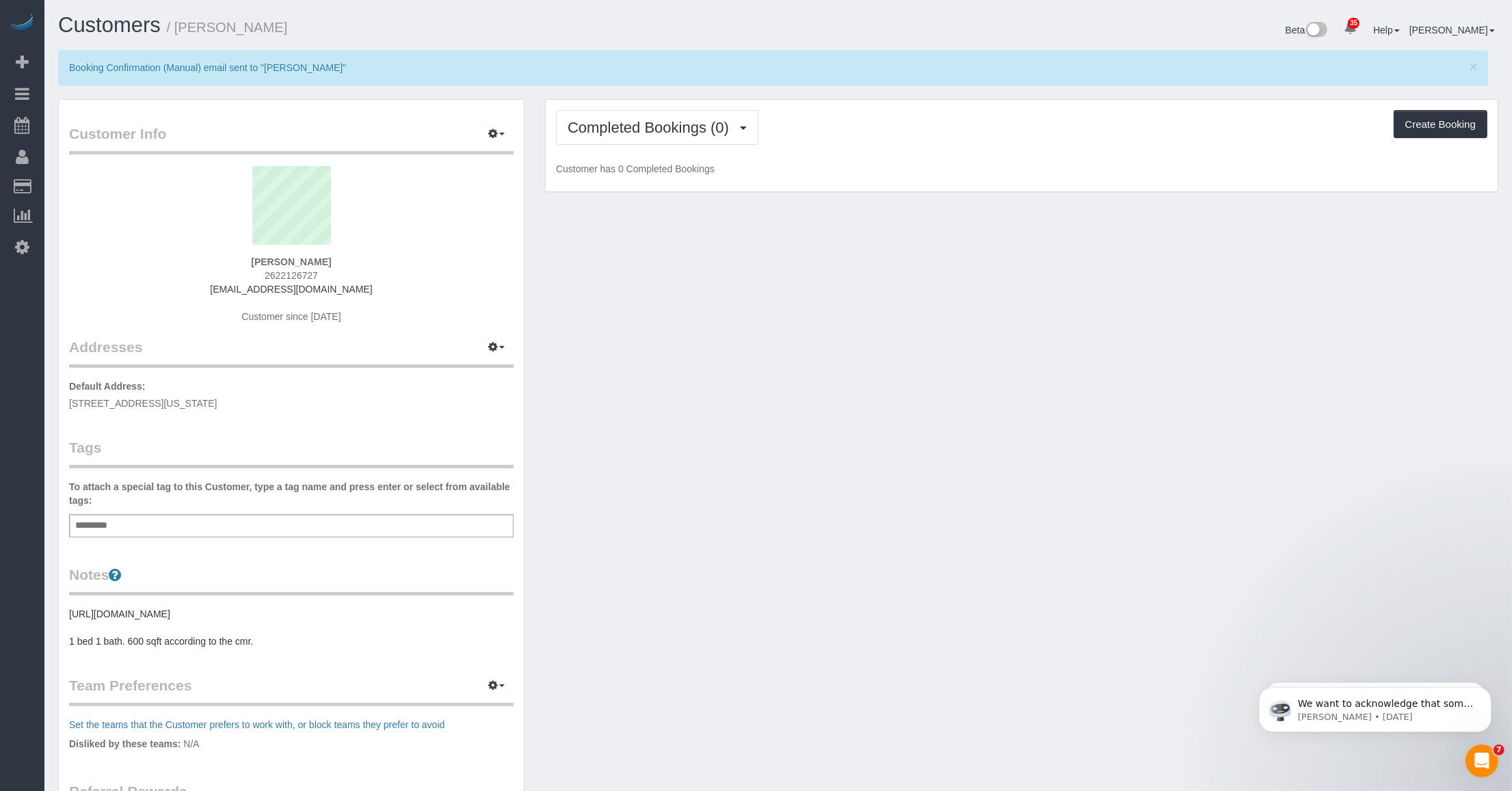
click at [145, 521] on div "Add a tag" at bounding box center [291, 526] width 445 height 24
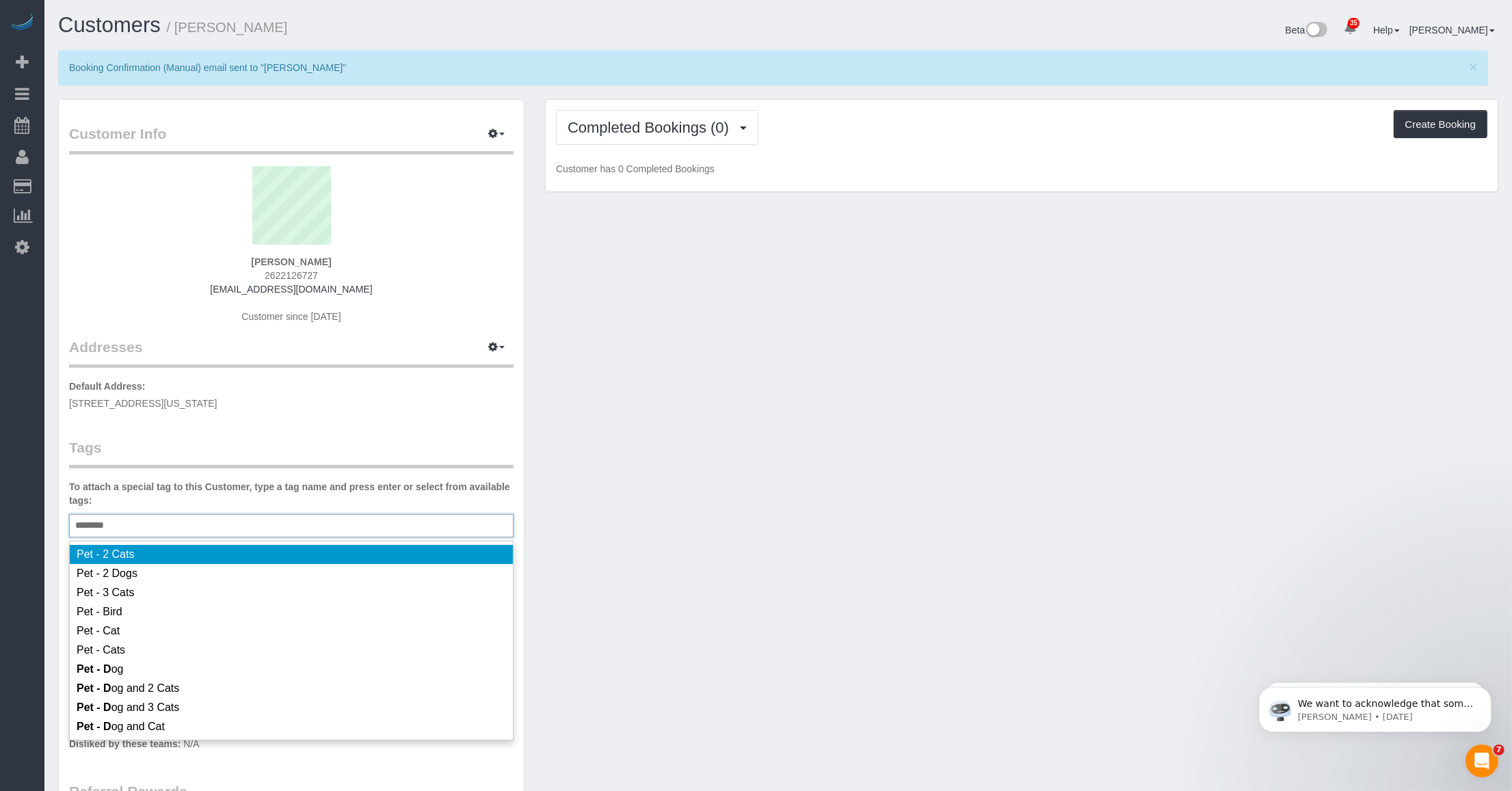
type input "*********"
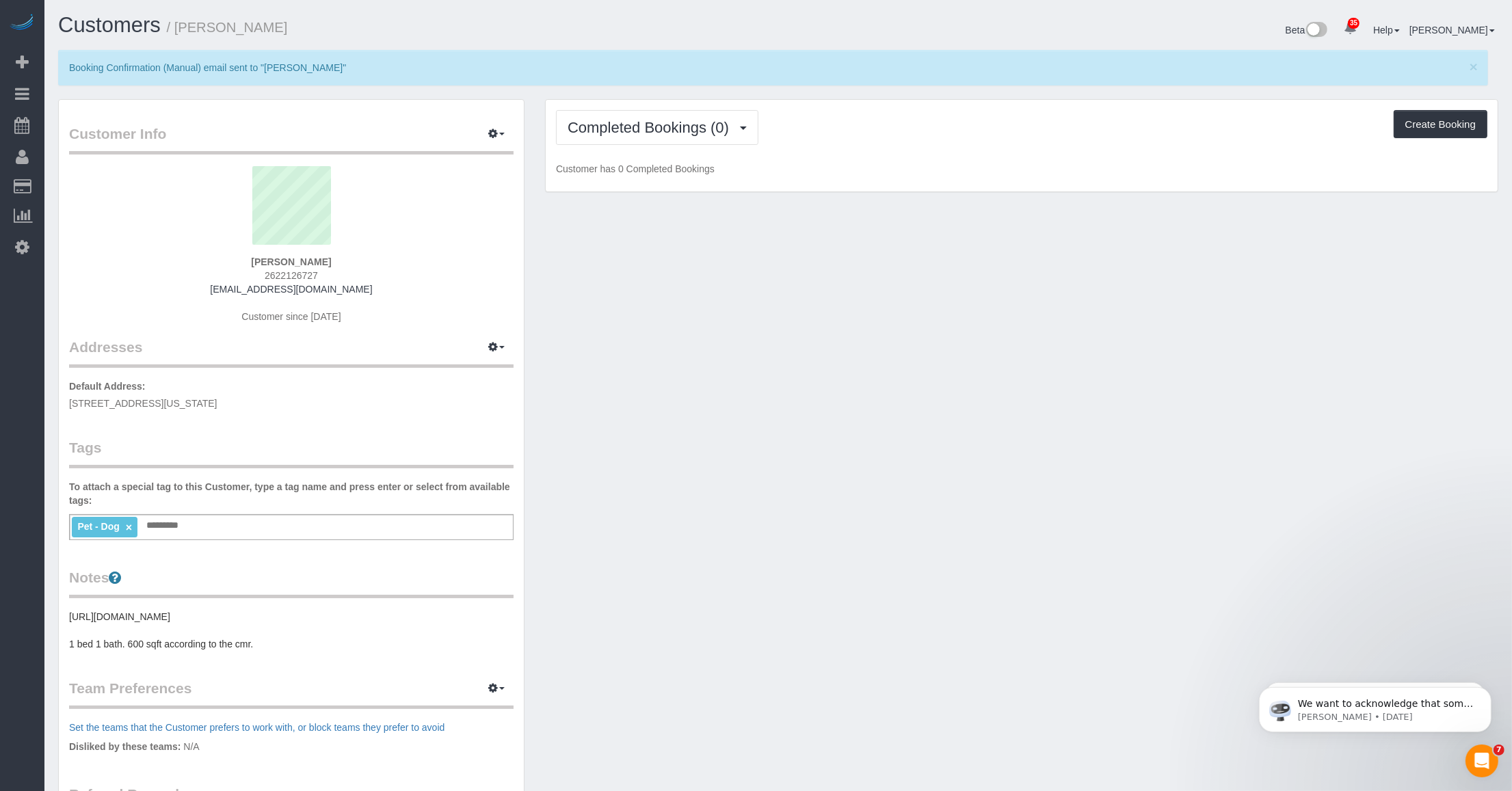
click at [630, 534] on div "Customer Info Edit Contact Info Send Message Email Preferences Special Sales Ta…" at bounding box center [778, 559] width 1461 height 919
click at [630, 331] on div "Customer Info Edit Contact Info Send Message Email Preferences Special Sales Ta…" at bounding box center [778, 559] width 1461 height 919
click at [630, 128] on span "Completed Bookings (0)" at bounding box center [652, 128] width 168 height 17
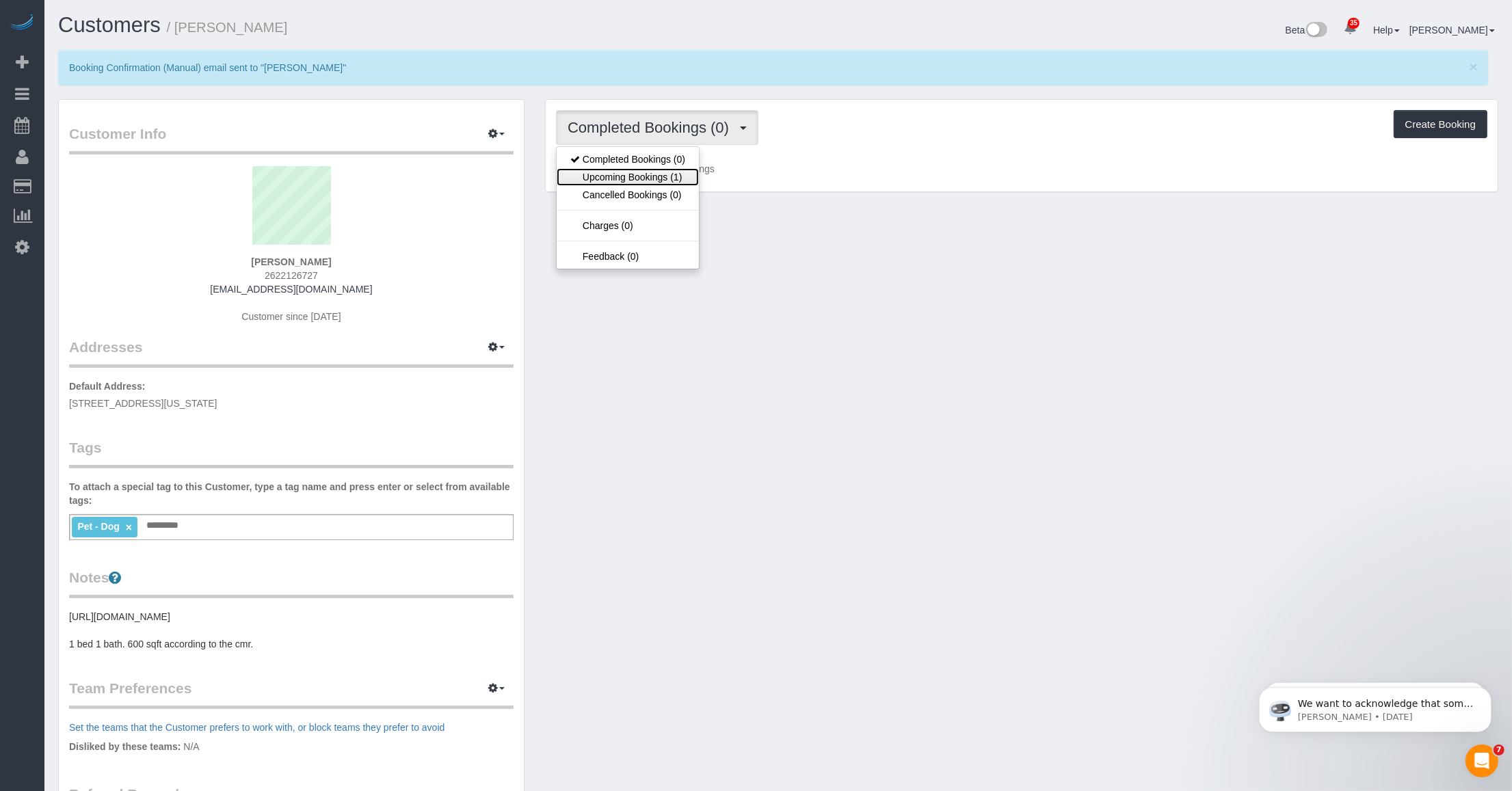
click at [605, 177] on link "Upcoming Bookings (1)" at bounding box center [628, 177] width 143 height 18
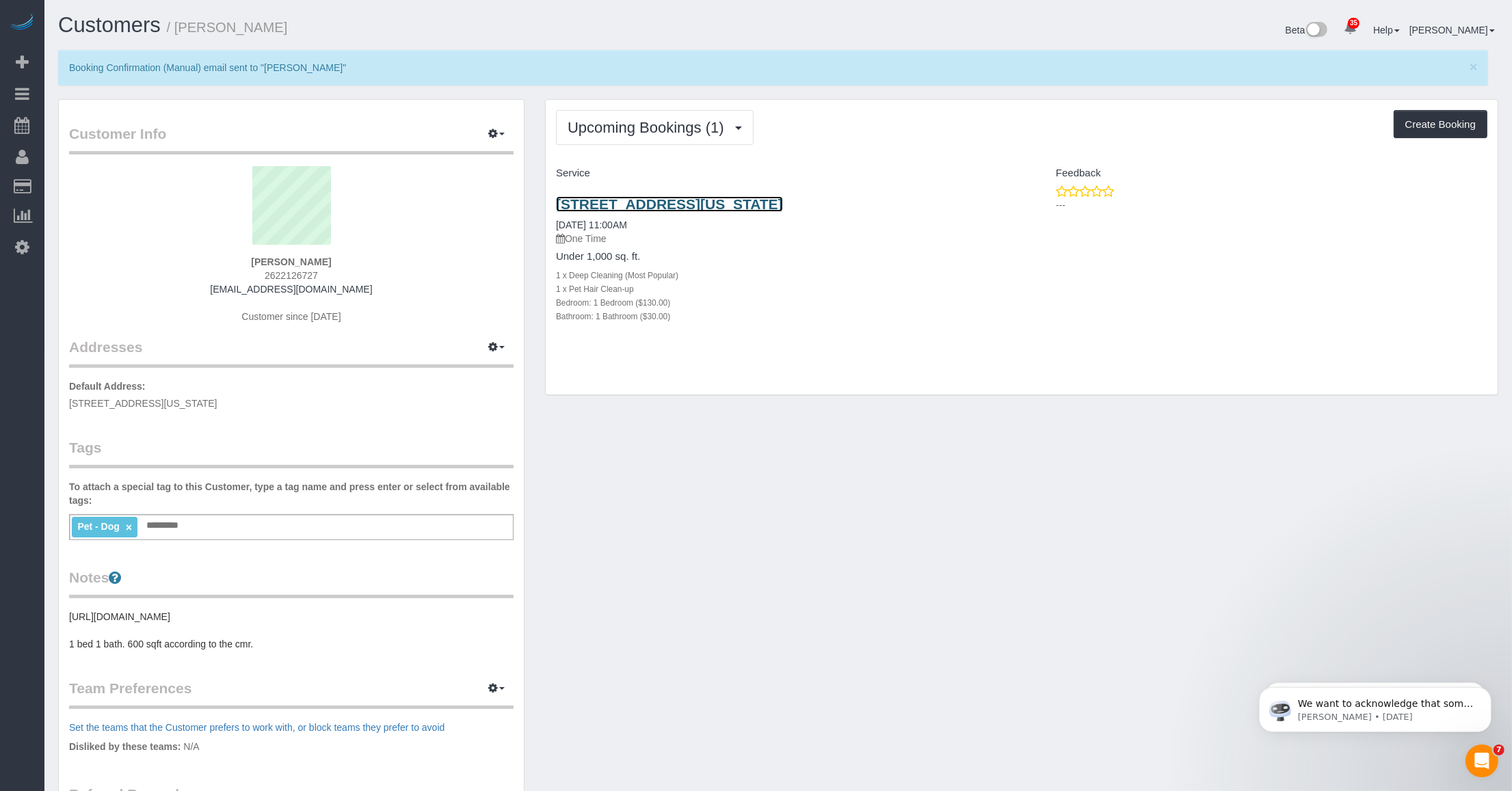
click at [630, 199] on link "[STREET_ADDRESS][US_STATE]" at bounding box center [669, 204] width 227 height 16
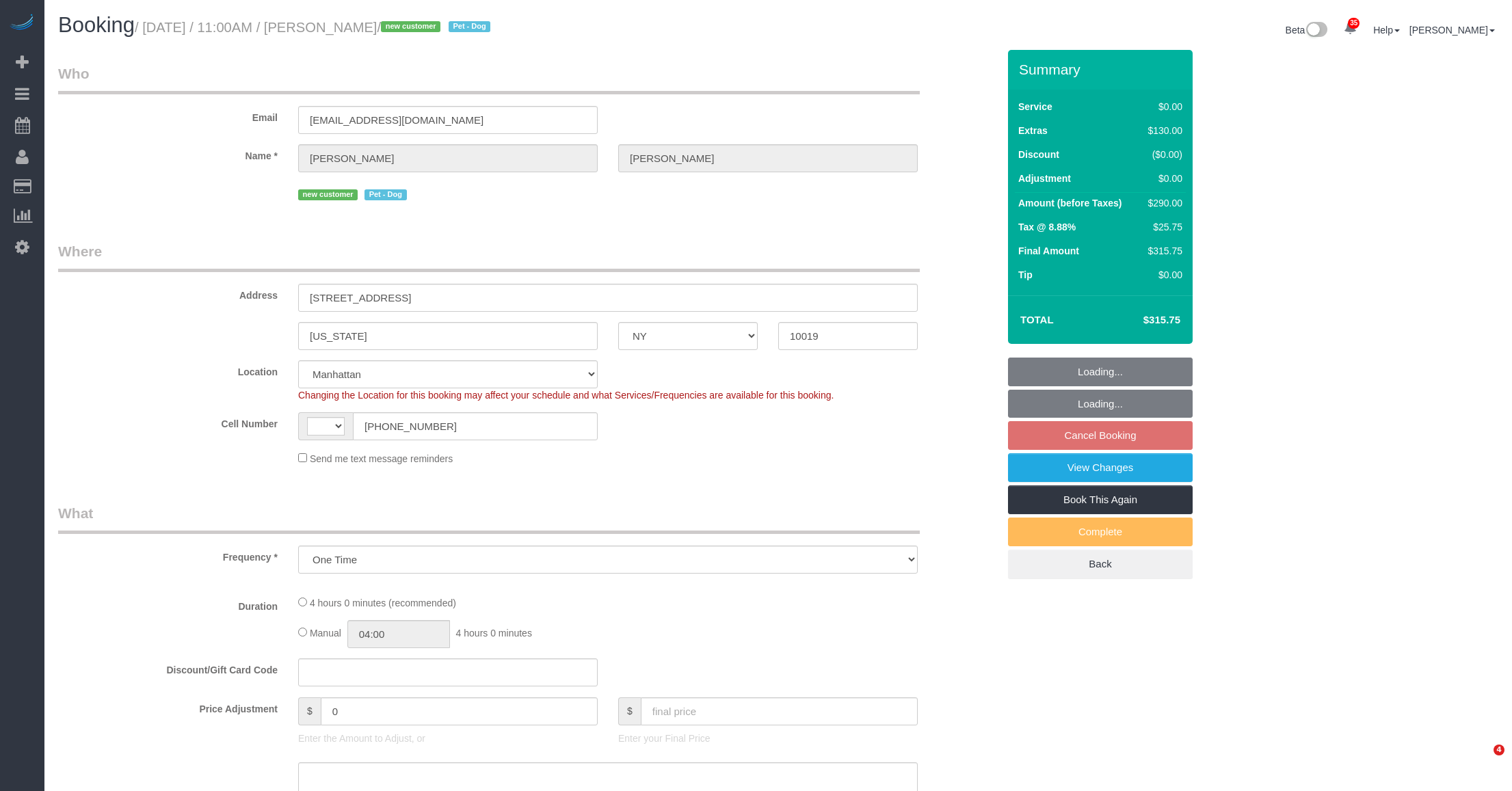
select select "NY"
select select "number:58"
select select "number:72"
select select "number:13"
select select "number:5"
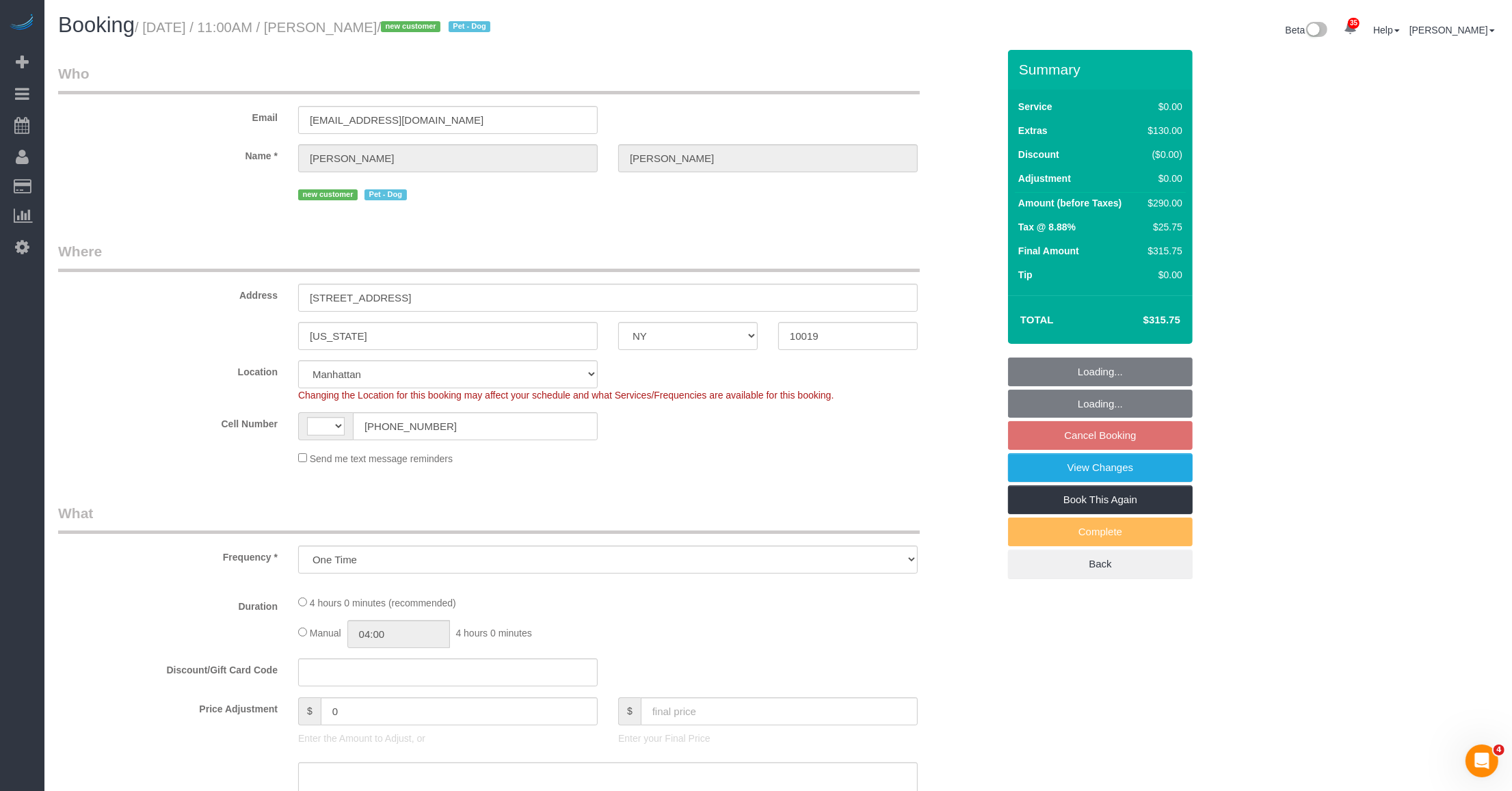
select select "object:1067"
select select "string:[GEOGRAPHIC_DATA]"
select select "1"
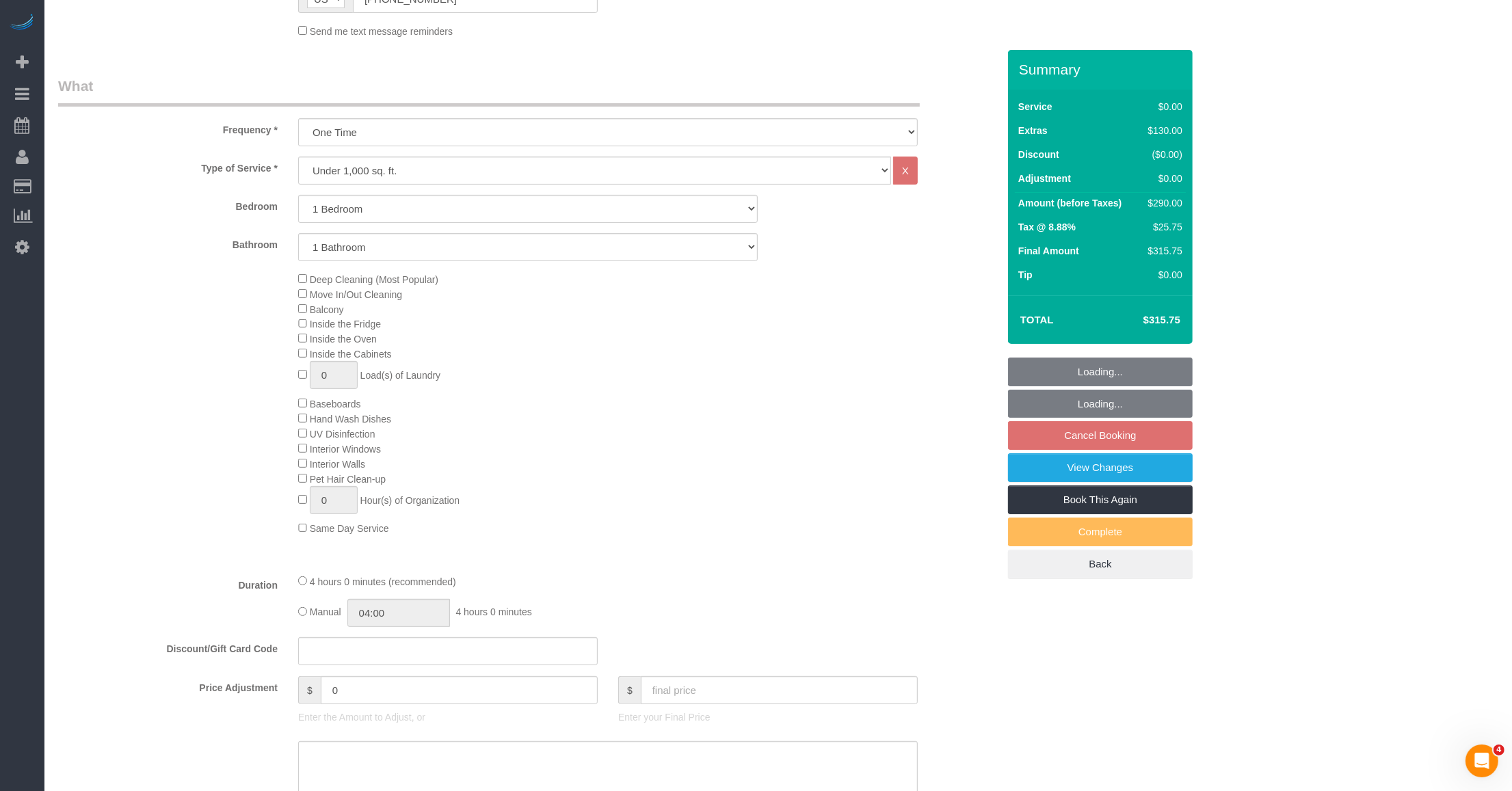
select select "spot4"
select select "1"
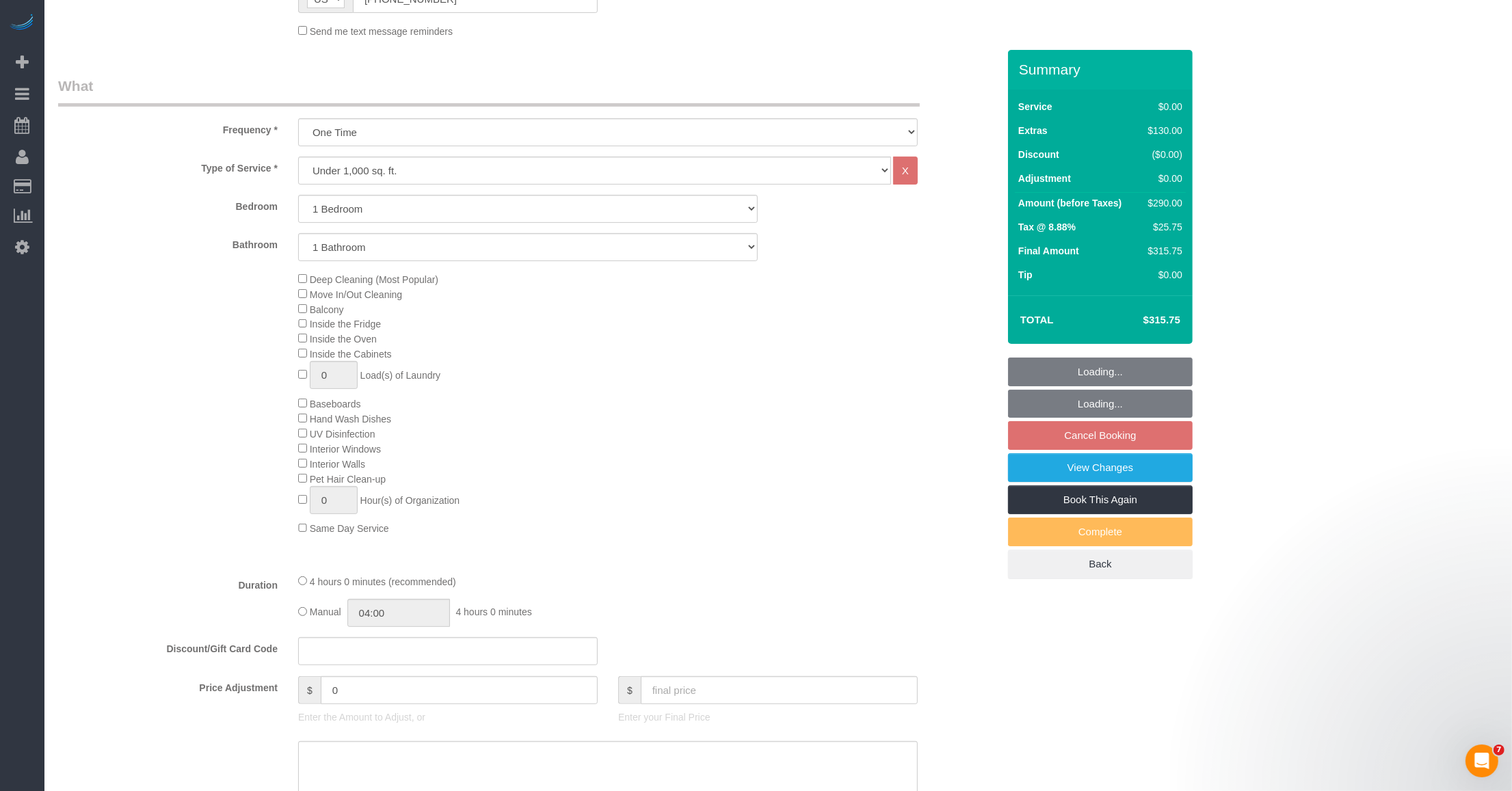
select select "string:stripe-pm_1SFHfl4VGloSiKo7zwYwSflI"
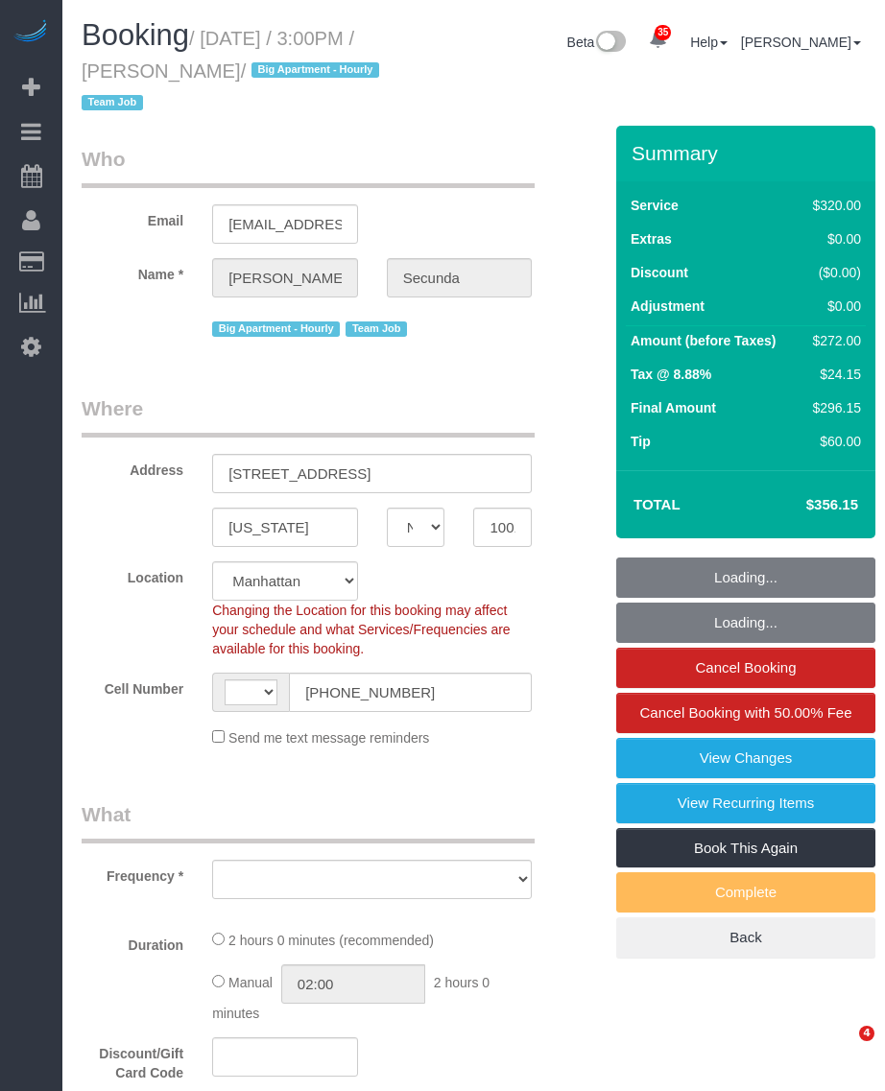
select select "NY"
select select "spot1"
select select "string:US"
select select "string:stripe-pm_1PydV54VGloSiKo7AVca8xIs"
select select "number:89"
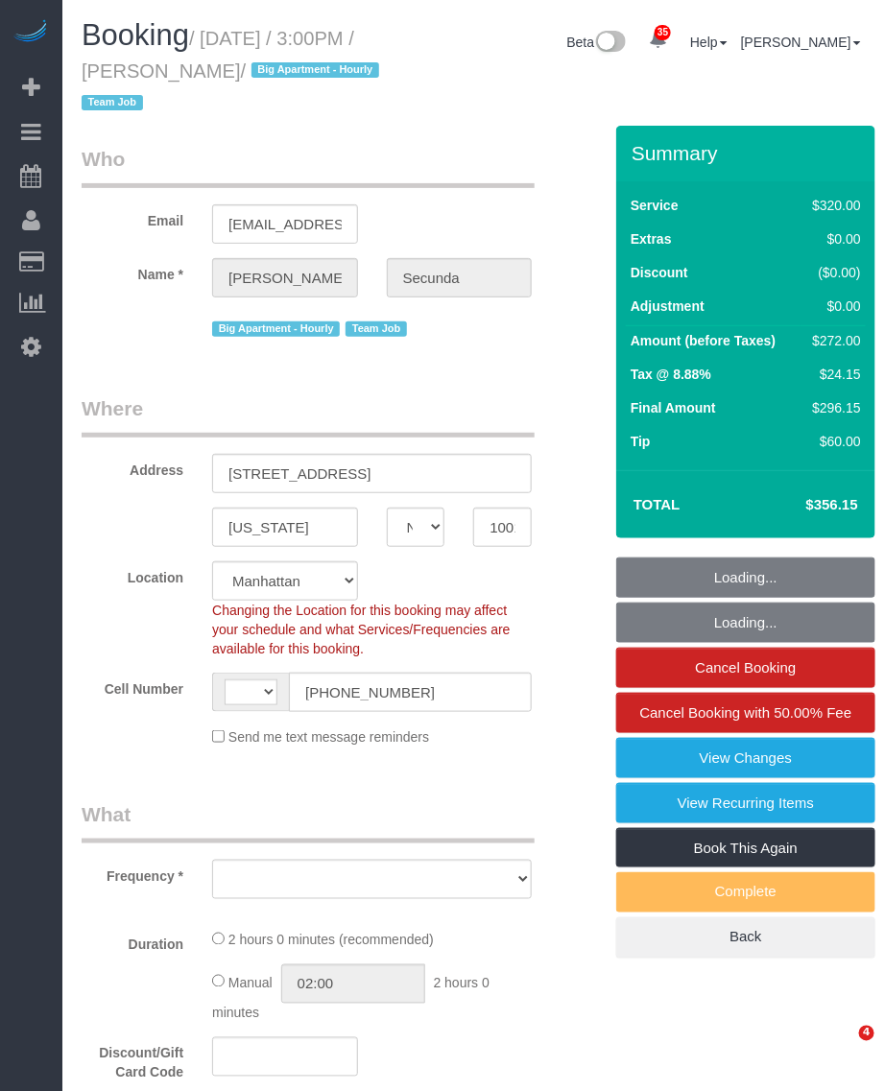
select select "number:90"
select select "number:15"
select select "number:6"
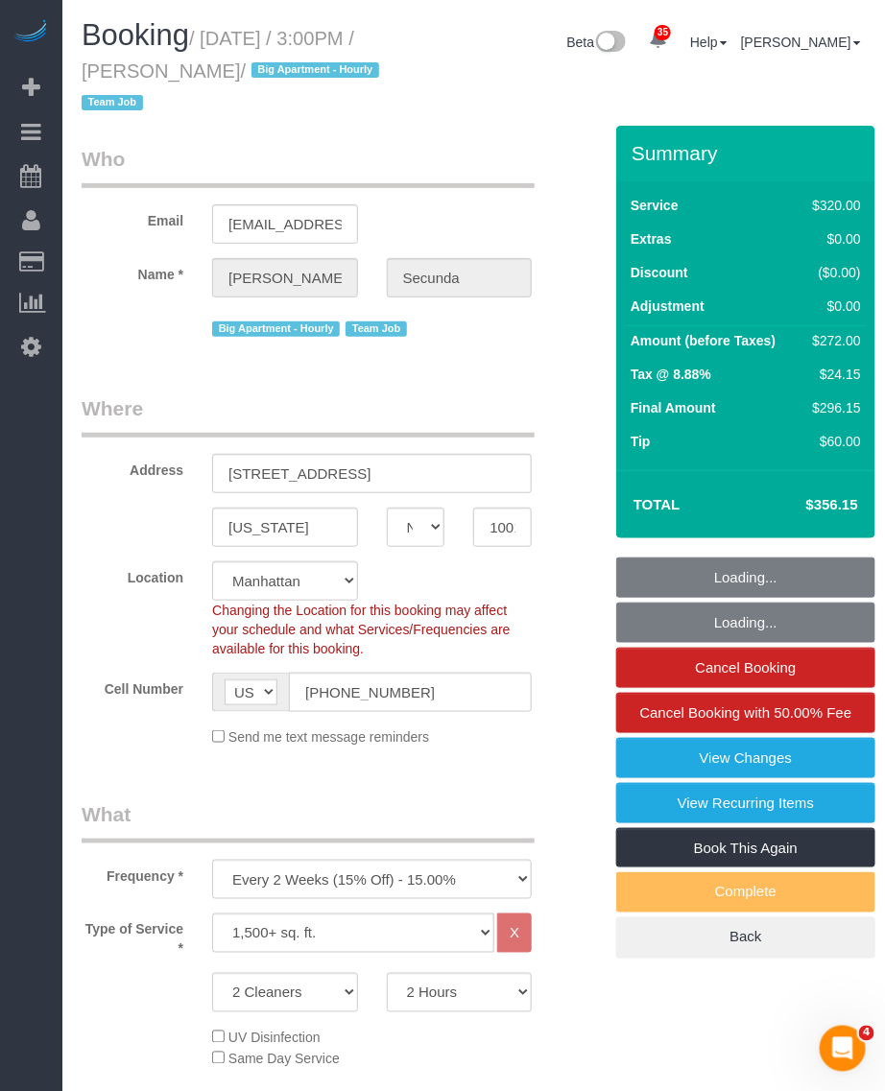
select select "object:1464"
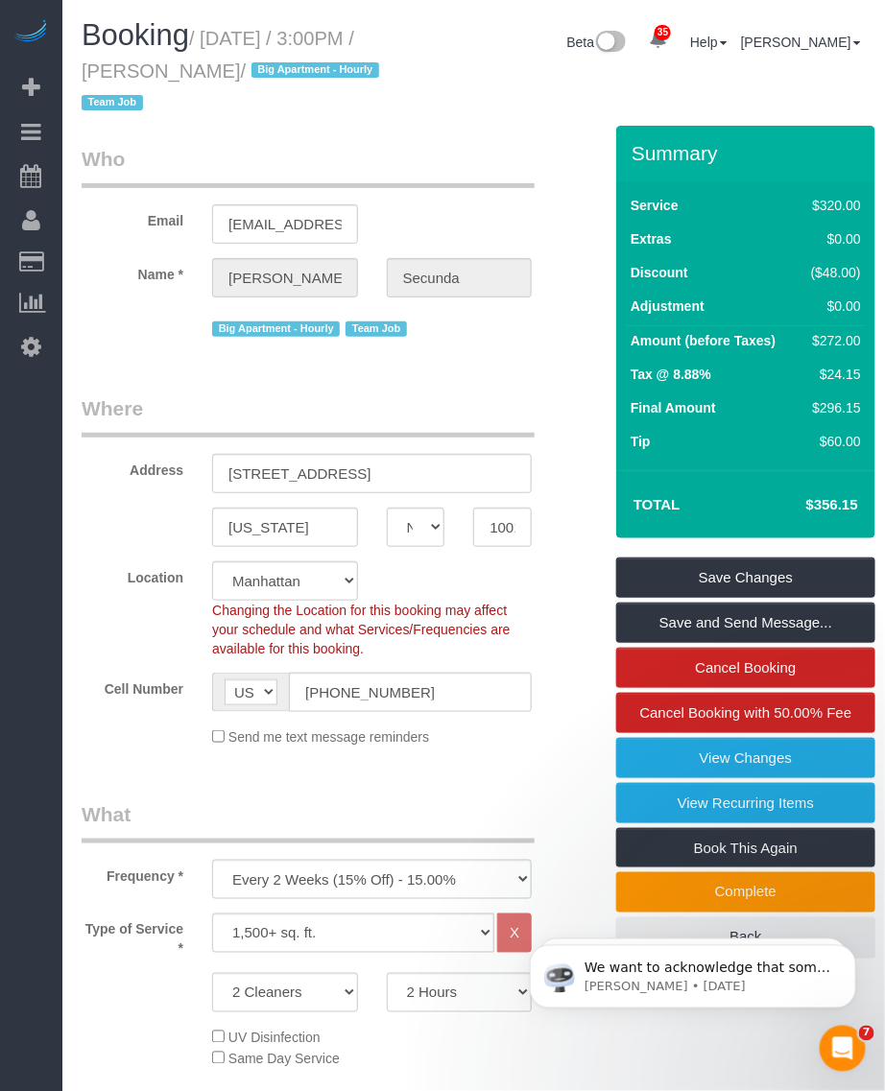
drag, startPoint x: 160, startPoint y: 74, endPoint x: 272, endPoint y: 82, distance: 111.6
click at [276, 75] on small "/ October 06, 2025 / 3:00PM / Amy Secunda / Big Apartment - Hourly Team Job" at bounding box center [233, 71] width 303 height 86
drag, startPoint x: 243, startPoint y: 63, endPoint x: 195, endPoint y: 63, distance: 48.0
click at [240, 63] on small "/ October 06, 2025 / 3:00PM / Amy Secunda / Big Apartment - Hourly Team Job" at bounding box center [233, 71] width 303 height 86
click at [156, 68] on small "/ October 06, 2025 / 3:00PM / Amy Secunda / Big Apartment - Hourly Team Job" at bounding box center [233, 71] width 303 height 86
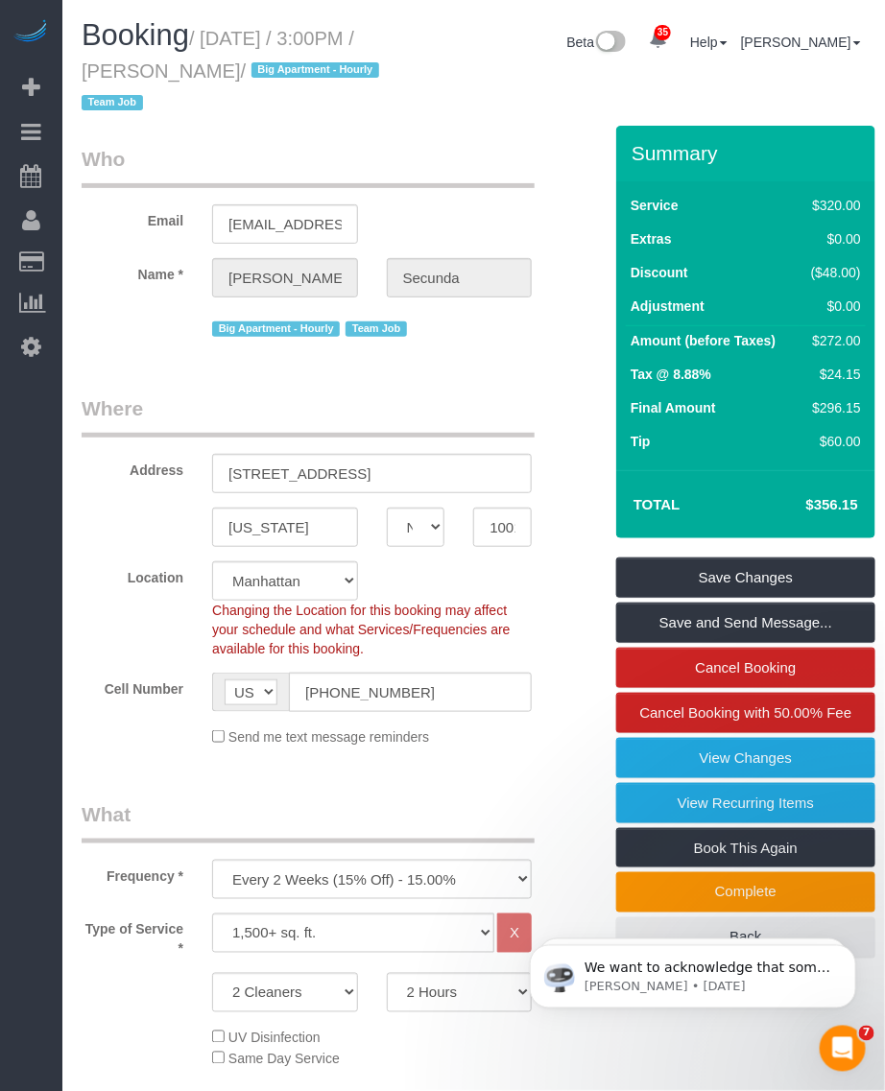
drag, startPoint x: 165, startPoint y: 73, endPoint x: 284, endPoint y: 74, distance: 119.0
click at [284, 74] on small "/ October 06, 2025 / 3:00PM / Amy Secunda / Big Apartment - Hourly Team Job" at bounding box center [233, 71] width 303 height 86
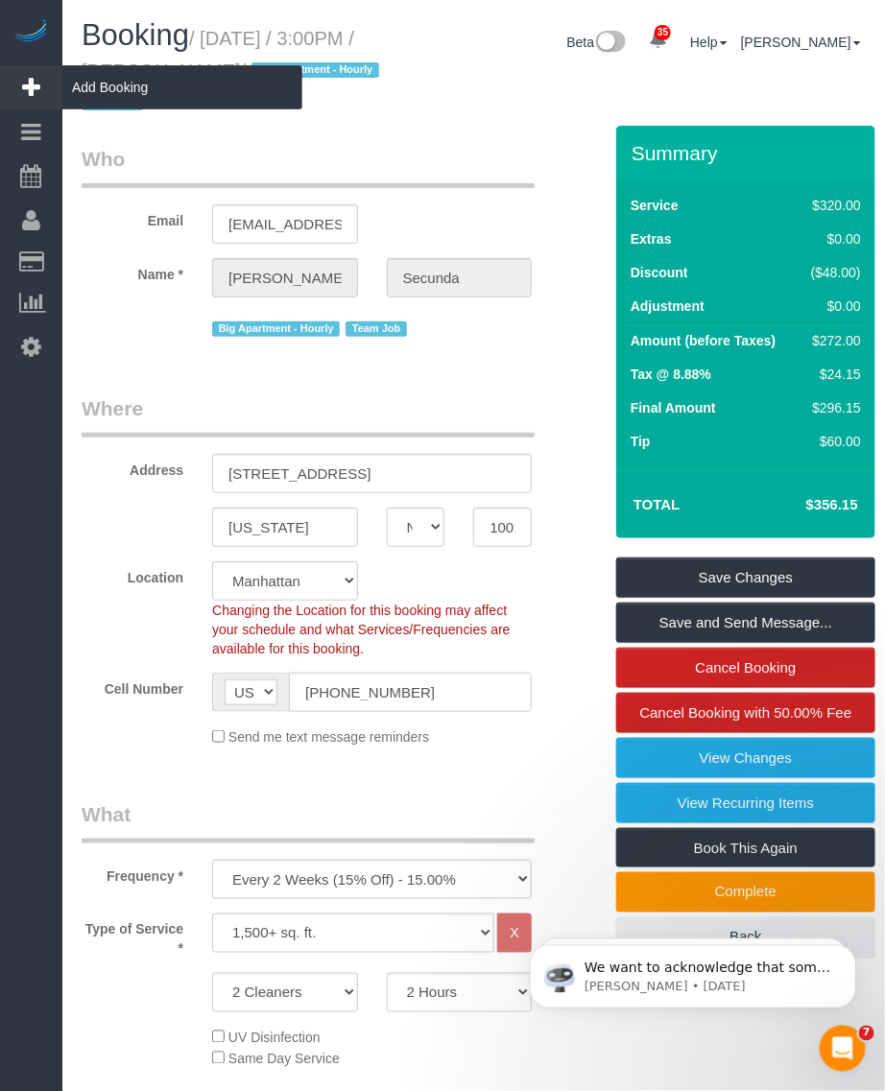
copy small "Amy Secunda"
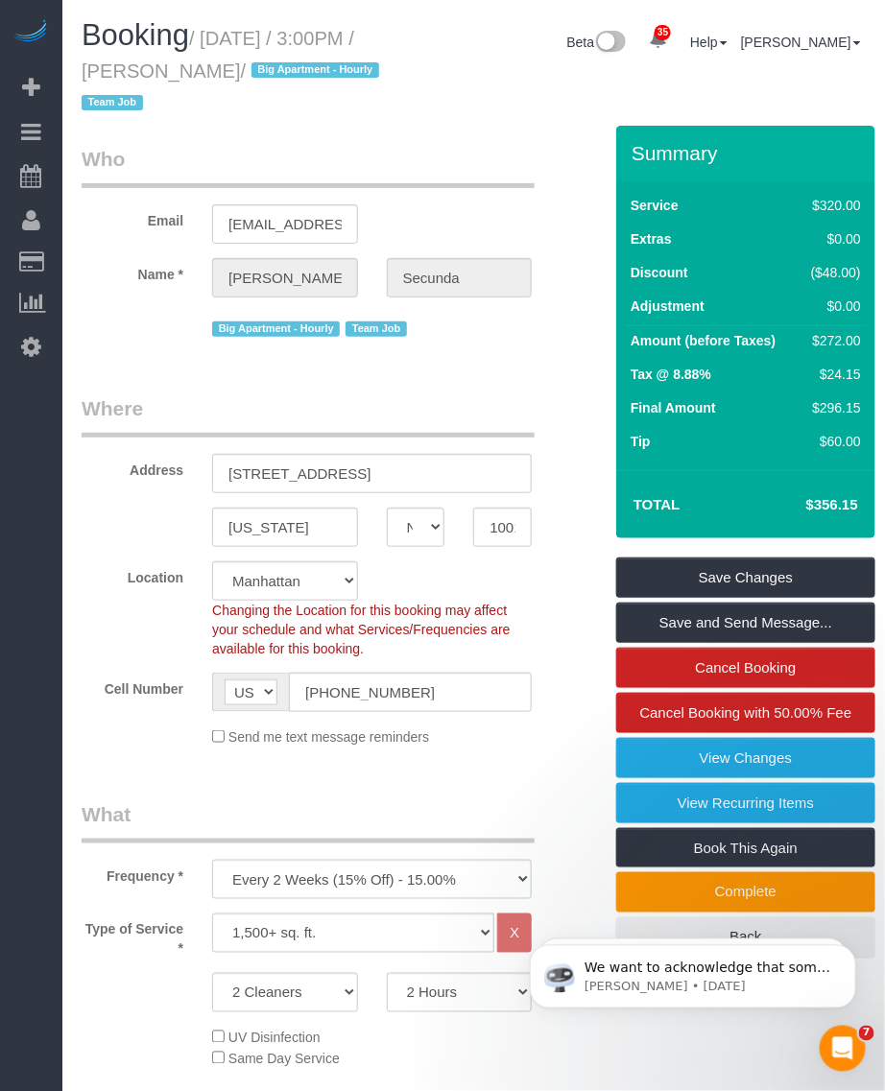
click at [264, 55] on h1 "Booking / October 06, 2025 / 3:00PM / Amy Secunda / Big Apartment - Hourly Team…" at bounding box center [237, 68] width 310 height 98
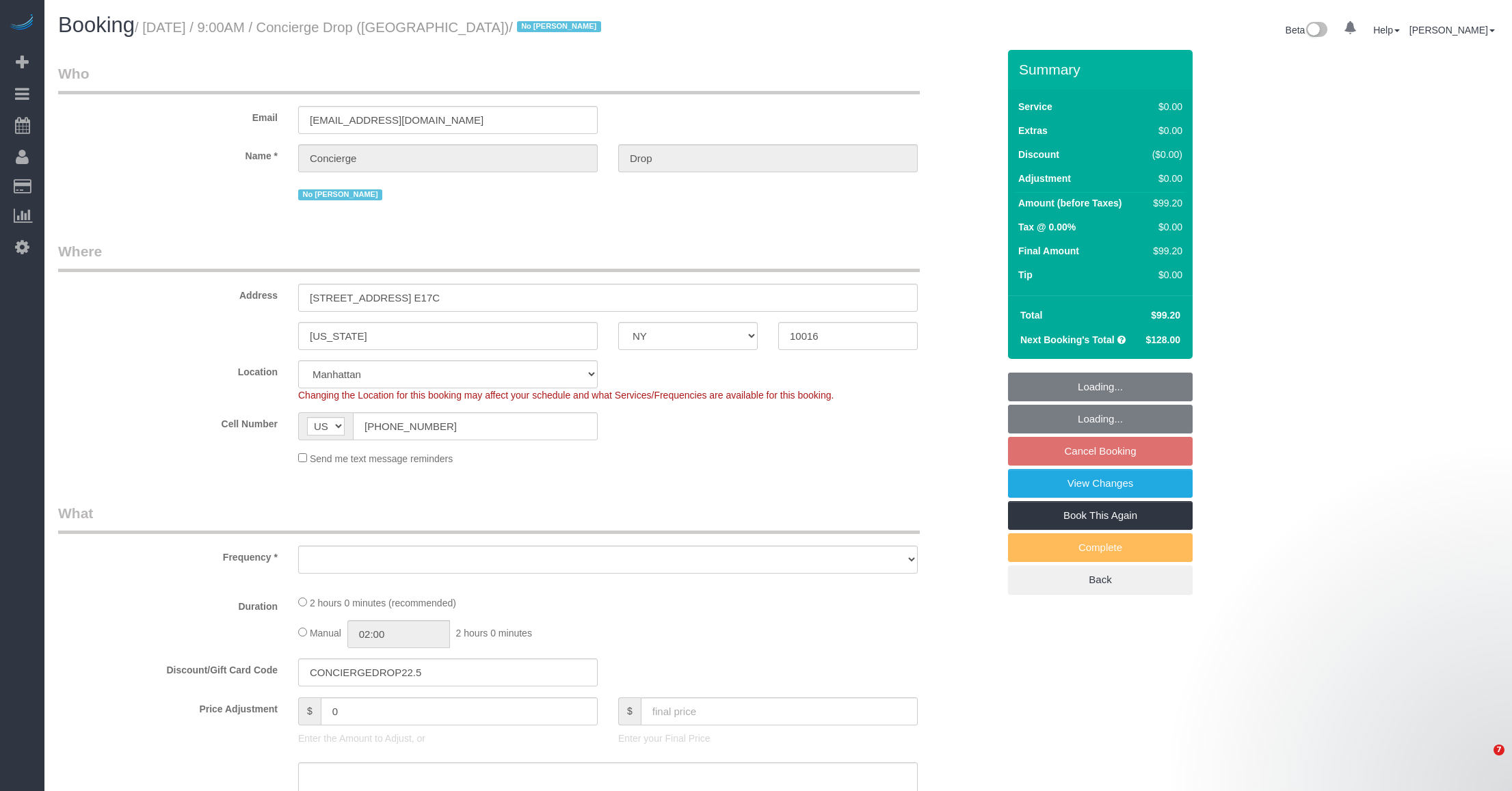
select select "NY"
select select "number:89"
select select "number:90"
select select "number:15"
select select "number:6"
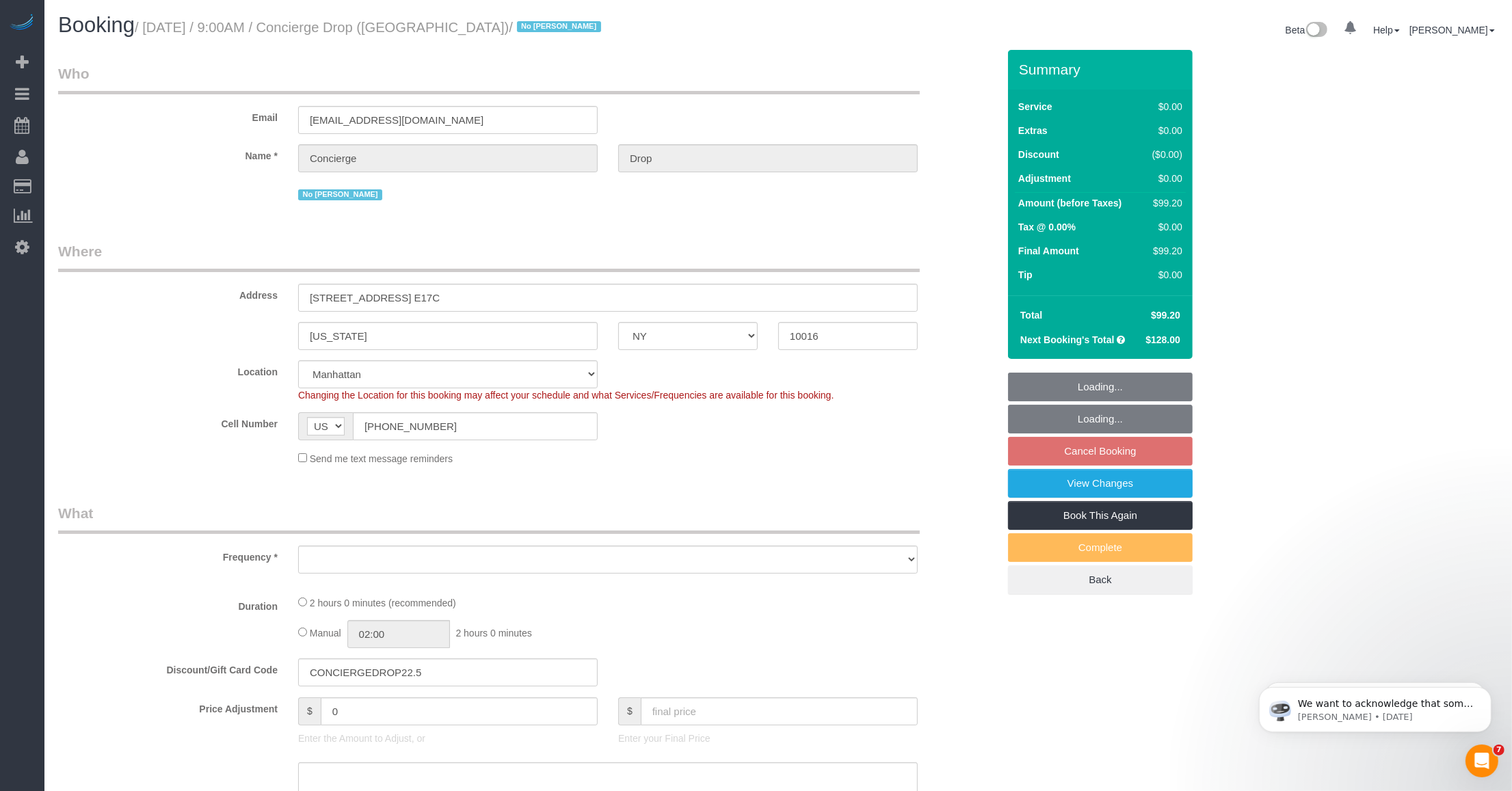
select select "object:963"
select select "string:stripe-pm_1RaQn24VGloSiKo7zeOF73Wj"
select select "1"
select select "spot2"
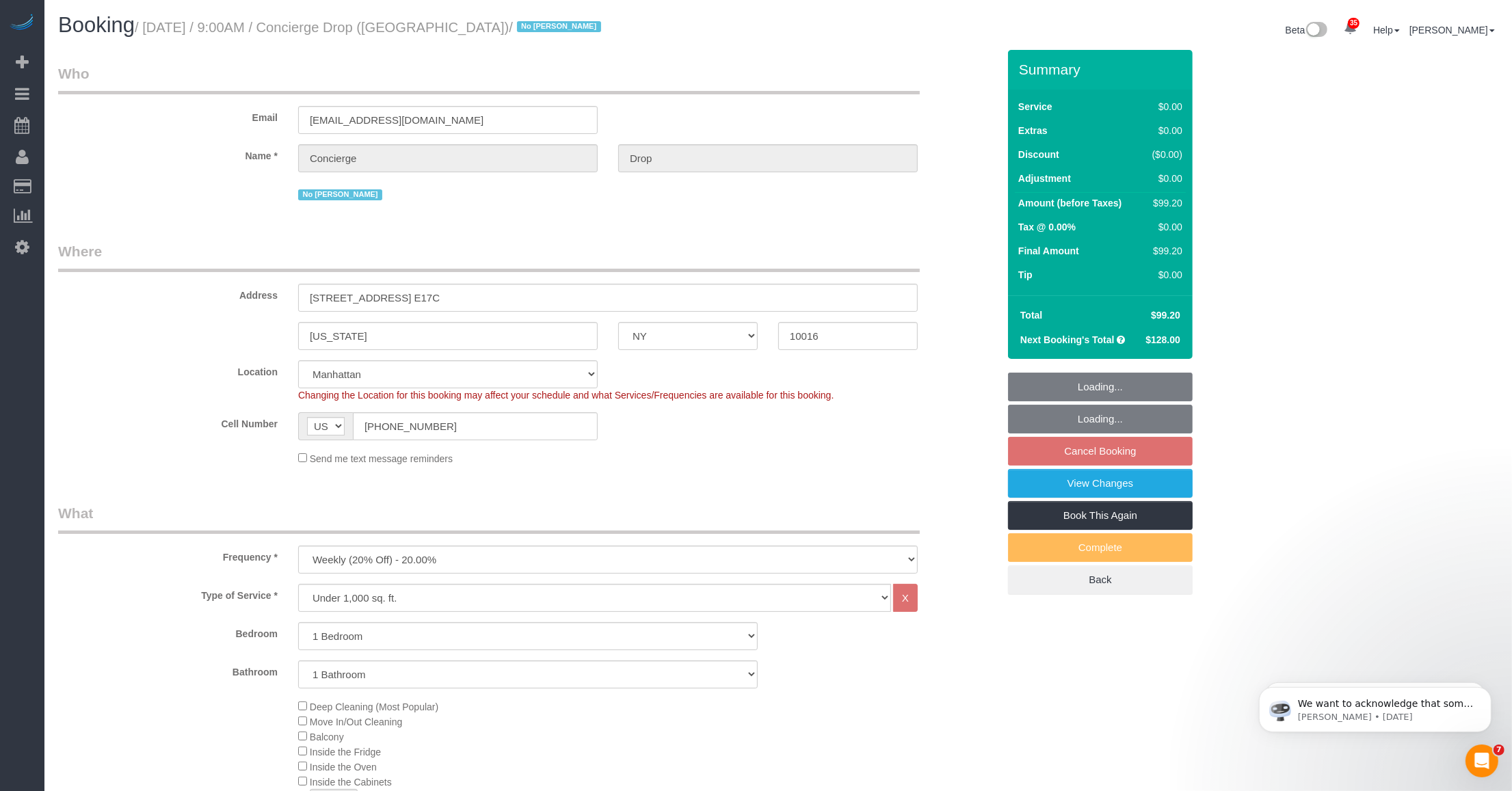
select select "object:1455"
click at [1028, 485] on link "View Changes" at bounding box center [1100, 483] width 185 height 29
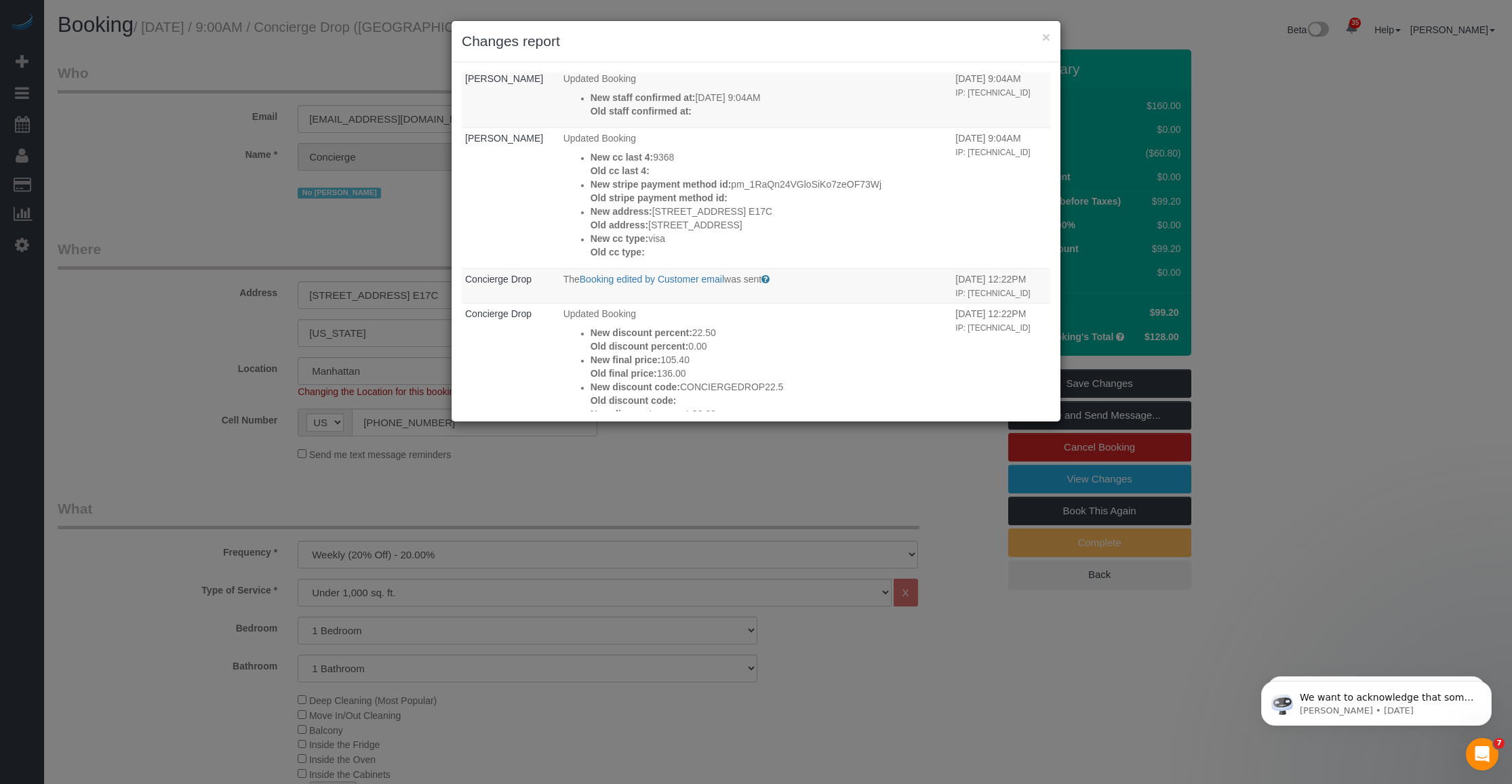
scroll to position [593, 0]
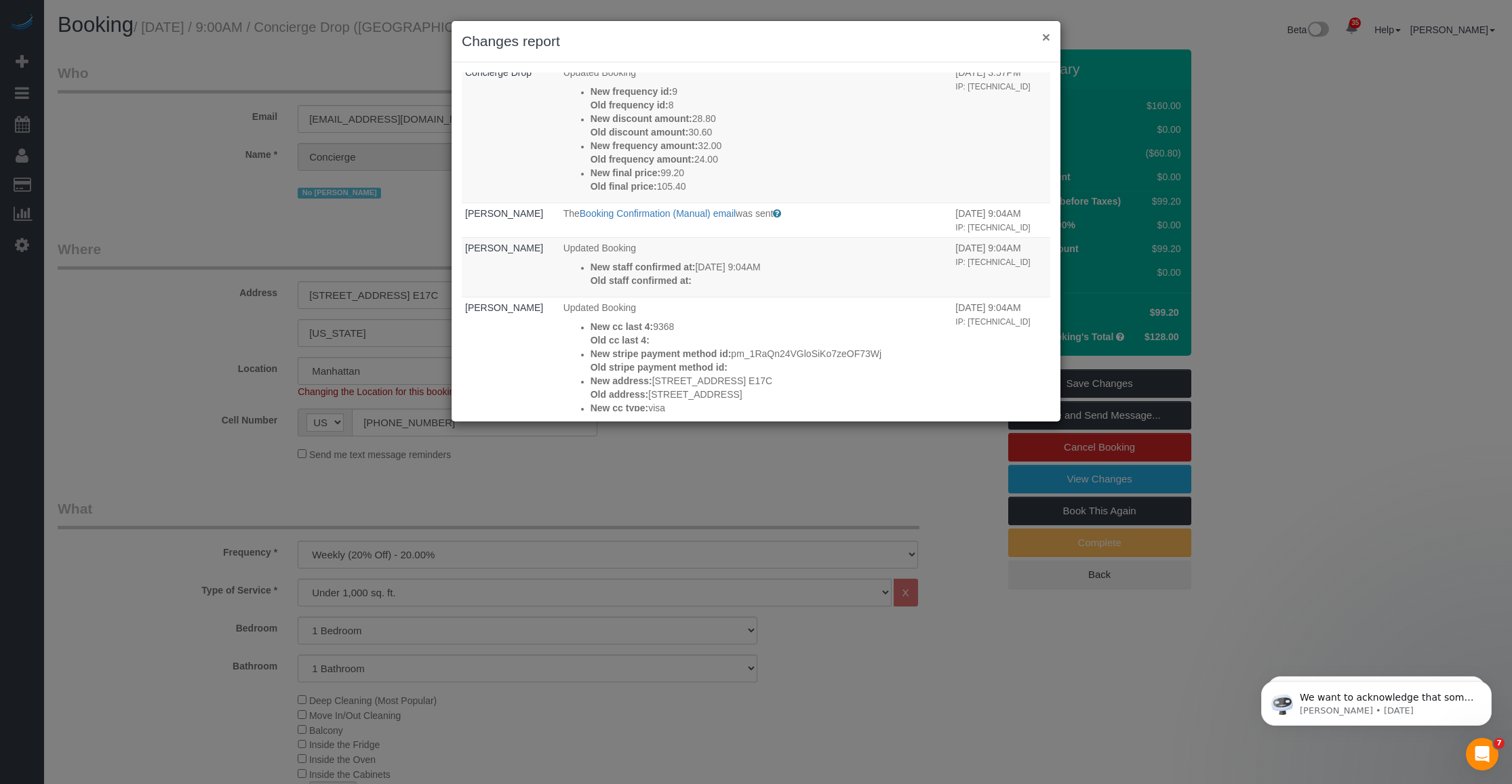
click at [1045, 30] on button "×" at bounding box center [1046, 37] width 8 height 14
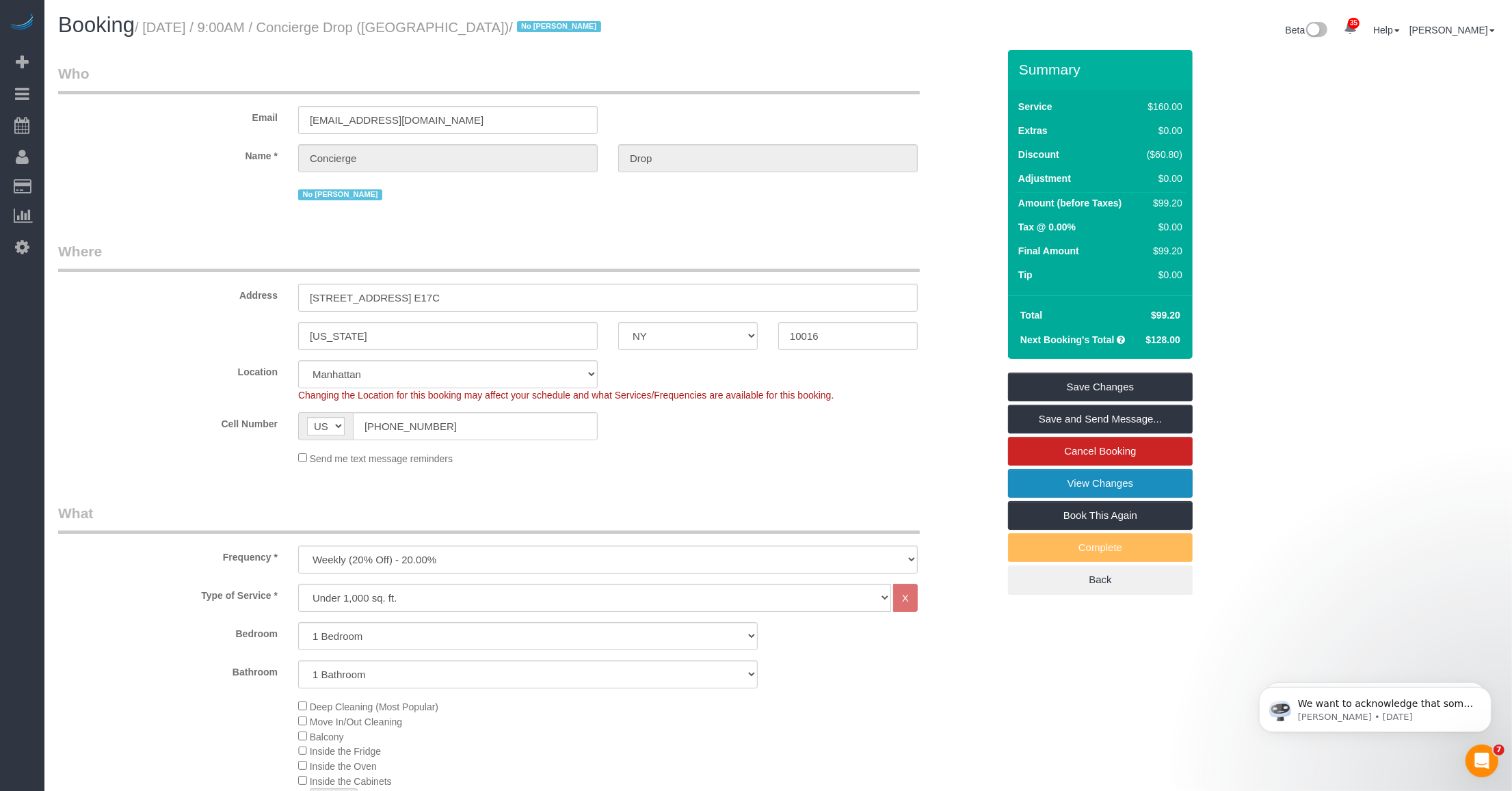
click at [1020, 487] on link "View Changes" at bounding box center [1100, 483] width 185 height 29
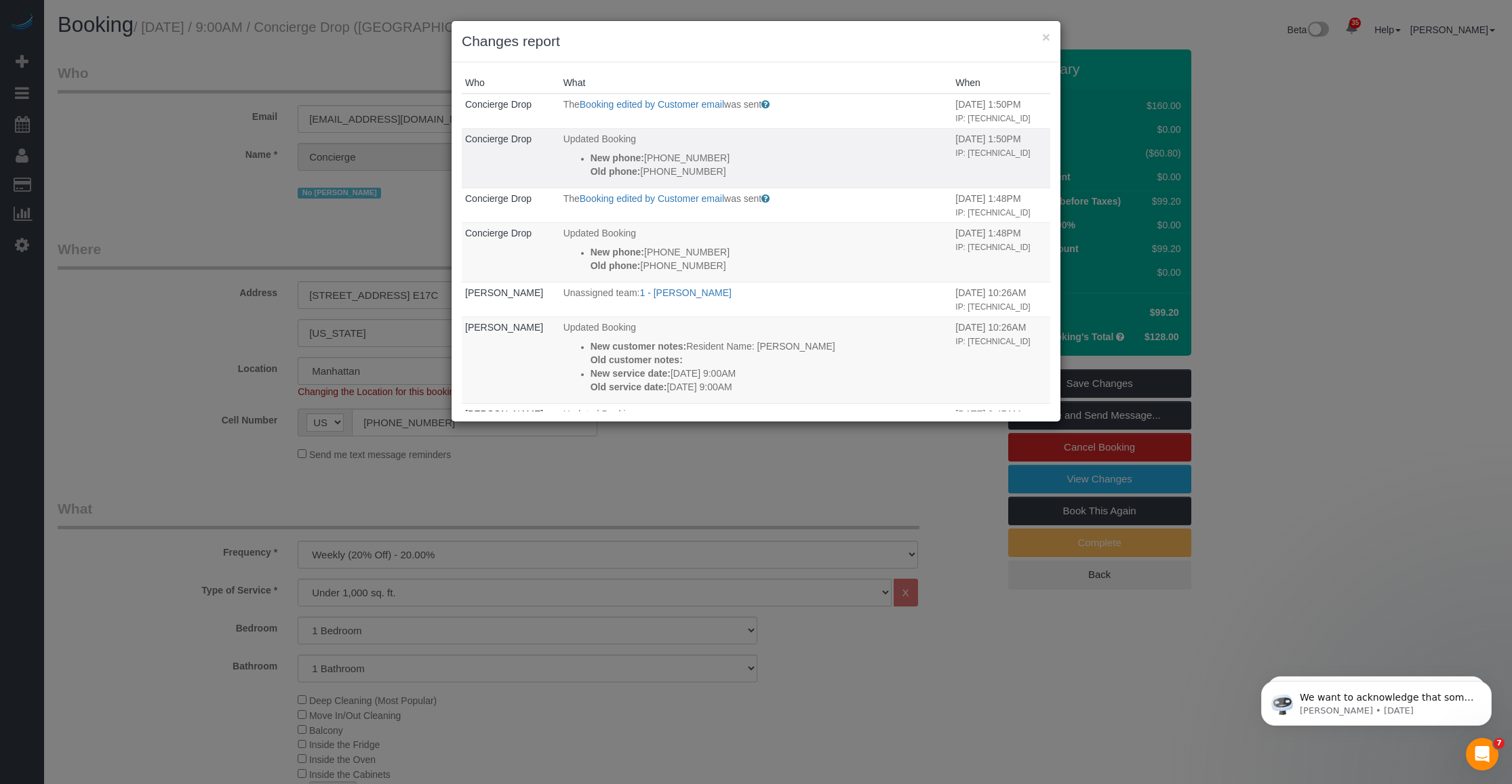
drag, startPoint x: 723, startPoint y: 178, endPoint x: 567, endPoint y: 160, distance: 157.0
click at [567, 160] on td "Updated Booking New phone: [PHONE_NUMBER] Old phone: [PHONE_NUMBER]" at bounding box center [757, 158] width 393 height 59
copy div "New phone: [PHONE_NUMBER] Old phone: [PHONE_NUMBER]"
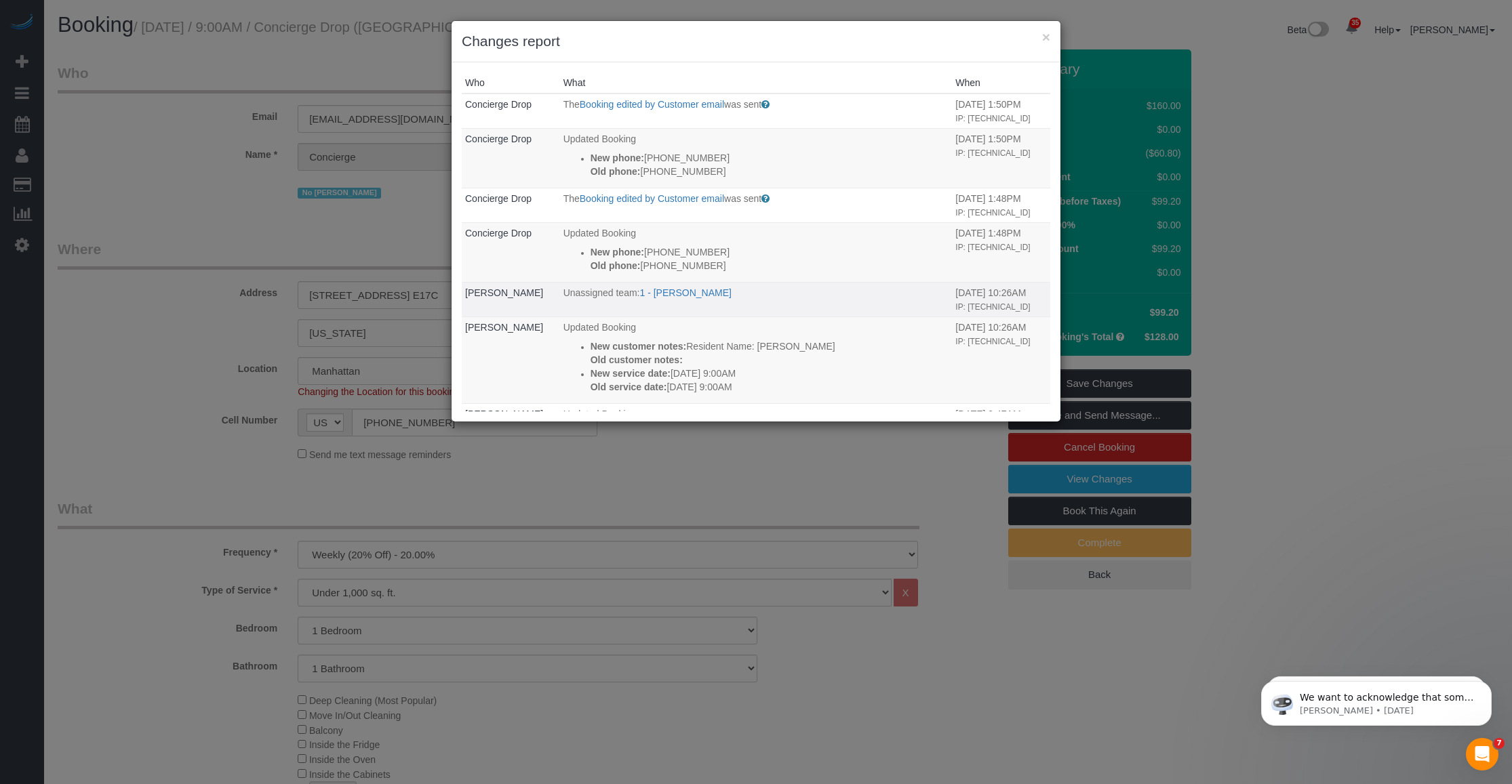
scroll to position [85, 0]
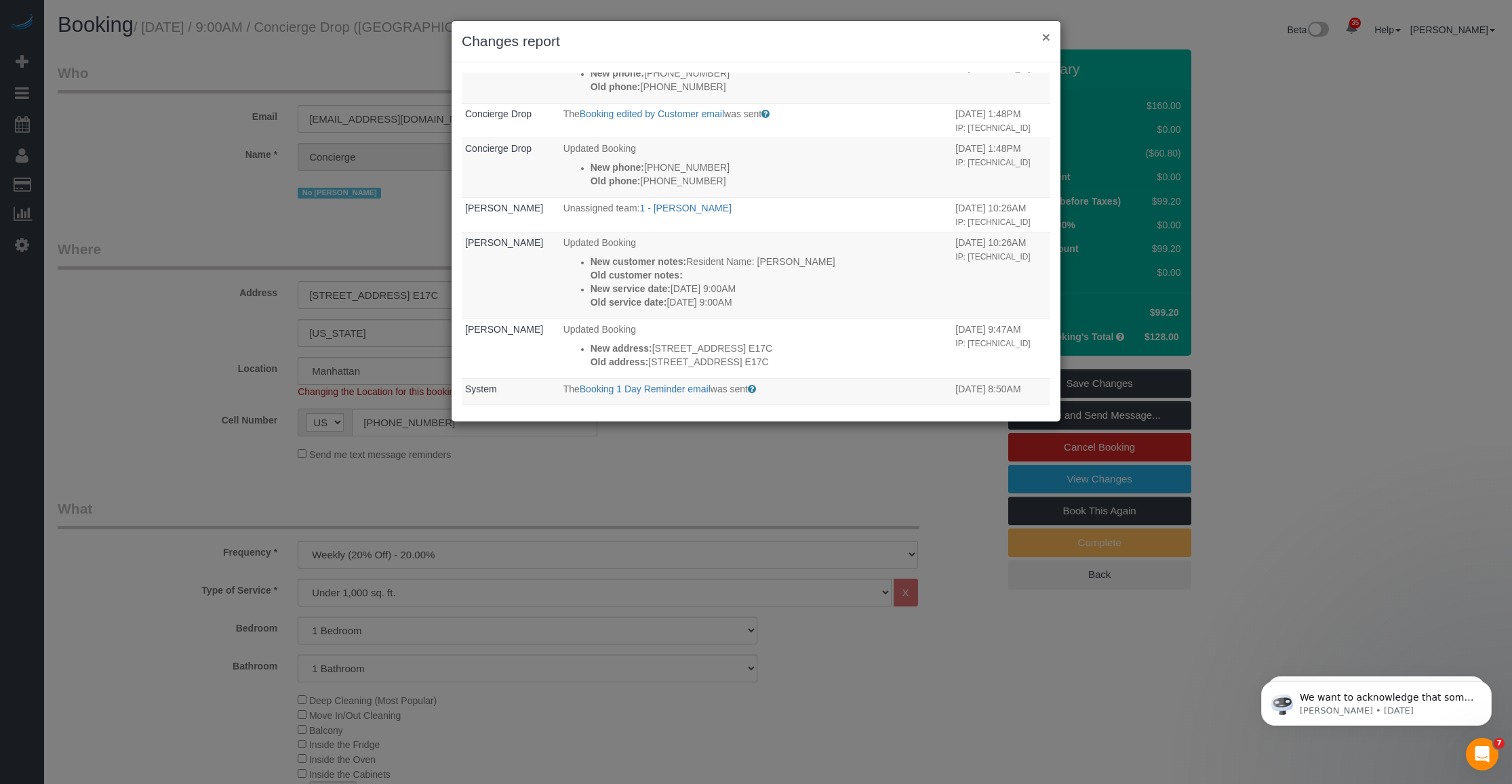
click at [1044, 34] on button "×" at bounding box center [1046, 37] width 8 height 14
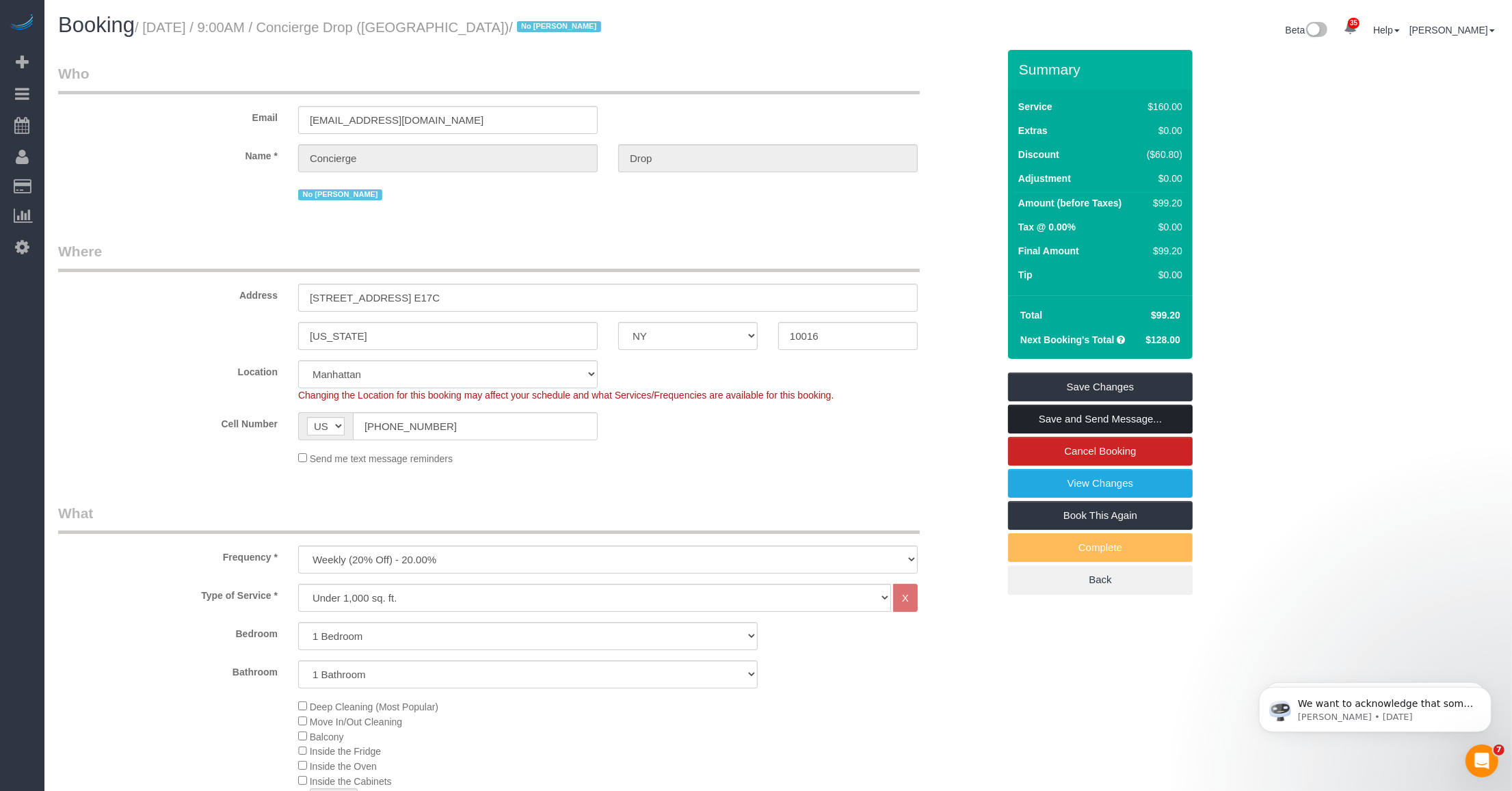
click at [1032, 415] on link "Save and Send Message..." at bounding box center [1100, 419] width 185 height 29
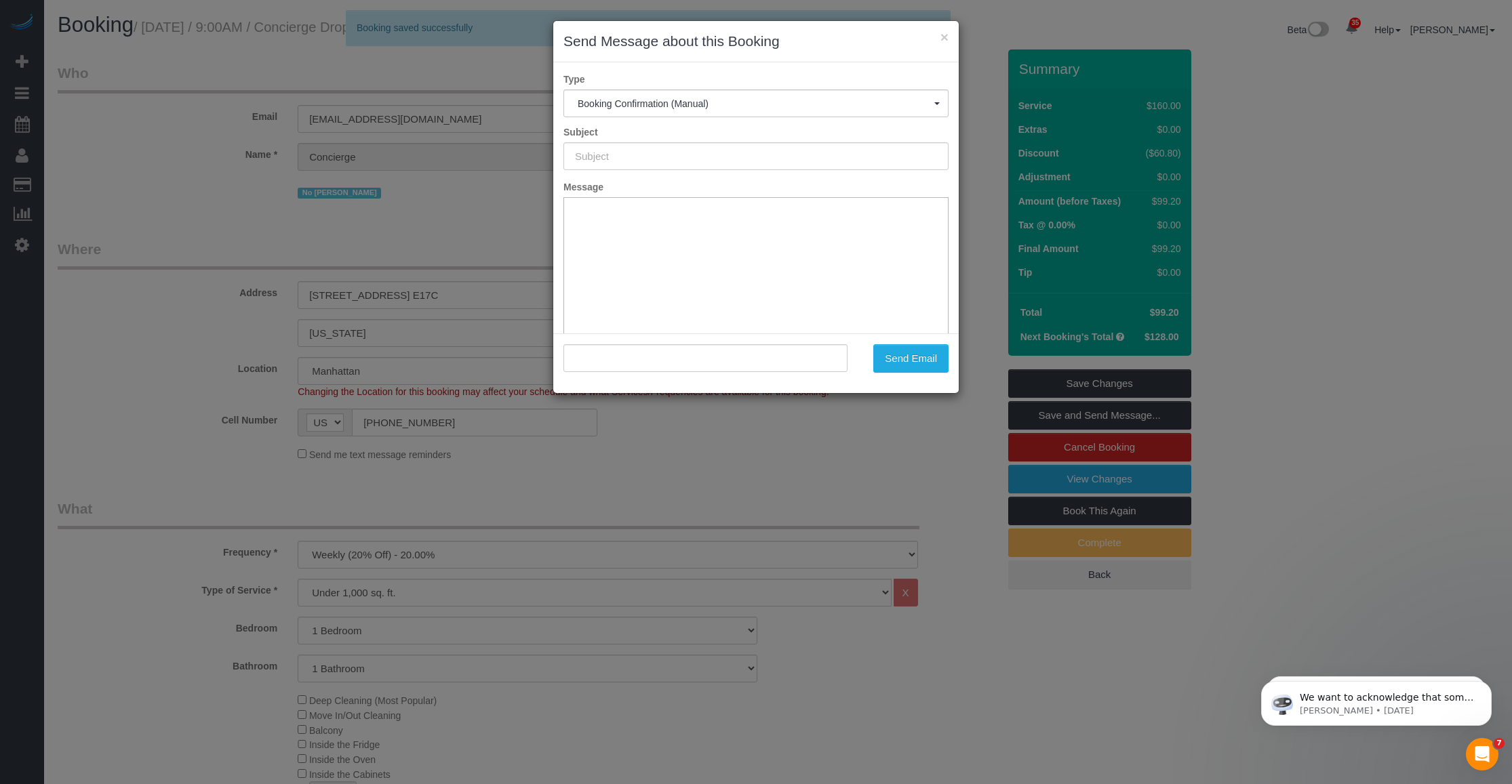
type input "Cleaning Confirmed for 10/14/2025 at 9:00am"
type input ""Concierge Drop" <support@conciergedrop.com>"
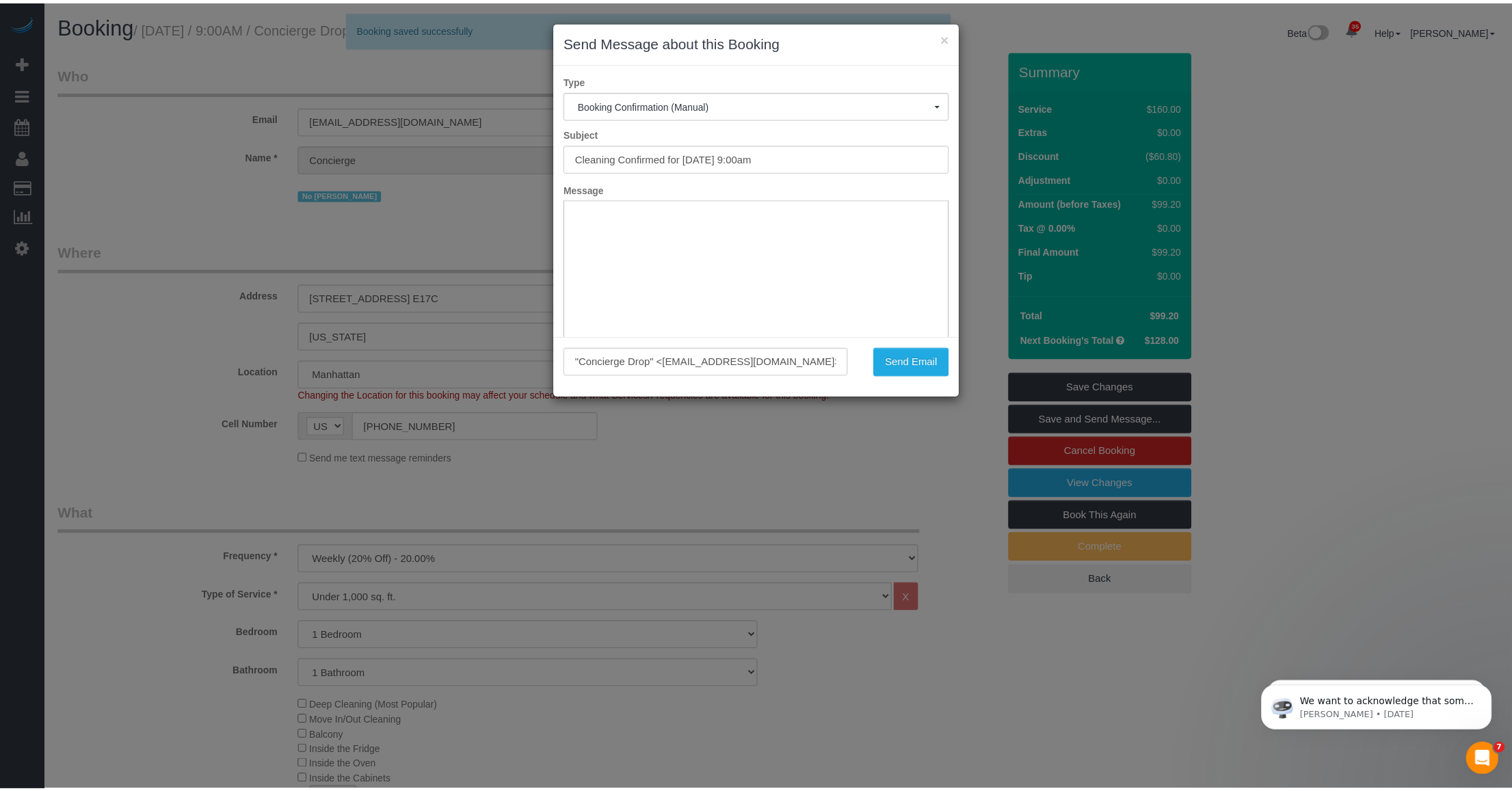
scroll to position [0, 0]
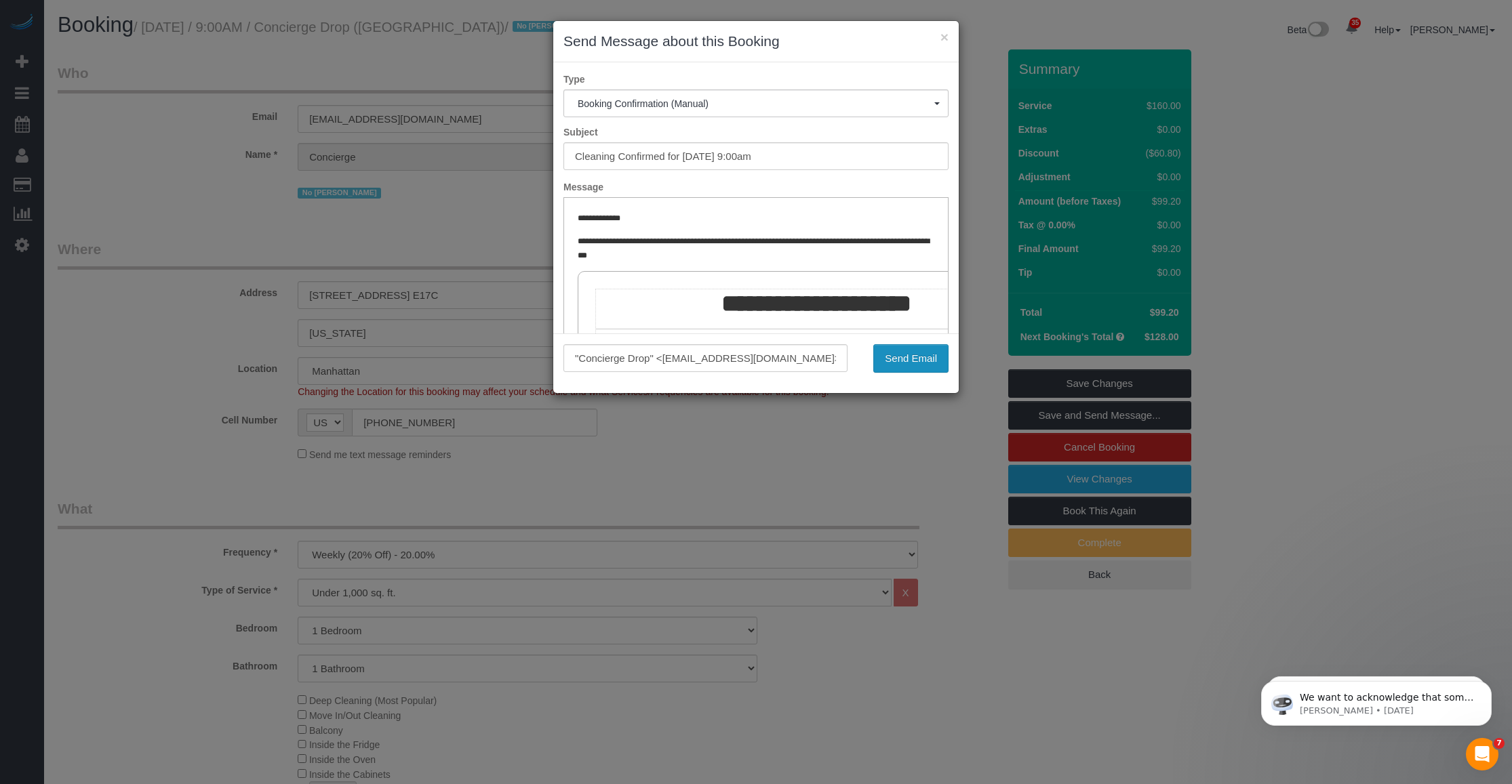
click at [922, 360] on button "Send Email" at bounding box center [911, 359] width 76 height 28
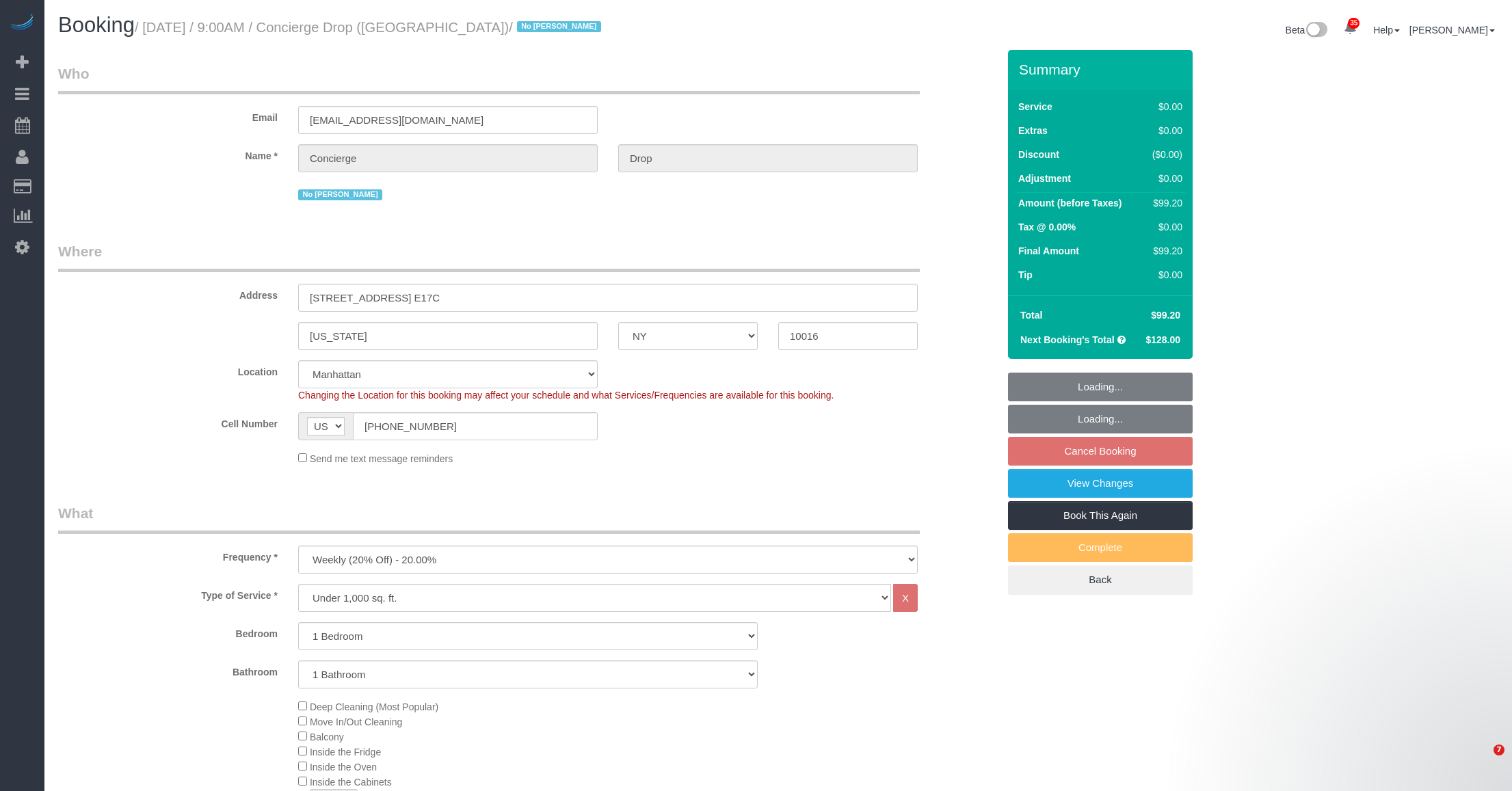
select select "NY"
select select "number:89"
select select "number:90"
select select "number:15"
select select "number:6"
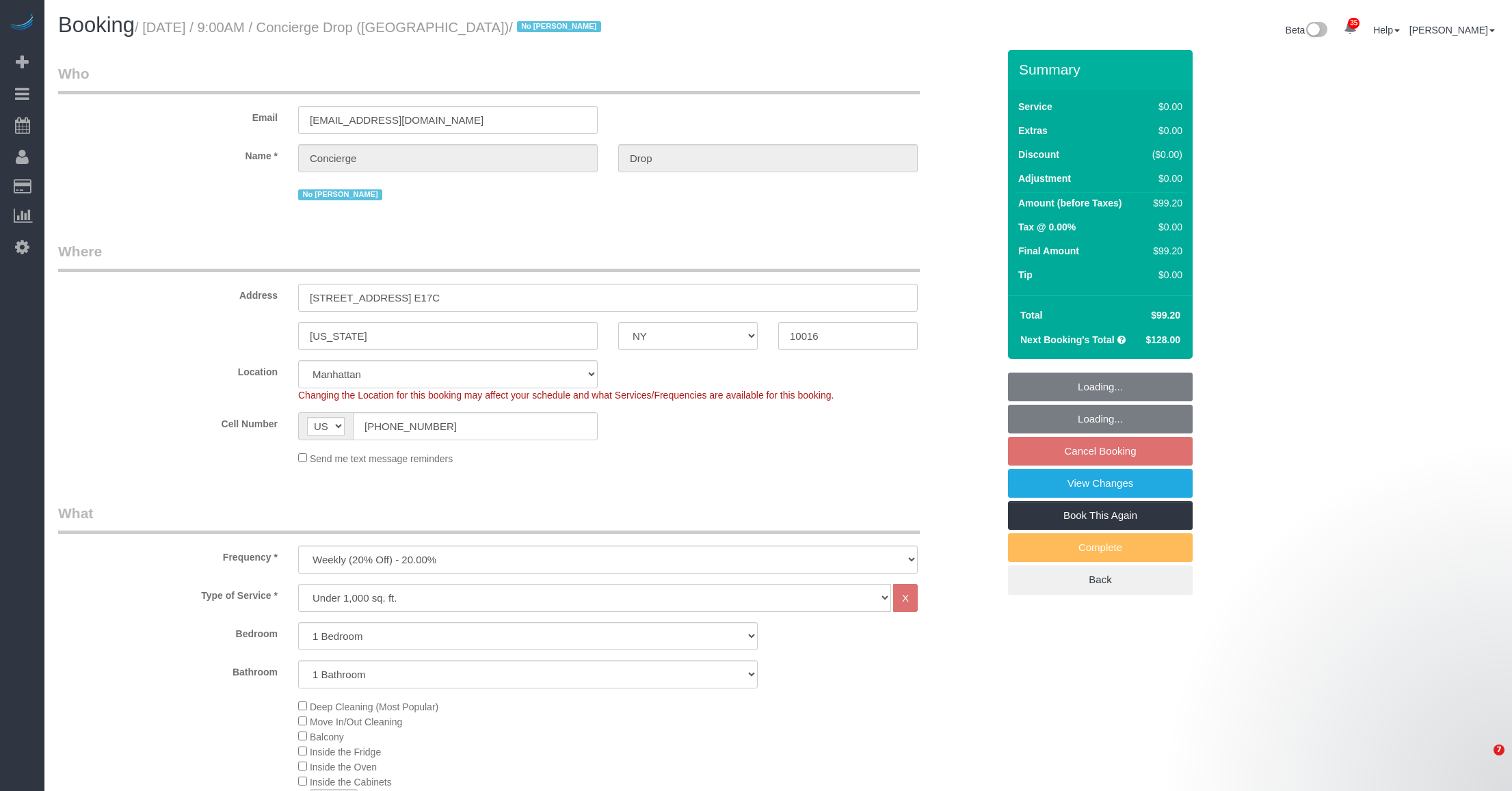
select select "object:1074"
select select "spot2"
select select "1"
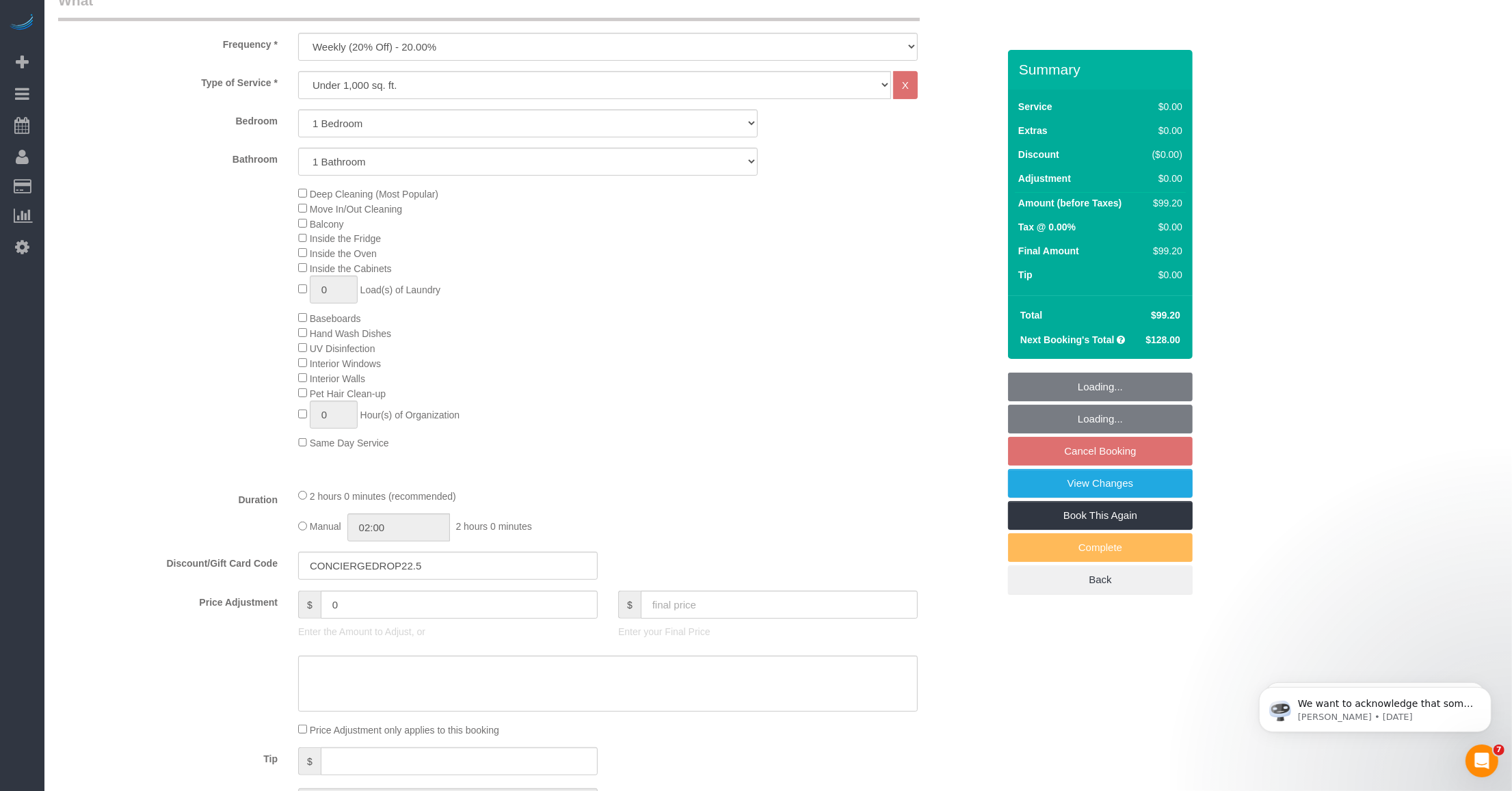
scroll to position [599, 0]
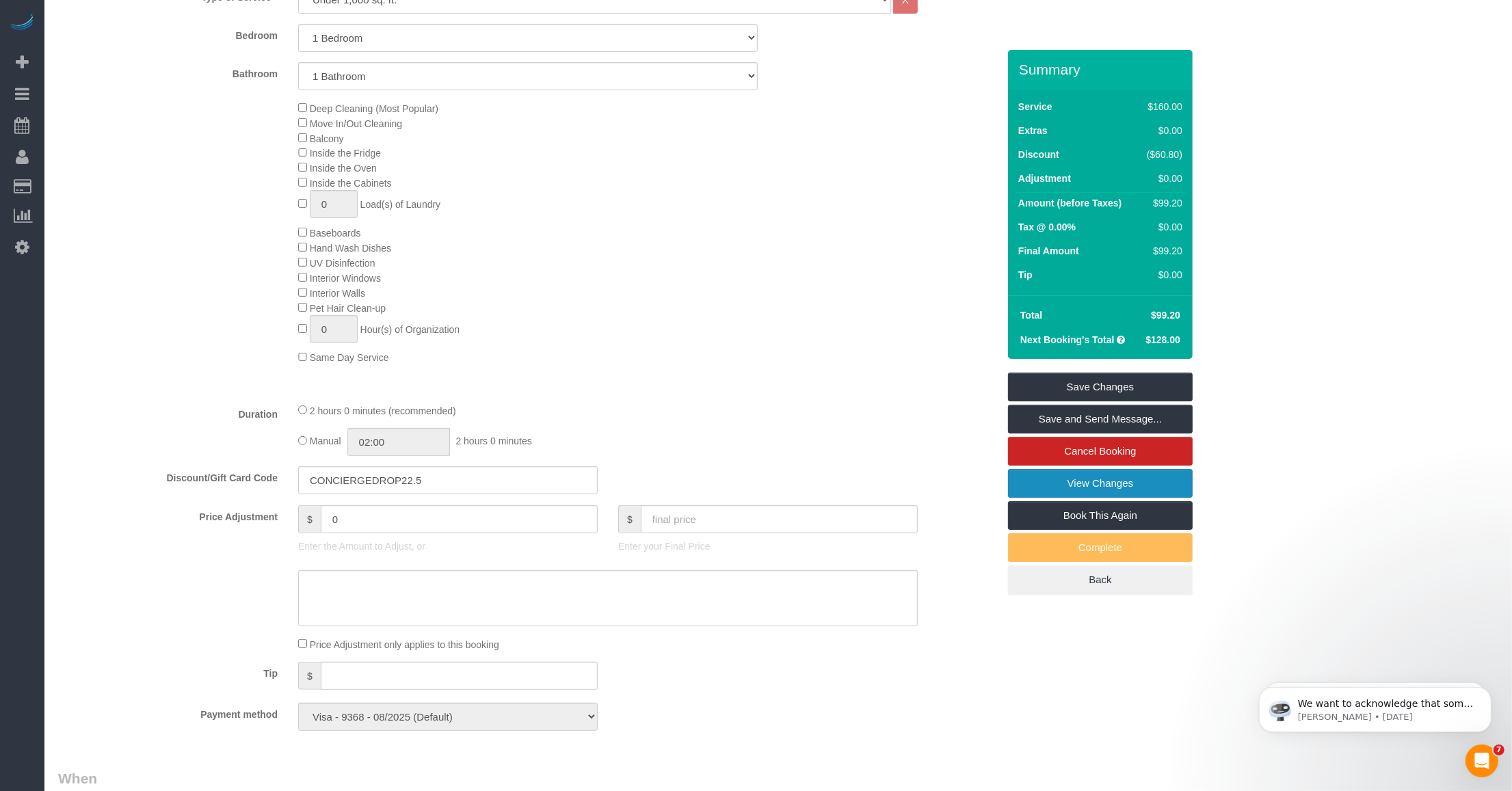
click at [1154, 480] on link "View Changes" at bounding box center [1100, 483] width 185 height 29
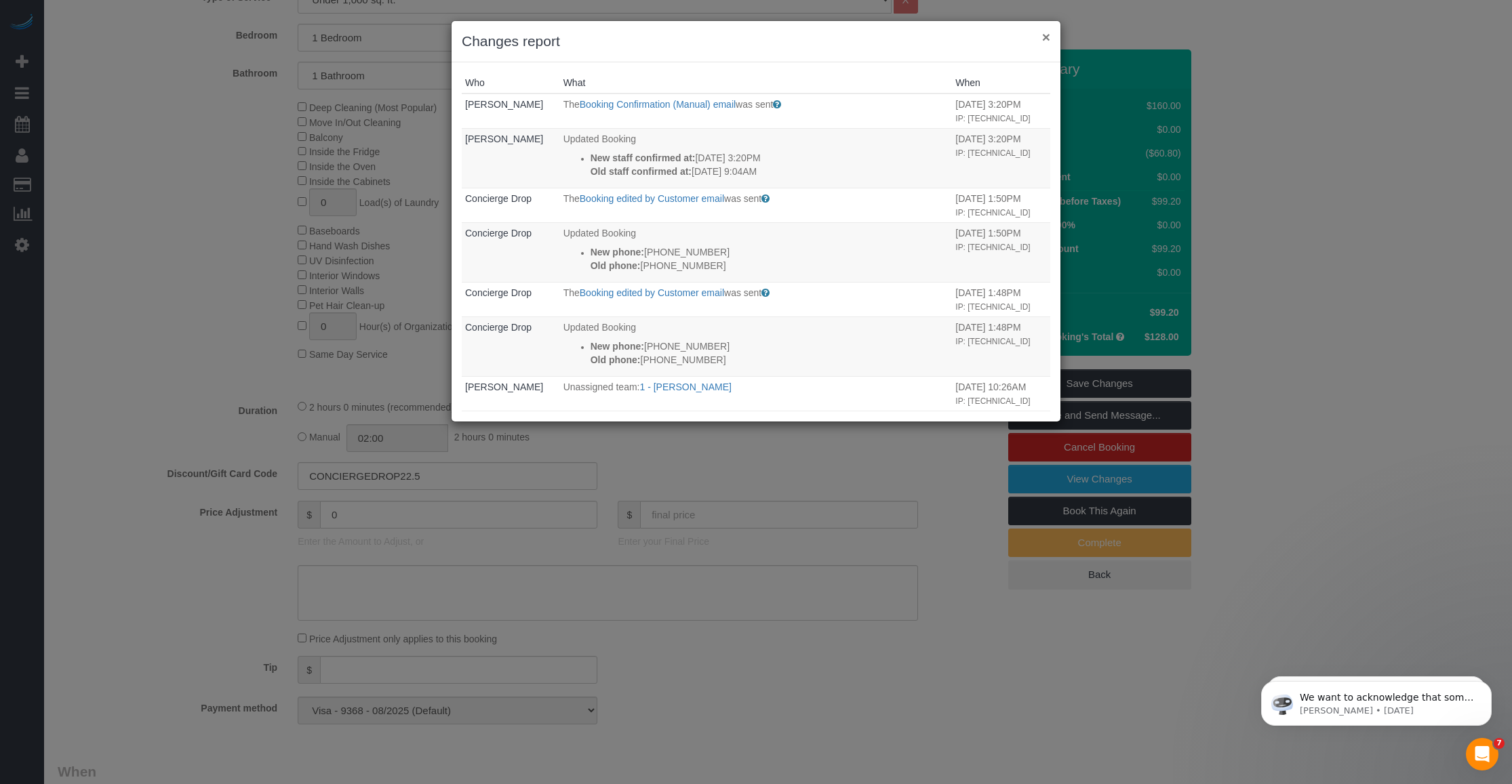
click at [1043, 35] on button "×" at bounding box center [1046, 37] width 8 height 14
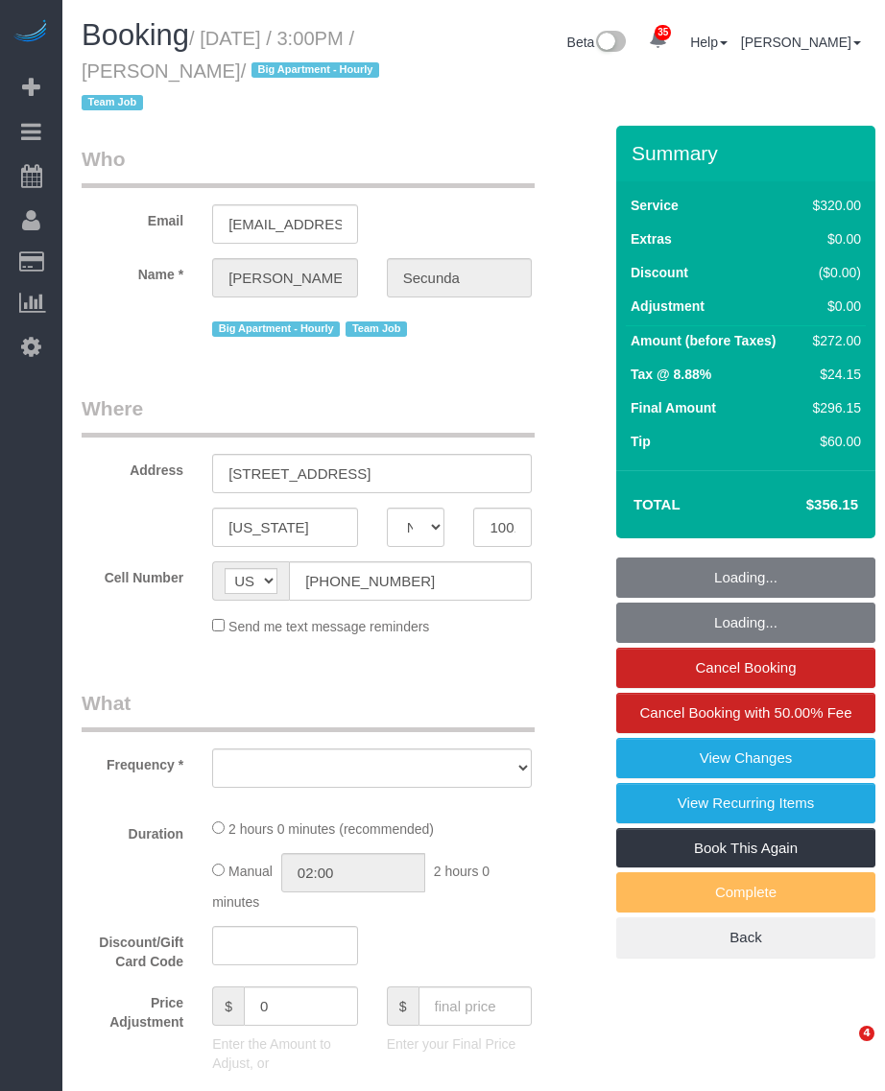
select select "NY"
select select "number:89"
select select "number:90"
select select "number:15"
select select "number:6"
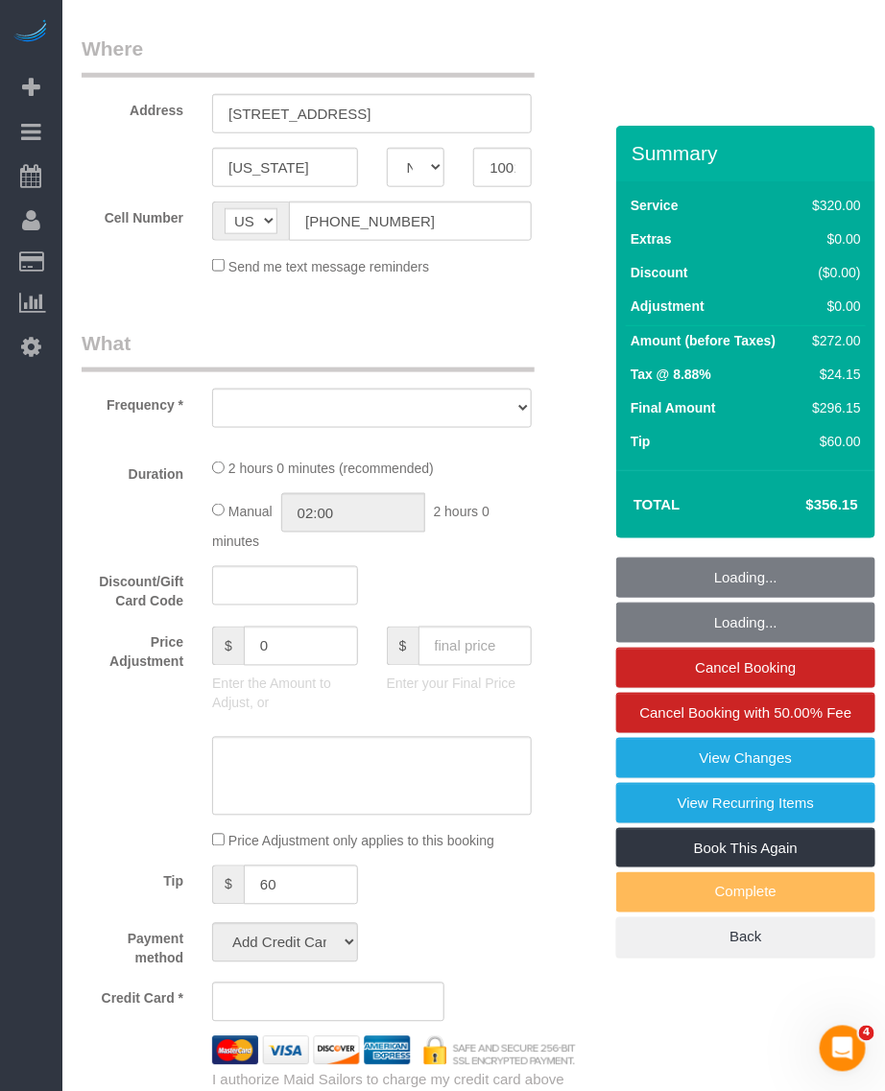
select select "string:stripe-pm_1PydV54VGloSiKo7AVca8xIs"
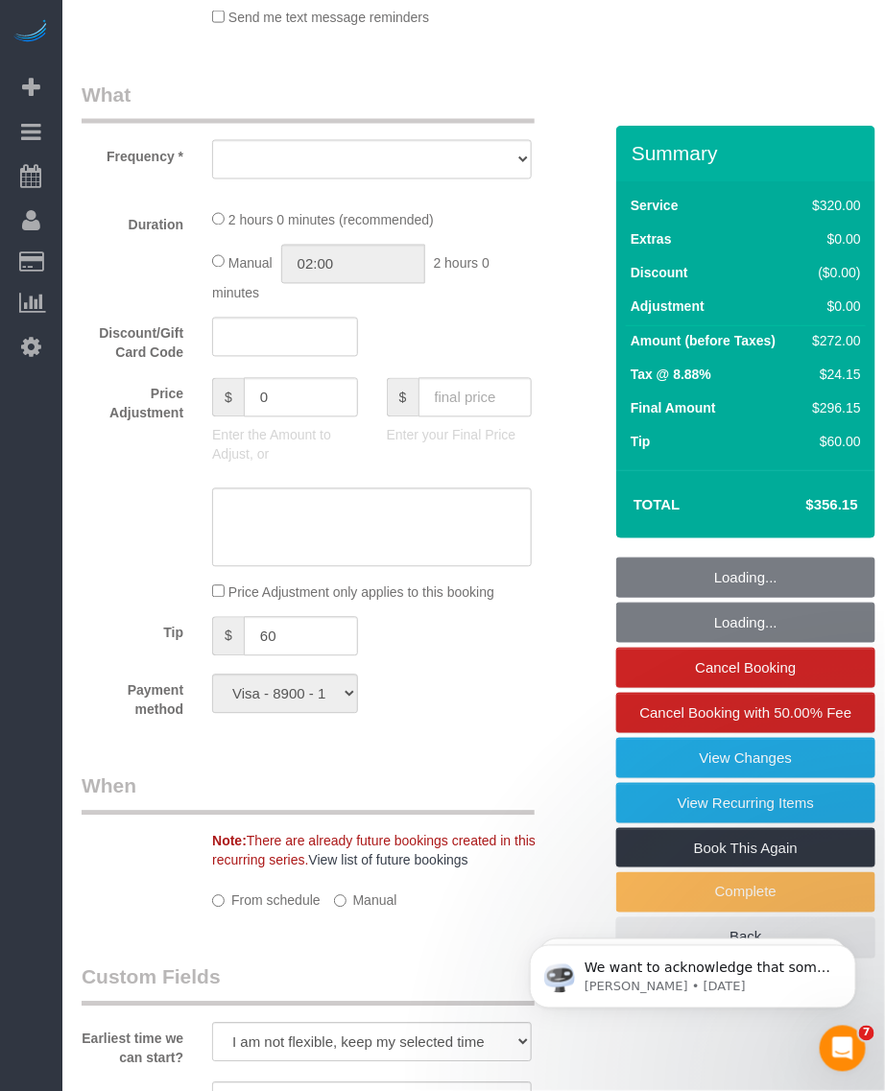
select select "object:980"
select select "spot1"
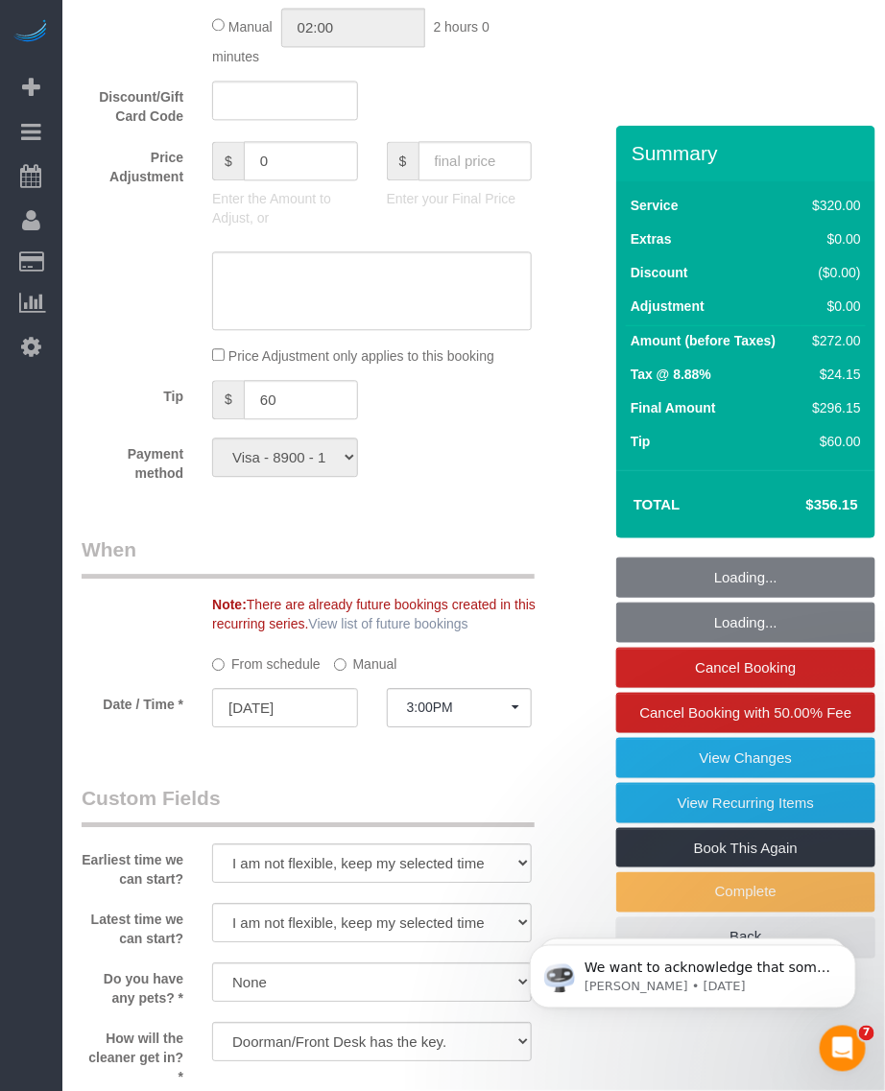
select select "object:988"
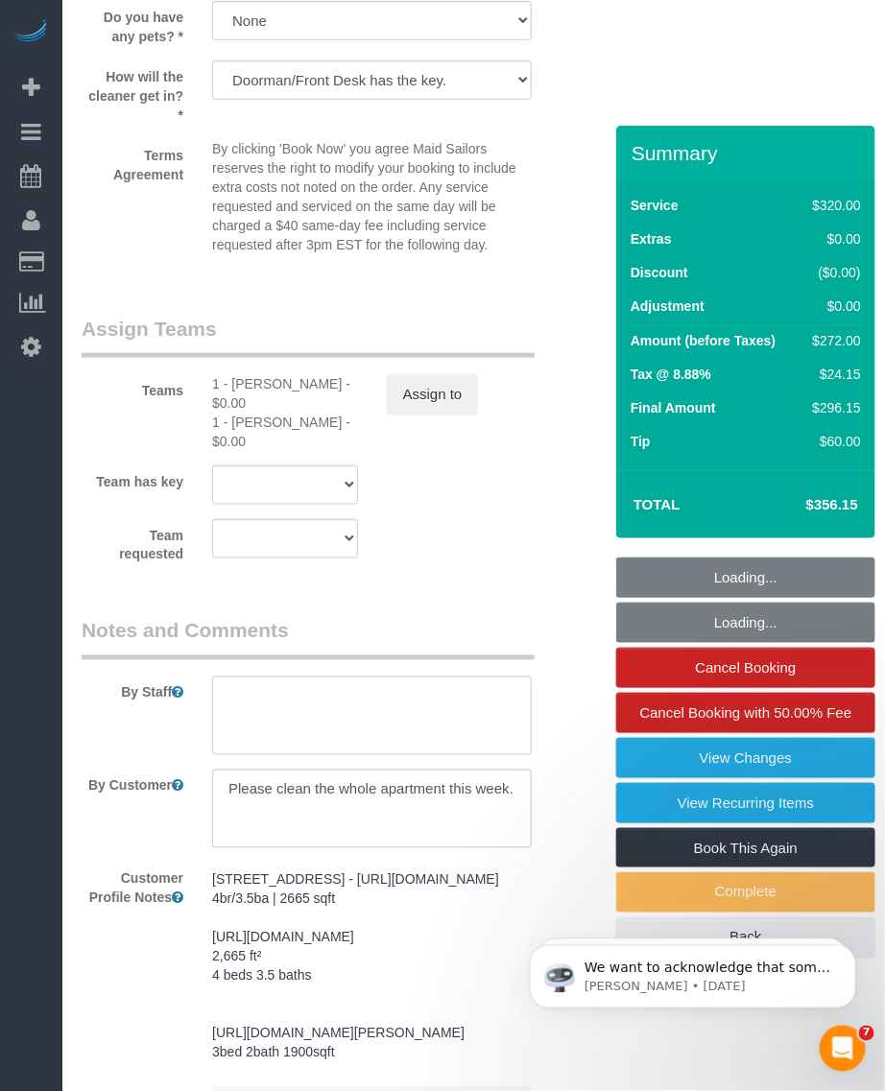
scroll to position [2232, 0]
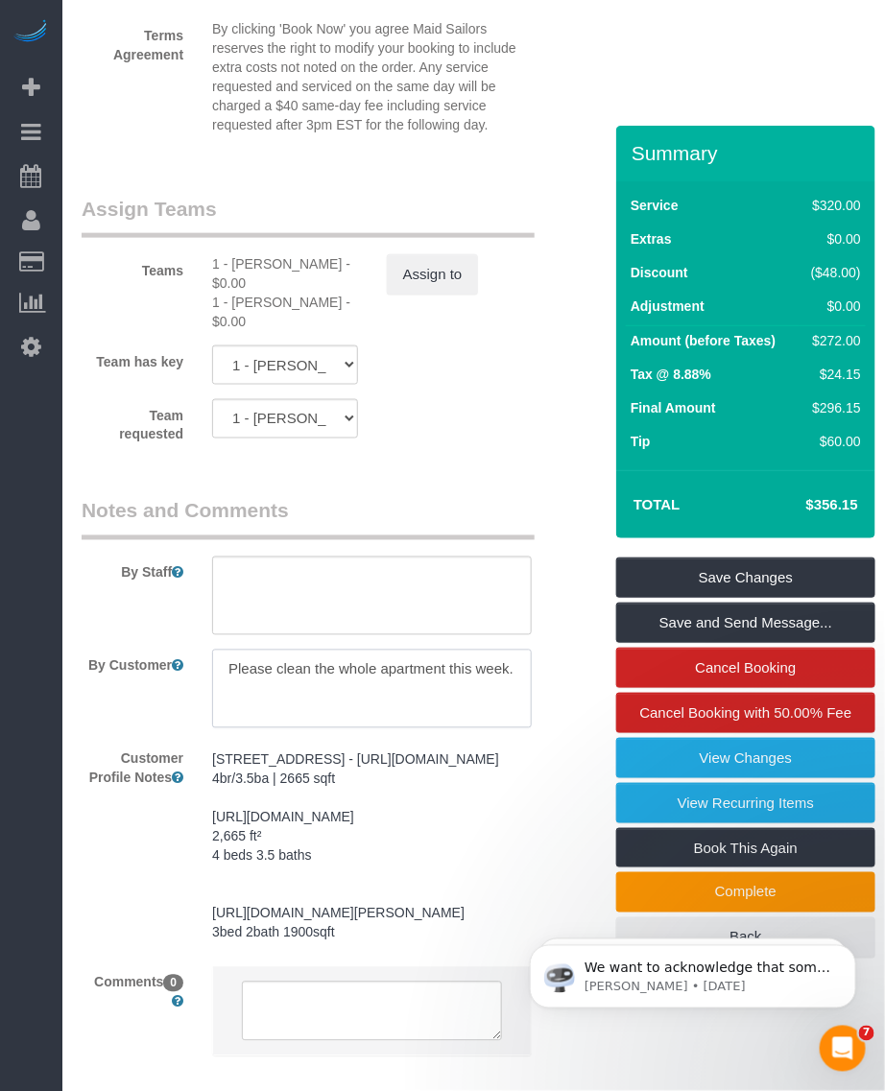
click at [423, 660] on textarea at bounding box center [372, 689] width 320 height 79
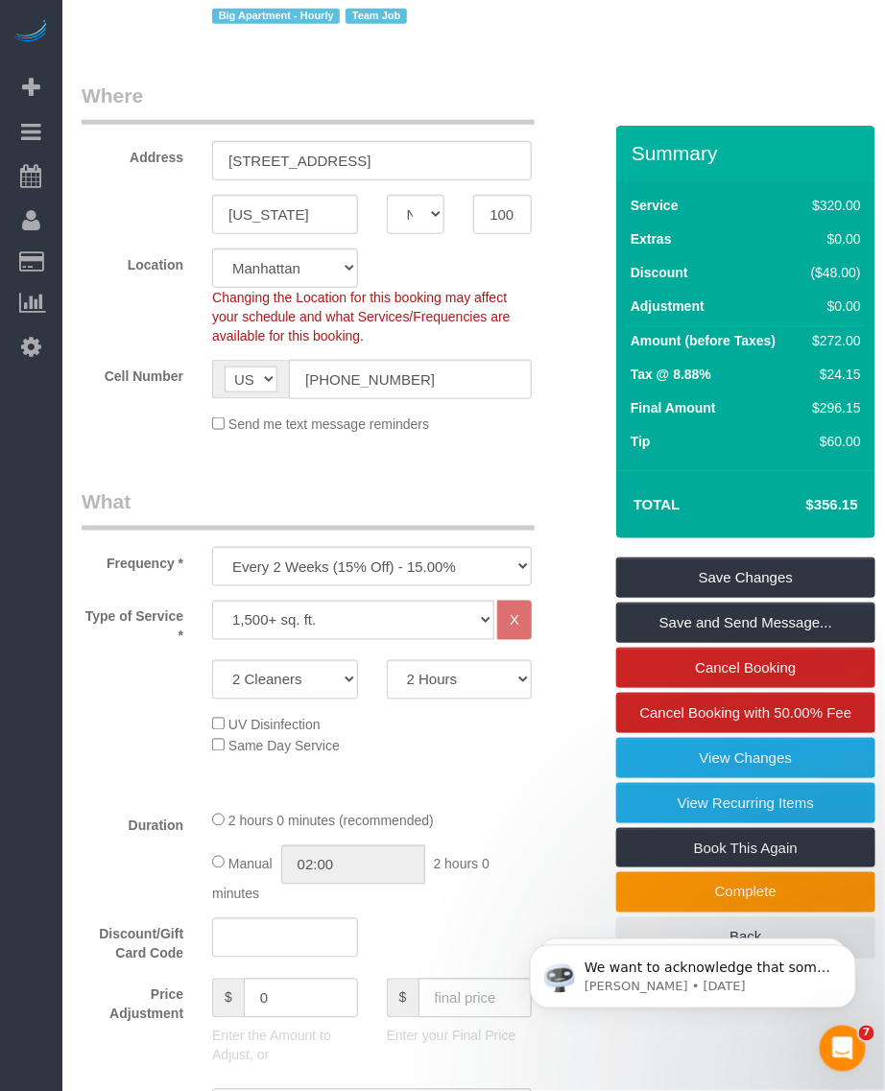
scroll to position [0, 0]
